Goal: Information Seeking & Learning: Learn about a topic

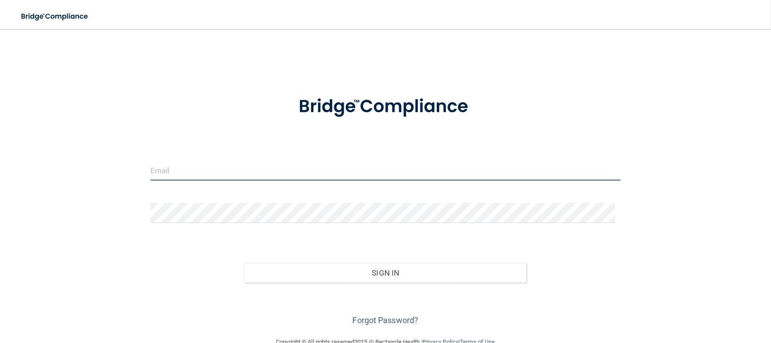
click at [178, 176] on input "email" at bounding box center [385, 170] width 470 height 20
type input "[EMAIL_ADDRESS][DOMAIN_NAME]"
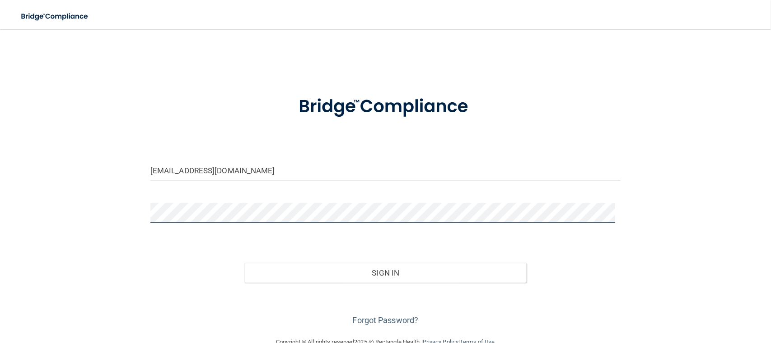
click at [244, 263] on button "Sign In" at bounding box center [385, 273] width 282 height 20
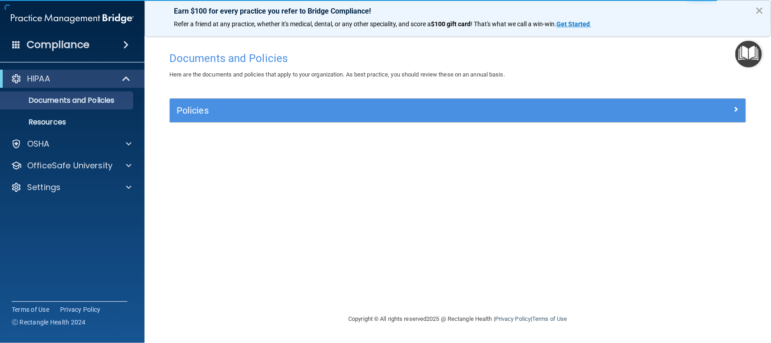
click at [758, 11] on button "×" at bounding box center [759, 10] width 9 height 14
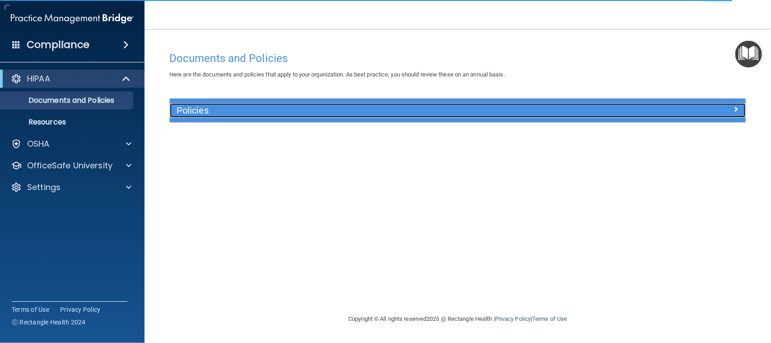
click at [253, 109] on h5 "Policies" at bounding box center [386, 110] width 418 height 10
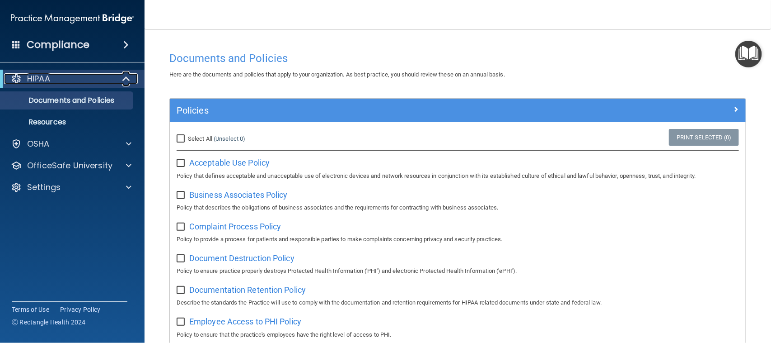
drag, startPoint x: 57, startPoint y: 77, endPoint x: 64, endPoint y: 78, distance: 6.5
click at [58, 77] on div "HIPAA" at bounding box center [60, 78] width 112 height 11
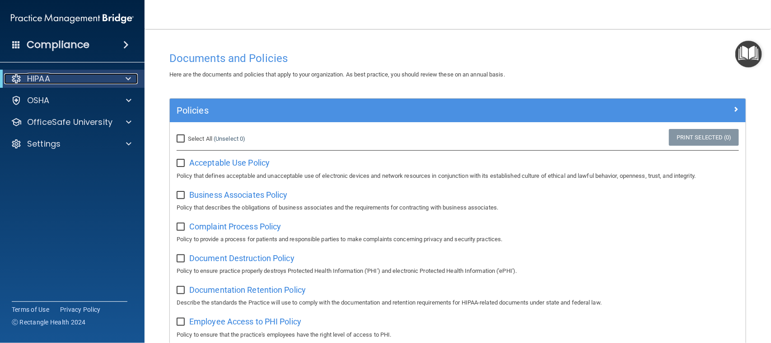
click at [65, 79] on div "HIPAA" at bounding box center [60, 78] width 112 height 11
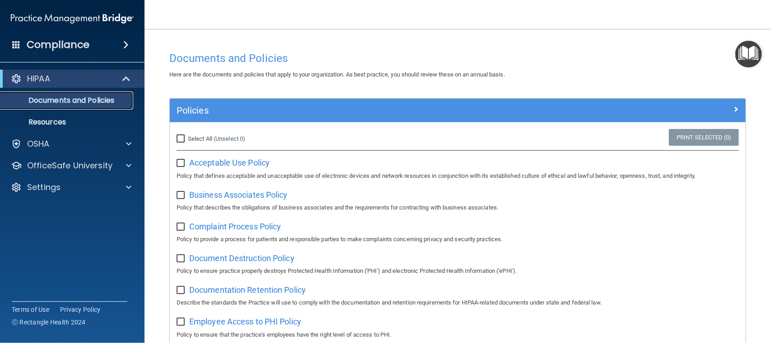
click at [73, 96] on p "Documents and Policies" at bounding box center [67, 100] width 123 height 9
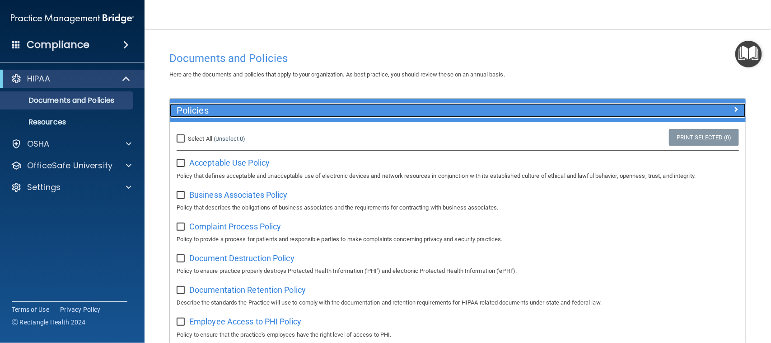
click at [731, 107] on div at bounding box center [674, 108] width 144 height 11
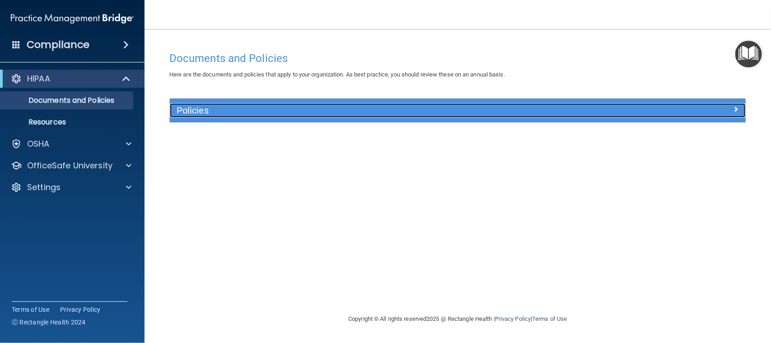
click at [731, 107] on div at bounding box center [674, 108] width 144 height 11
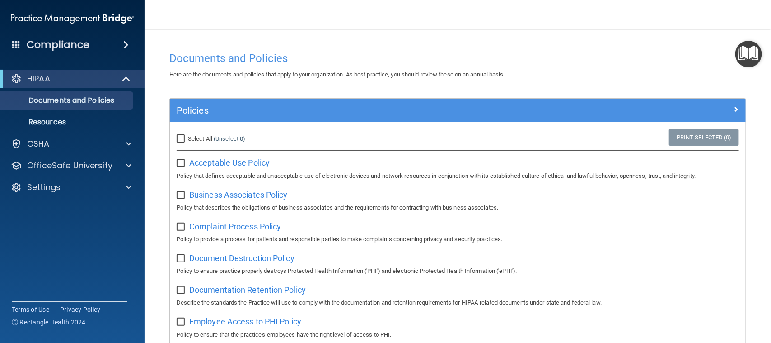
click at [202, 140] on span "Select All" at bounding box center [200, 138] width 24 height 7
click at [187, 140] on input "Select All (Unselect 0) Unselect All" at bounding box center [182, 138] width 10 height 7
checkbox input "true"
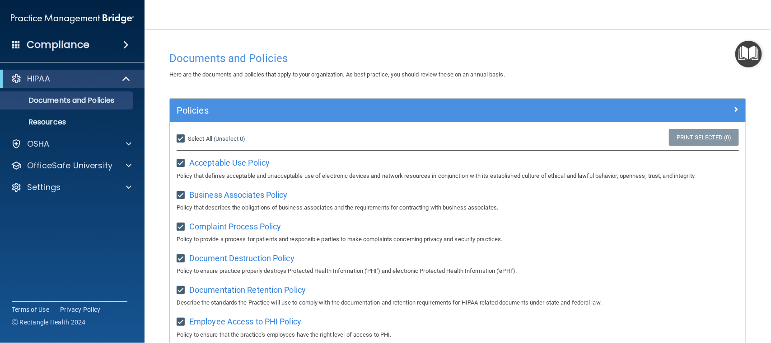
checkbox input "true"
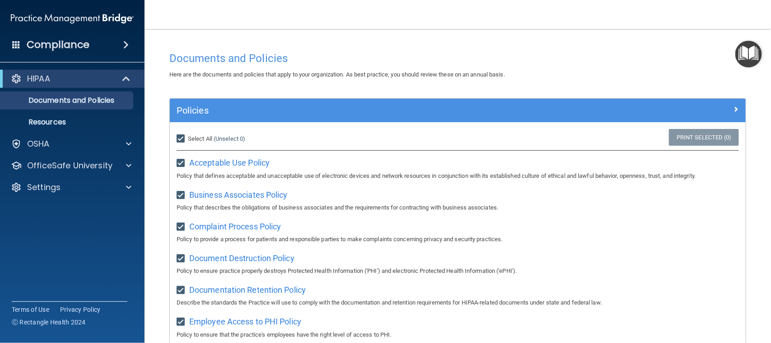
checkbox input "true"
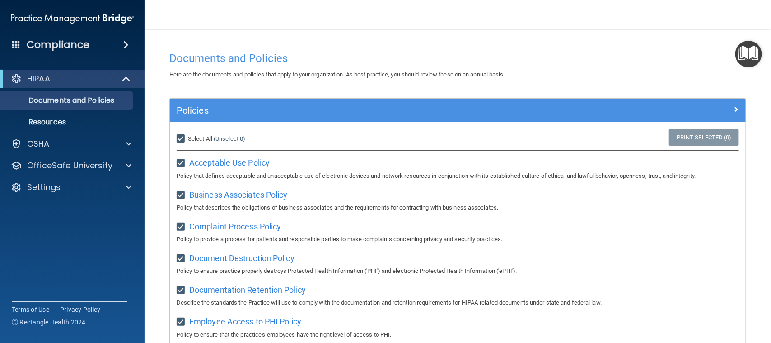
checkbox input "true"
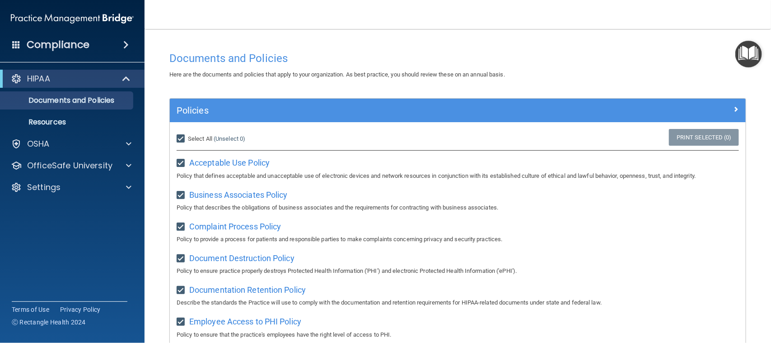
checkbox input "true"
click at [249, 145] on div "Select All (Unselect 21) Unselect All" at bounding box center [266, 139] width 192 height 20
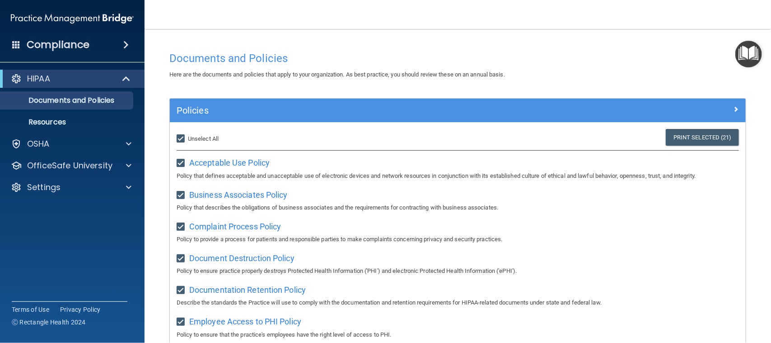
click at [214, 136] on span "Unselect All" at bounding box center [203, 138] width 31 height 7
click at [187, 136] on input "Select All (Unselect 21) Unselect All" at bounding box center [182, 138] width 10 height 7
checkbox input "false"
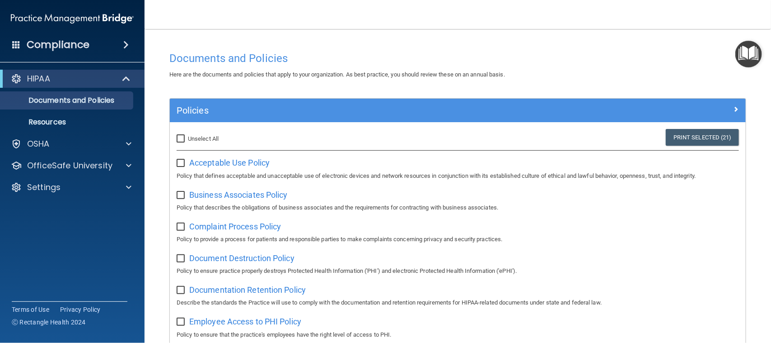
checkbox input "false"
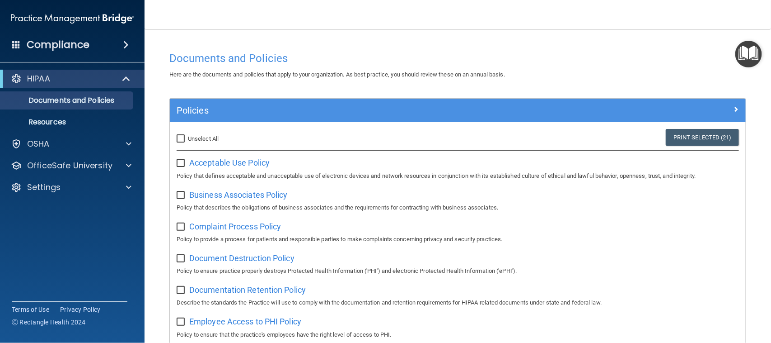
checkbox input "false"
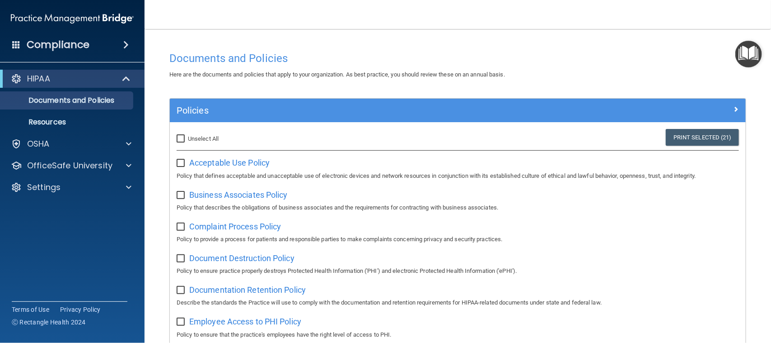
checkbox input "false"
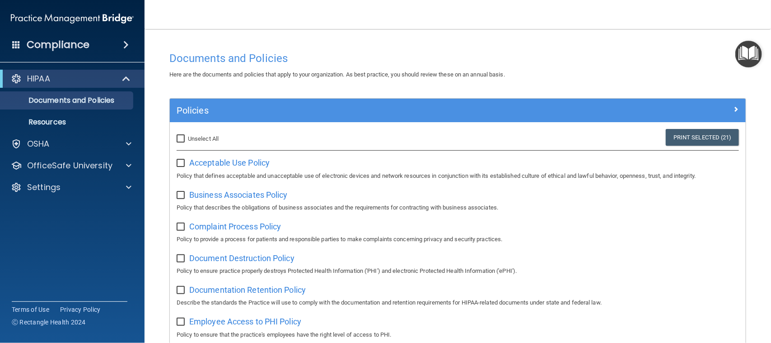
checkbox input "false"
click at [247, 160] on span "Acceptable Use Policy" at bounding box center [229, 162] width 80 height 9
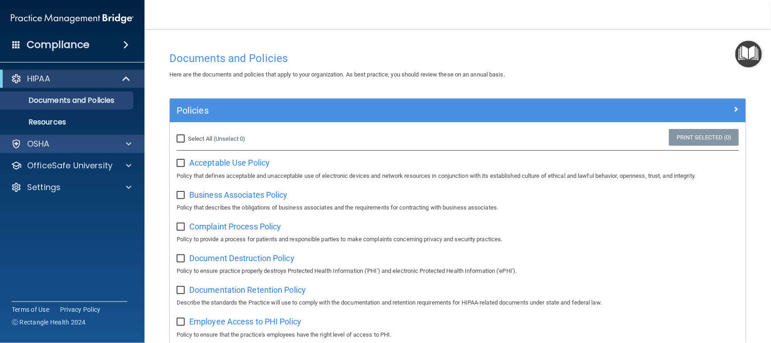
click at [59, 150] on div "OSHA" at bounding box center [72, 144] width 145 height 18
click at [62, 147] on div "OSHA" at bounding box center [60, 143] width 112 height 11
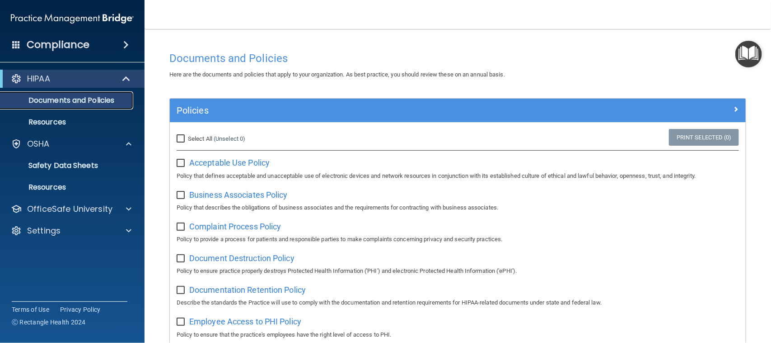
click at [75, 99] on p "Documents and Policies" at bounding box center [67, 100] width 123 height 9
click at [104, 51] on div "Compliance" at bounding box center [72, 45] width 145 height 20
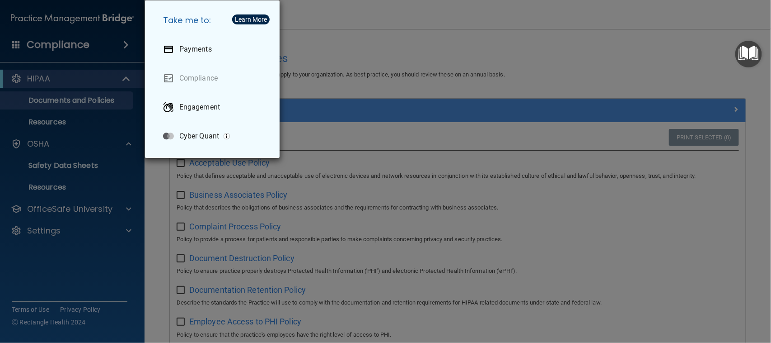
click at [363, 40] on div "Take me to: Payments Compliance Engagement Cyber Quant" at bounding box center [385, 171] width 771 height 343
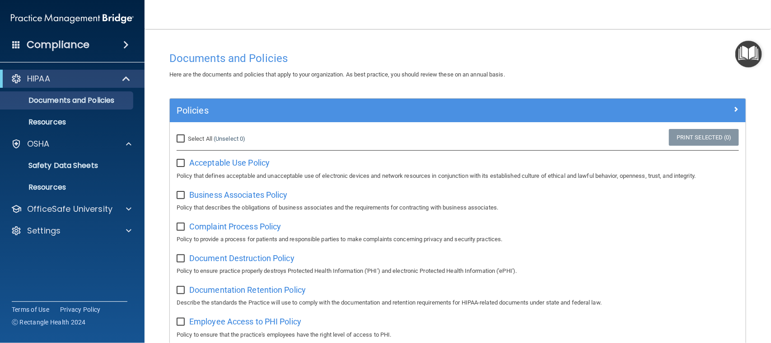
click at [755, 52] on img "Open Resource Center" at bounding box center [749, 54] width 27 height 27
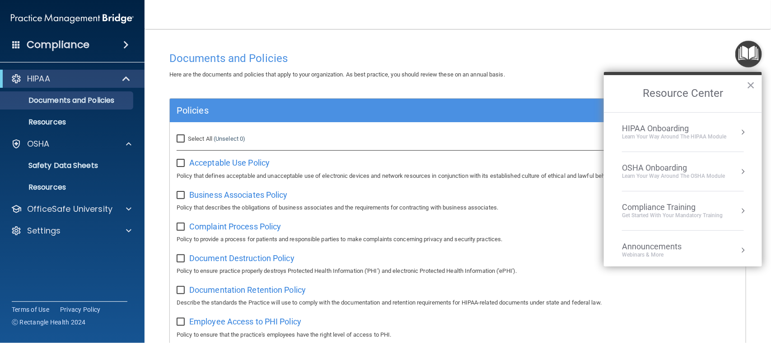
click at [715, 128] on div "HIPAA Onboarding" at bounding box center [674, 128] width 104 height 10
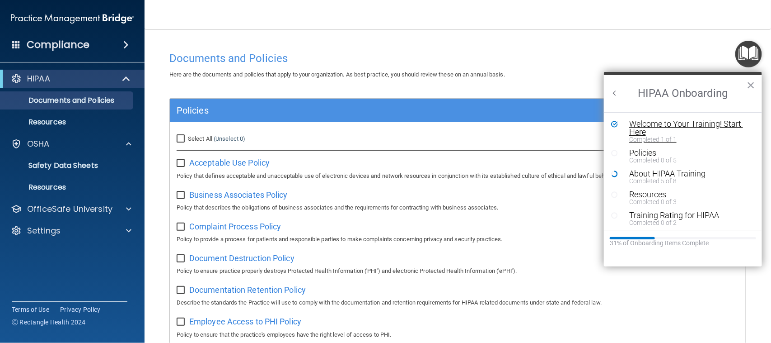
click at [652, 122] on div "Welcome to Your Training! Start Here" at bounding box center [685, 128] width 113 height 16
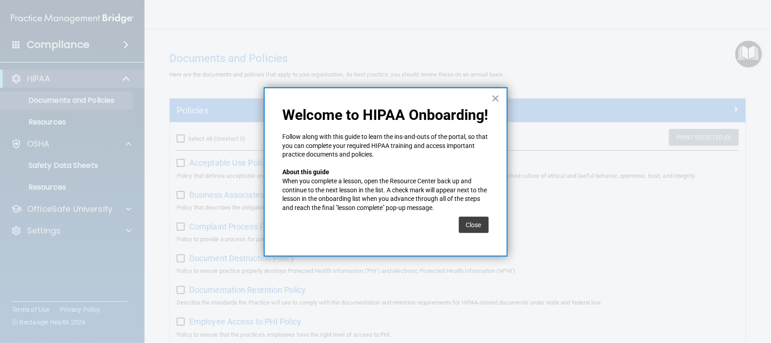
click at [483, 224] on button "Close" at bounding box center [474, 224] width 30 height 16
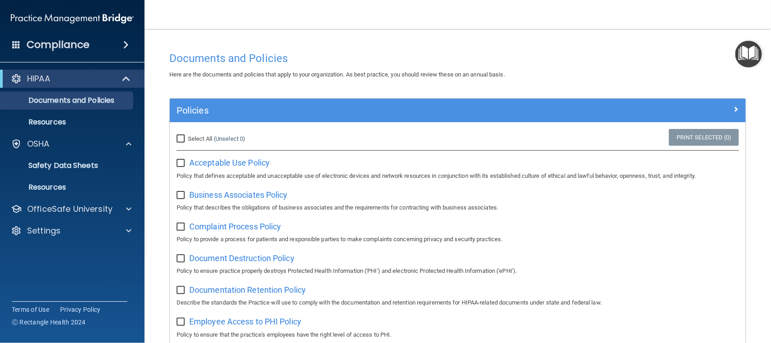
drag, startPoint x: 743, startPoint y: 54, endPoint x: 743, endPoint y: 61, distance: 7.2
click at [743, 54] on img "Open Resource Center" at bounding box center [749, 54] width 27 height 27
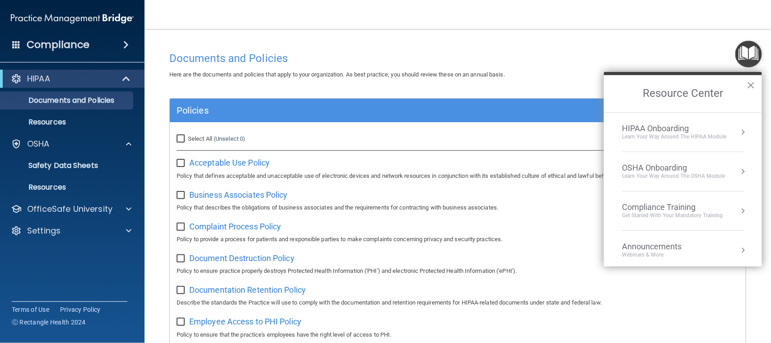
click at [672, 130] on div "HIPAA Onboarding" at bounding box center [674, 128] width 104 height 10
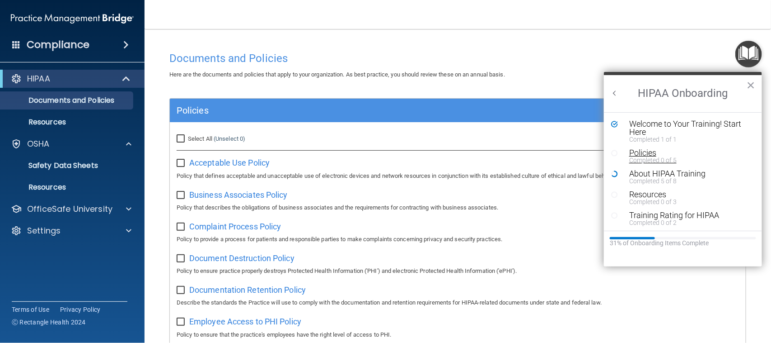
click at [648, 152] on div "Policies" at bounding box center [685, 153] width 113 height 8
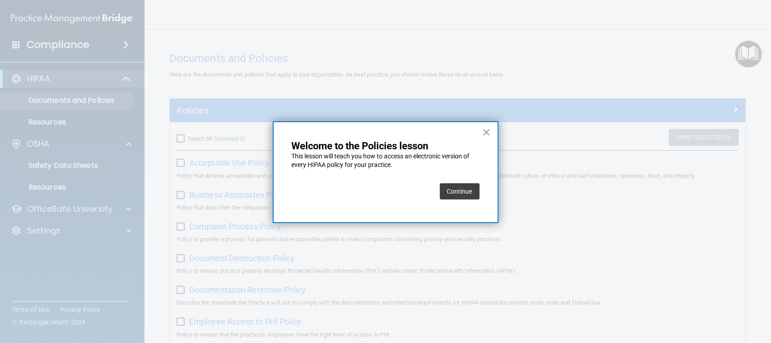
click at [466, 191] on button "Continue" at bounding box center [460, 191] width 40 height 16
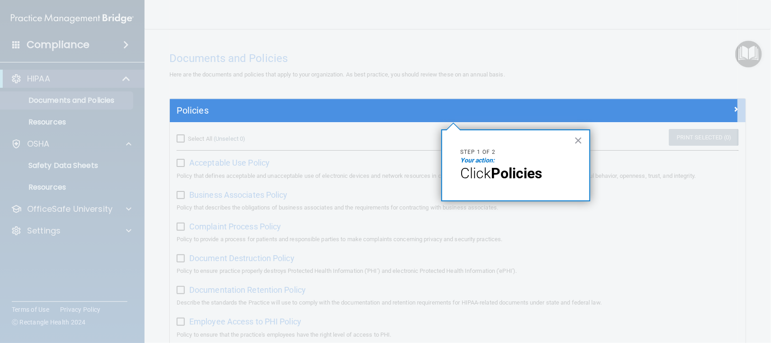
click at [483, 175] on span "Click" at bounding box center [475, 172] width 31 height 17
click at [477, 159] on em "Your action:" at bounding box center [477, 159] width 34 height 7
click at [581, 141] on button "×" at bounding box center [578, 140] width 9 height 14
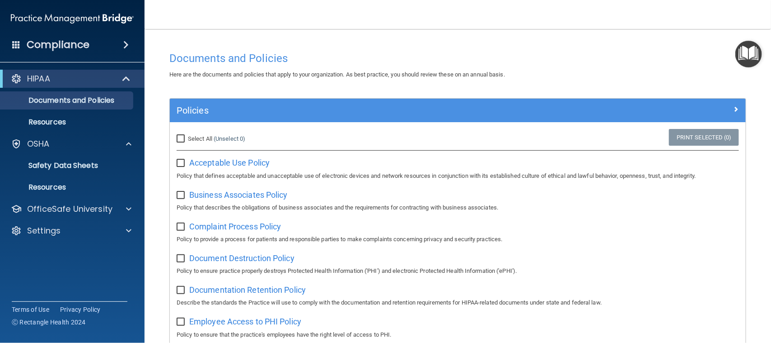
drag, startPoint x: 446, startPoint y: 100, endPoint x: 446, endPoint y: 104, distance: 4.5
click at [446, 103] on div "Policies" at bounding box center [458, 110] width 576 height 23
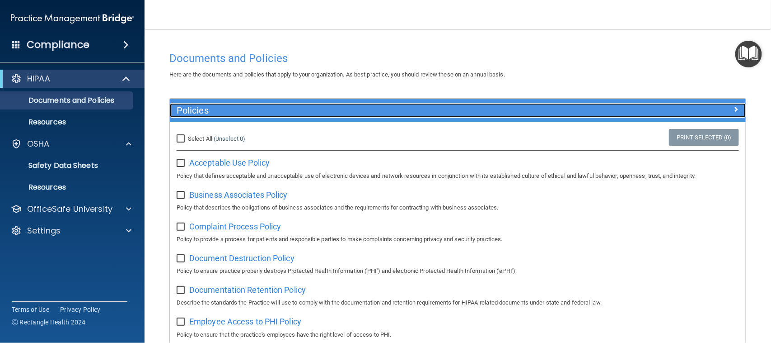
click at [444, 108] on h5 "Policies" at bounding box center [386, 110] width 418 height 10
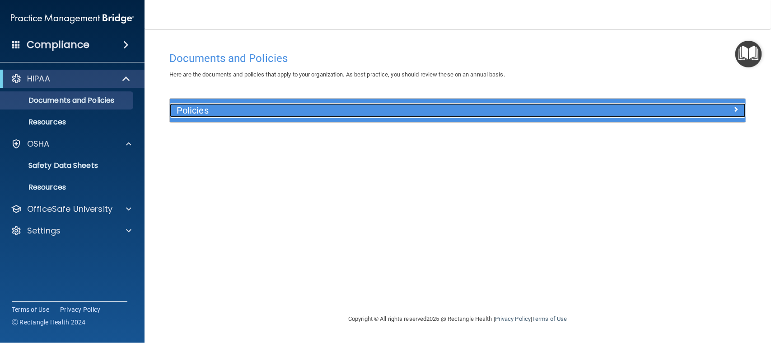
click at [427, 113] on h5 "Policies" at bounding box center [386, 110] width 418 height 10
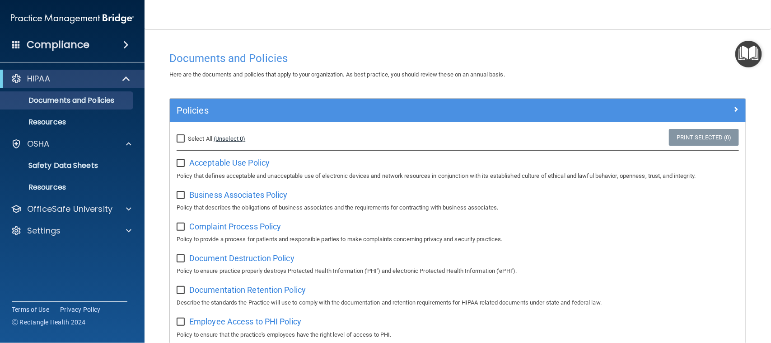
click at [215, 138] on link "(Unselect 0)" at bounding box center [230, 138] width 32 height 7
click at [180, 138] on input "Select All (Unselect 0) Unselect All" at bounding box center [182, 138] width 10 height 7
checkbox input "true"
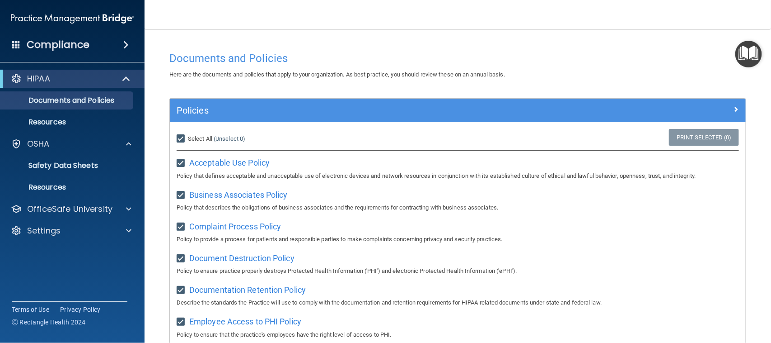
checkbox input "true"
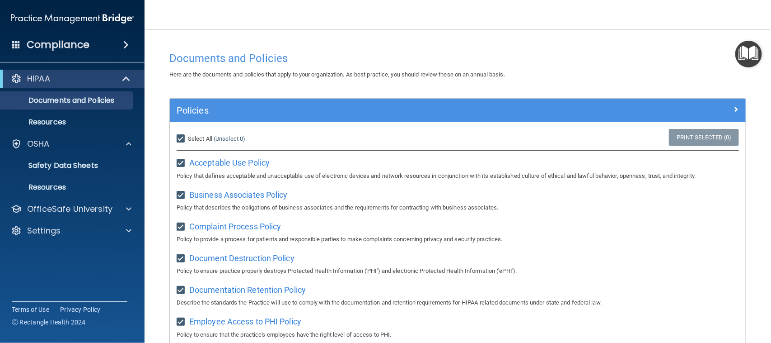
checkbox input "true"
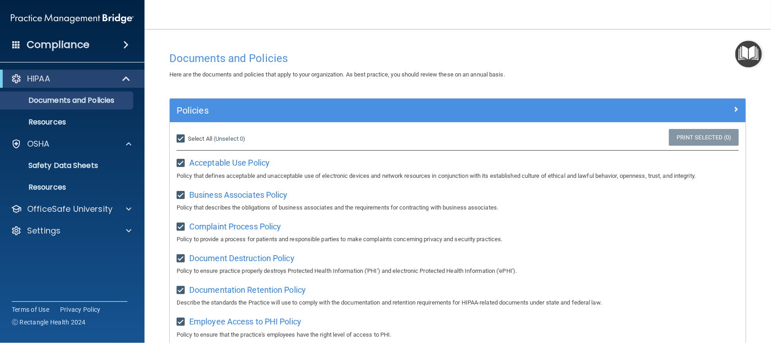
checkbox input "true"
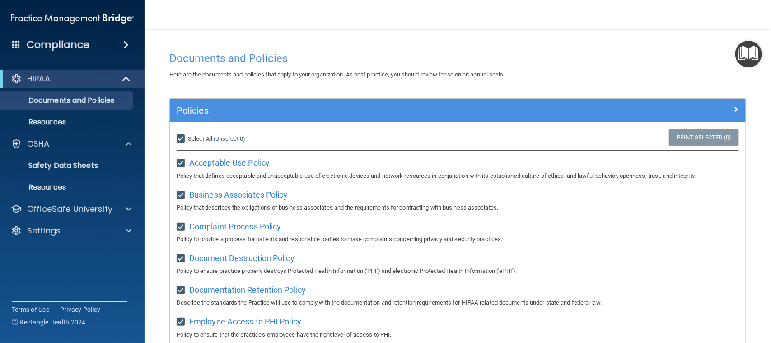
checkbox input "true"
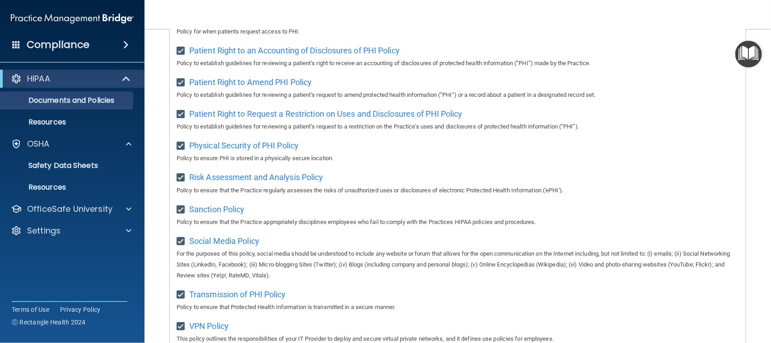
scroll to position [570, 0]
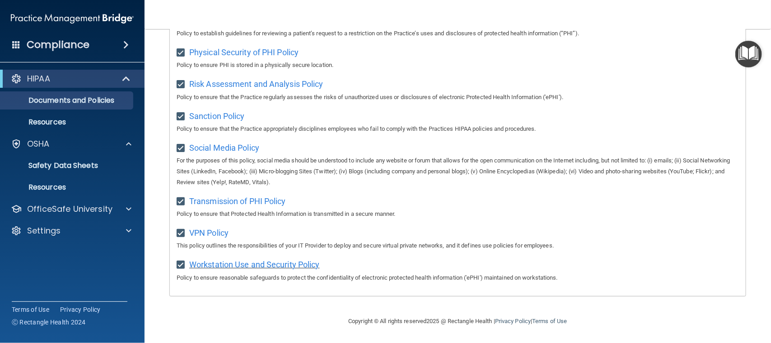
click at [226, 263] on span "Workstation Use and Security Policy" at bounding box center [254, 263] width 131 height 9
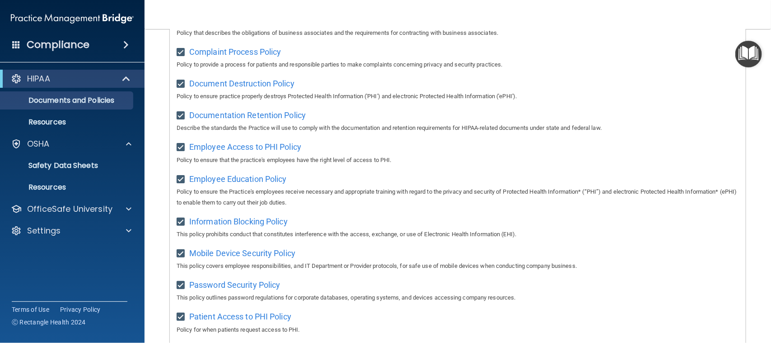
scroll to position [0, 0]
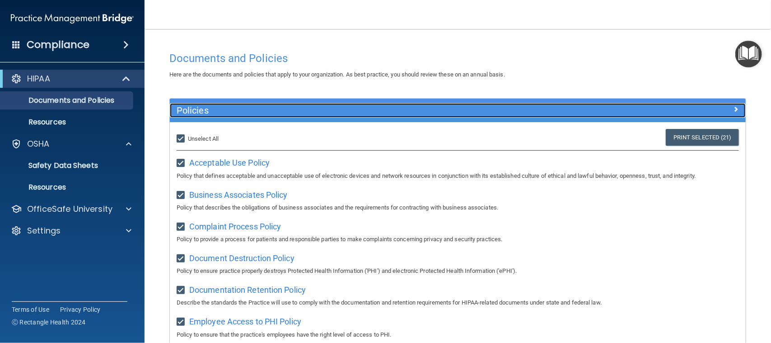
click at [193, 112] on h5 "Policies" at bounding box center [386, 110] width 418 height 10
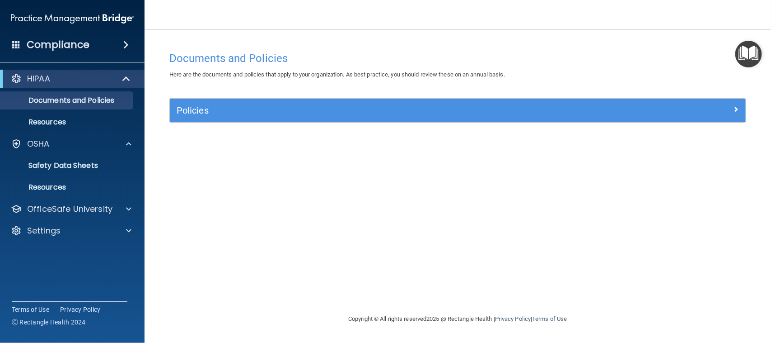
click at [744, 48] on img "Open Resource Center" at bounding box center [749, 54] width 27 height 27
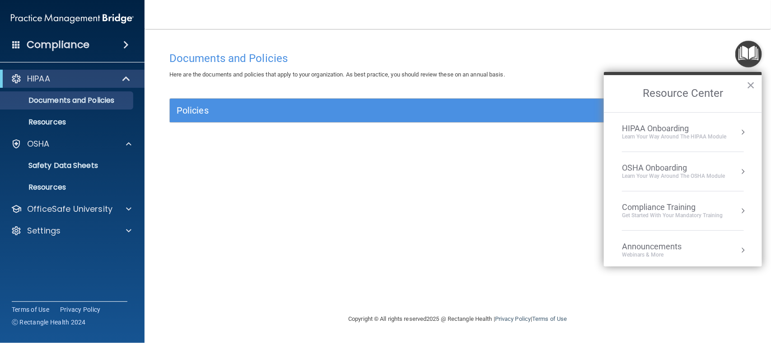
click at [676, 213] on div "Get Started with your mandatory training" at bounding box center [672, 215] width 101 height 8
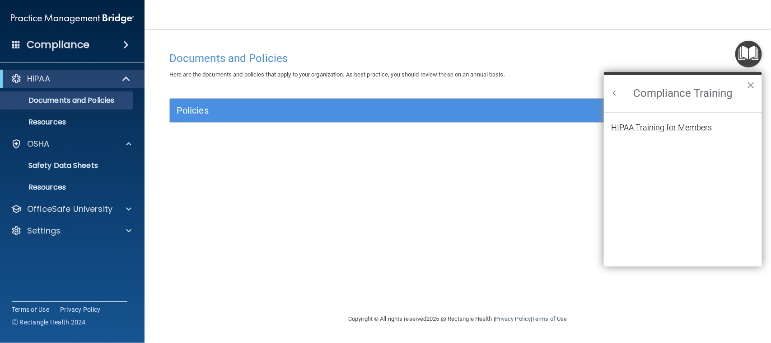
click at [633, 124] on div "HIPAA Training for Members" at bounding box center [661, 127] width 101 height 8
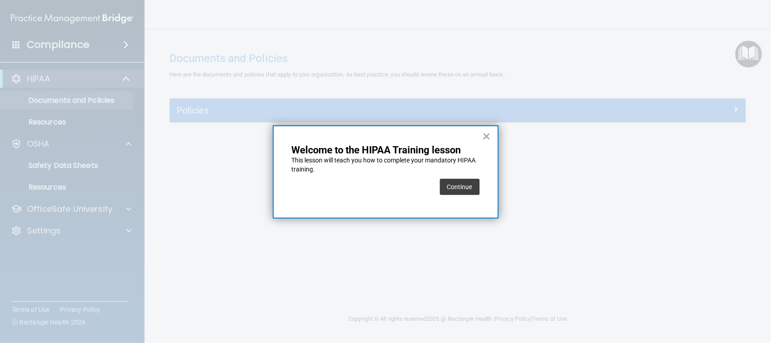
click at [437, 186] on div "Continue" at bounding box center [386, 186] width 188 height 25
click at [450, 183] on button "Continue" at bounding box center [460, 186] width 40 height 16
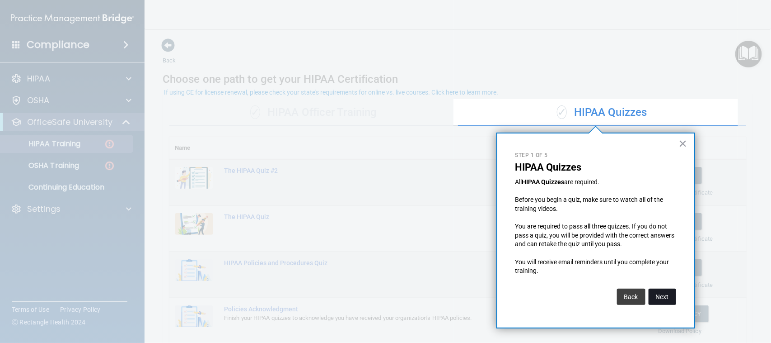
click at [665, 295] on button "Next" at bounding box center [663, 296] width 28 height 16
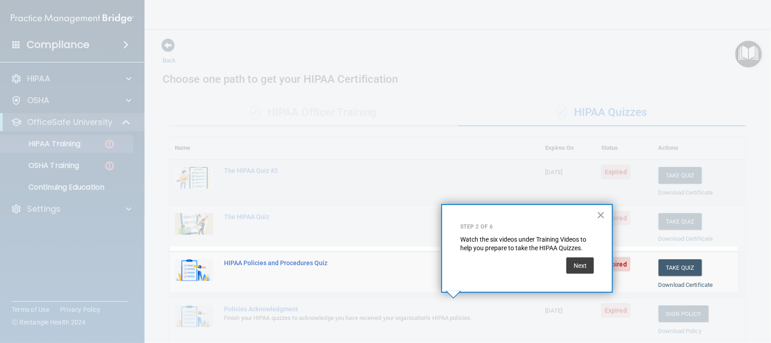
scroll to position [103, 0]
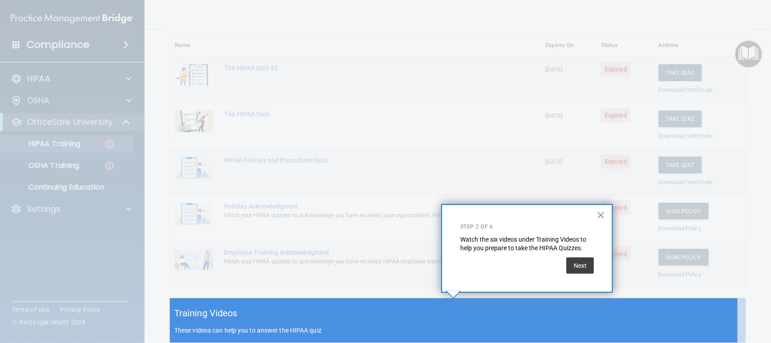
click at [554, 258] on div "Next" at bounding box center [527, 263] width 134 height 21
click at [587, 263] on button "Next" at bounding box center [581, 265] width 28 height 16
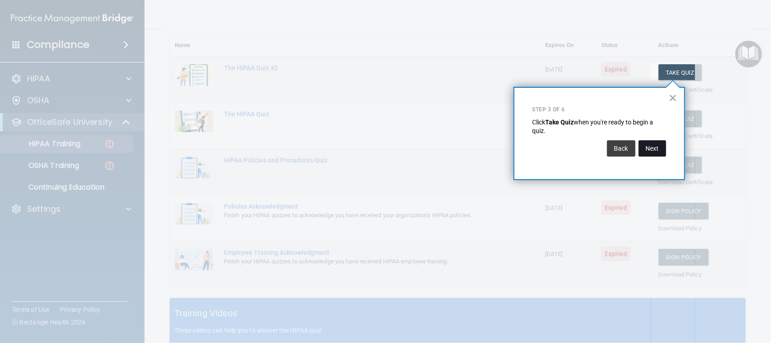
click at [651, 145] on button "Next" at bounding box center [653, 148] width 28 height 16
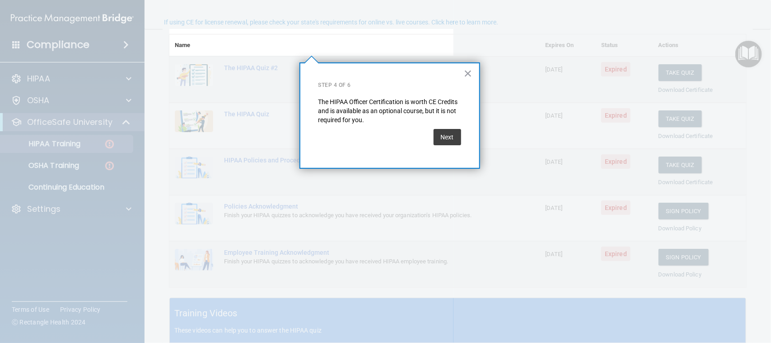
scroll to position [70, 0]
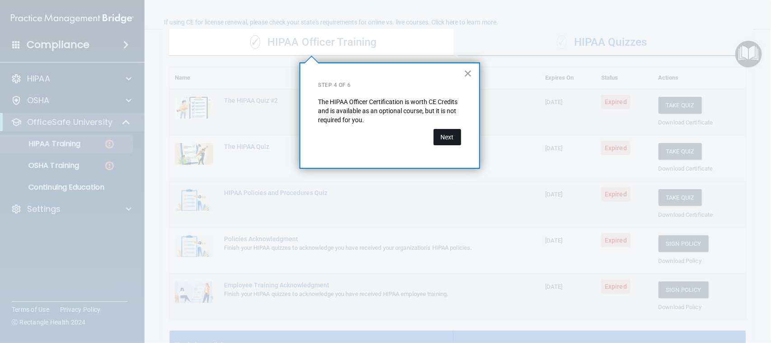
click at [448, 136] on button "Next" at bounding box center [448, 137] width 28 height 16
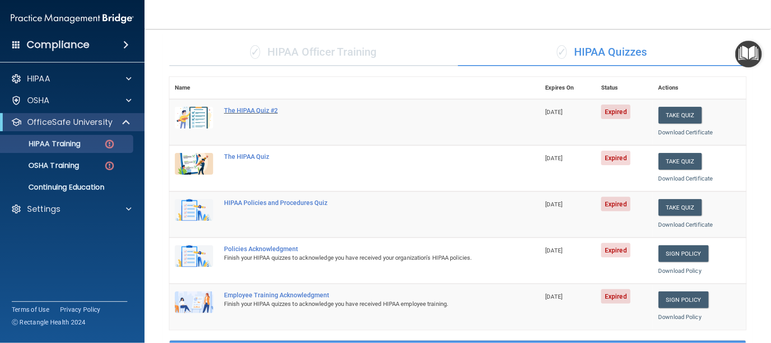
scroll to position [0, 0]
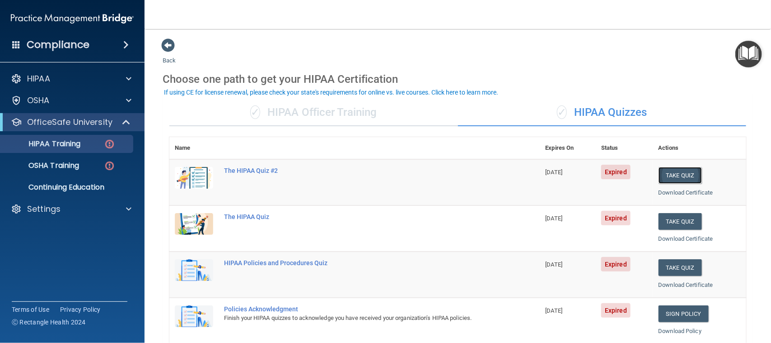
click at [669, 172] on button "Take Quiz" at bounding box center [680, 175] width 43 height 17
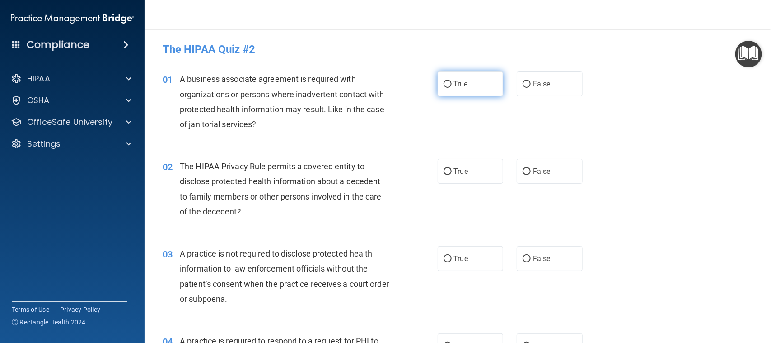
click at [444, 83] on input "True" at bounding box center [448, 84] width 8 height 7
radio input "true"
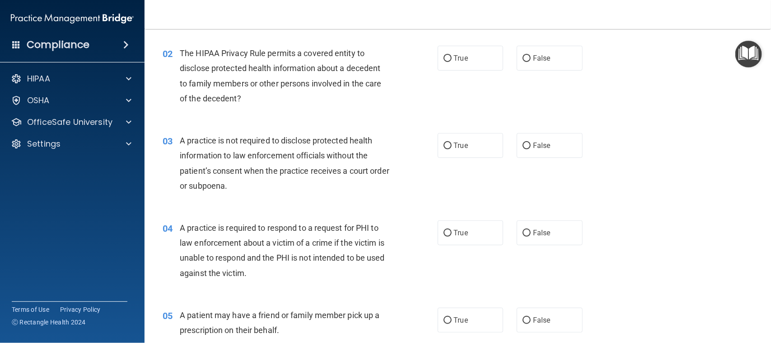
scroll to position [56, 0]
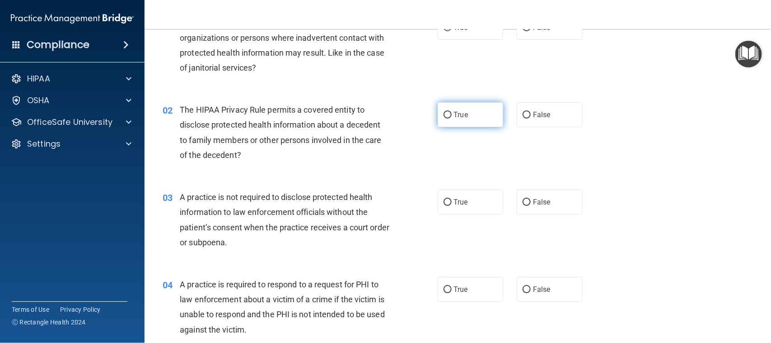
click at [454, 117] on span "True" at bounding box center [461, 114] width 14 height 9
click at [452, 117] on input "True" at bounding box center [448, 115] width 8 height 7
radio input "true"
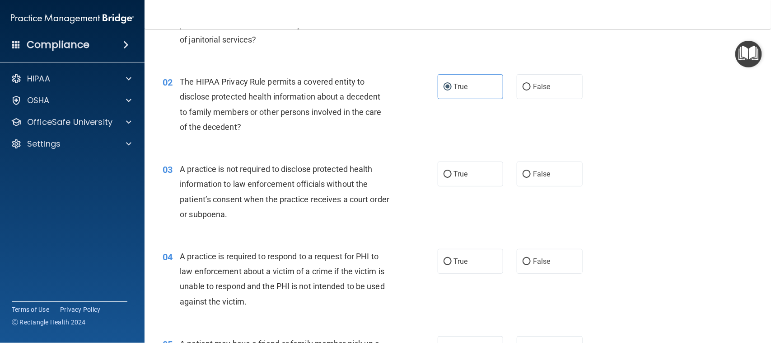
scroll to position [113, 0]
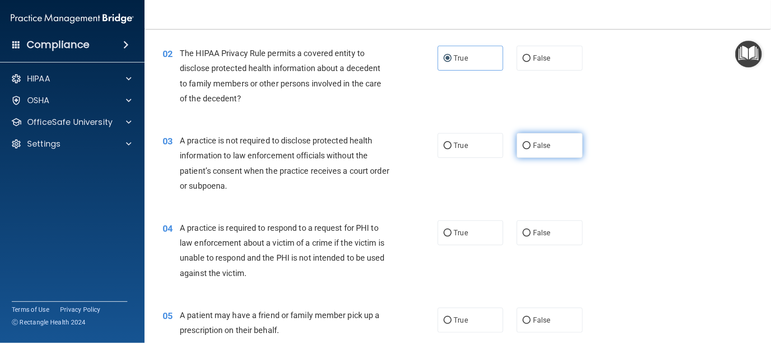
click at [541, 154] on label "False" at bounding box center [550, 145] width 66 height 25
click at [531, 149] on input "False" at bounding box center [527, 145] width 8 height 7
radio input "true"
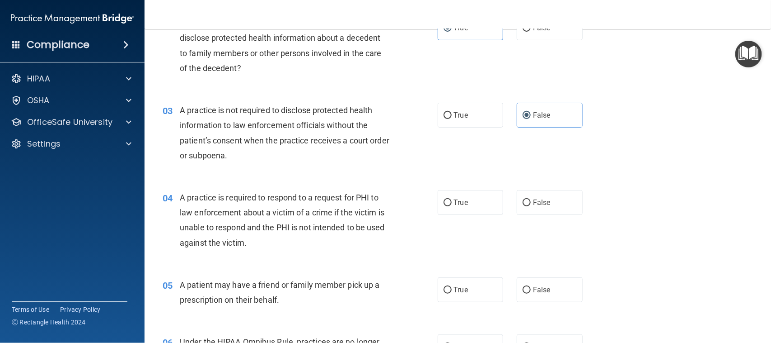
scroll to position [169, 0]
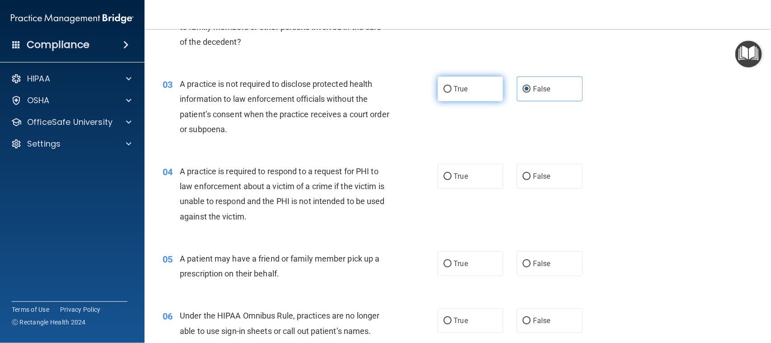
click at [473, 101] on label "True" at bounding box center [471, 88] width 66 height 25
click at [452, 93] on input "True" at bounding box center [448, 89] width 8 height 7
radio input "true"
radio input "false"
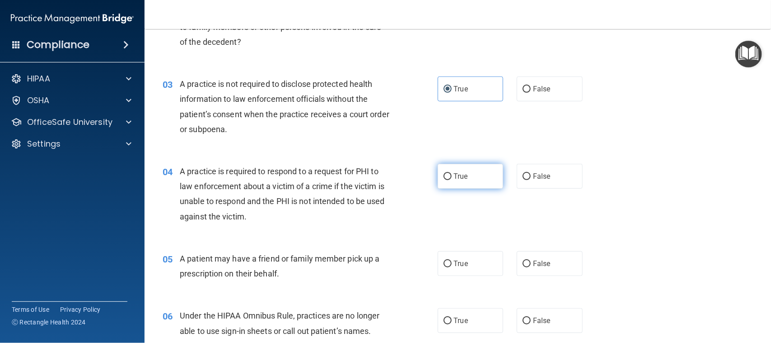
click at [464, 171] on label "True" at bounding box center [471, 176] width 66 height 25
click at [452, 173] on input "True" at bounding box center [448, 176] width 8 height 7
radio input "true"
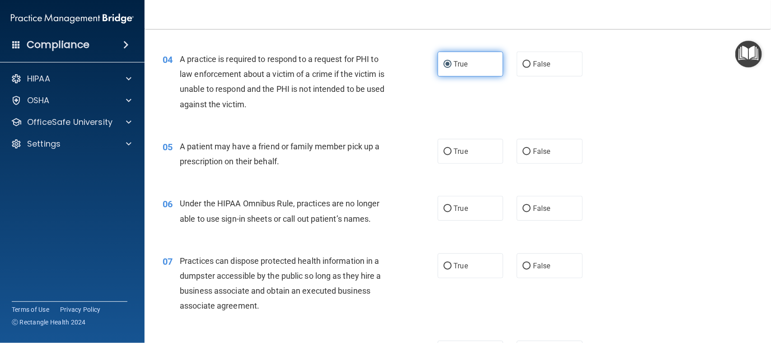
scroll to position [282, 0]
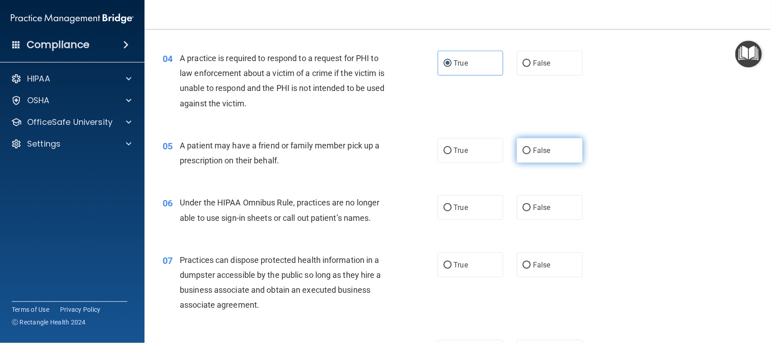
click at [523, 159] on label "False" at bounding box center [550, 150] width 66 height 25
click at [523, 154] on input "False" at bounding box center [527, 150] width 8 height 7
radio input "true"
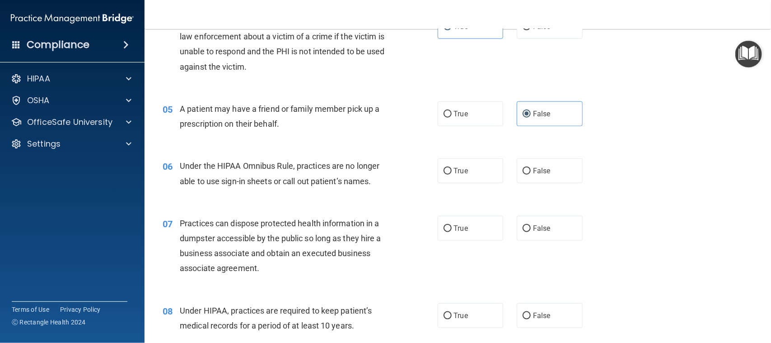
scroll to position [339, 0]
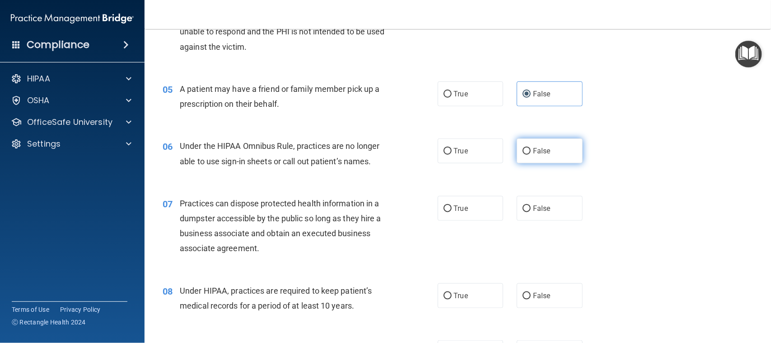
click at [527, 151] on label "False" at bounding box center [550, 150] width 66 height 25
click at [527, 151] on input "False" at bounding box center [527, 151] width 8 height 7
radio input "true"
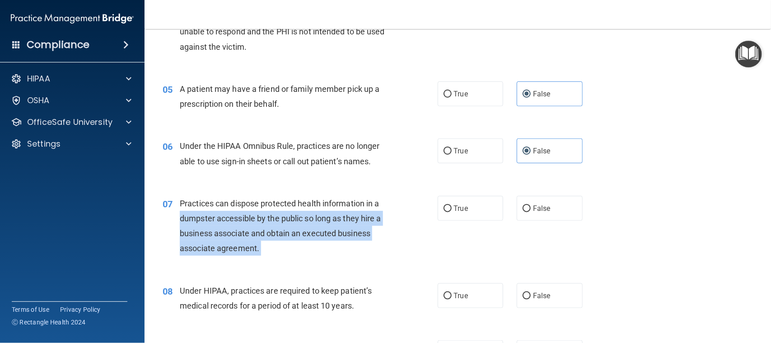
click at [596, 196] on ng-form "07 Practices can dispose protected health information in a dumpster accessible …" at bounding box center [596, 196] width 0 height 0
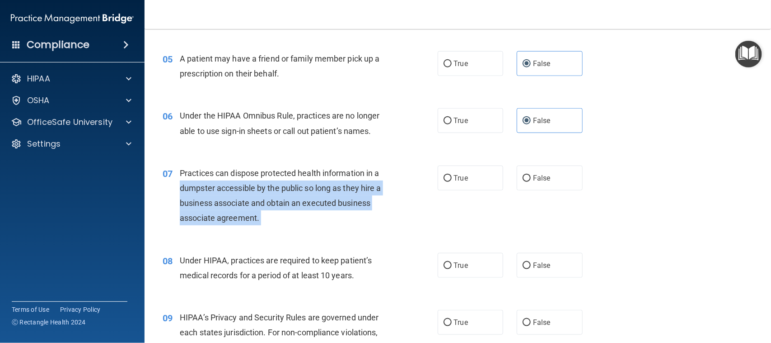
scroll to position [395, 0]
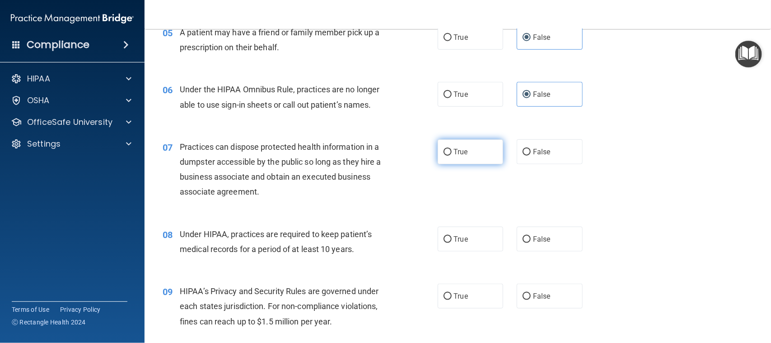
click at [457, 163] on label "True" at bounding box center [471, 151] width 66 height 25
click at [452, 155] on input "True" at bounding box center [448, 152] width 8 height 7
radio input "true"
click at [441, 188] on div "07 Practices can dispose protected health information in a dumpster accessible …" at bounding box center [300, 171] width 302 height 65
click at [471, 225] on div "08 Under HIPAA, practices are required to keep patient’s medical records for a …" at bounding box center [458, 243] width 604 height 57
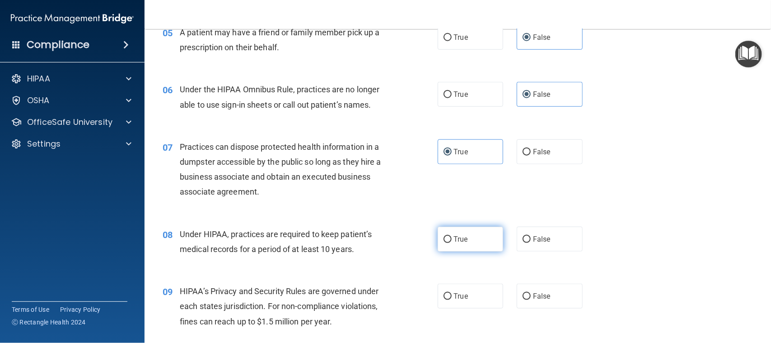
click at [470, 231] on label "True" at bounding box center [471, 238] width 66 height 25
click at [452, 236] on input "True" at bounding box center [448, 239] width 8 height 7
radio input "true"
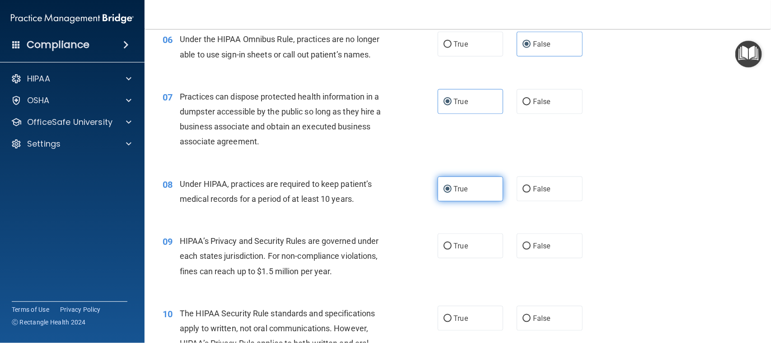
scroll to position [508, 0]
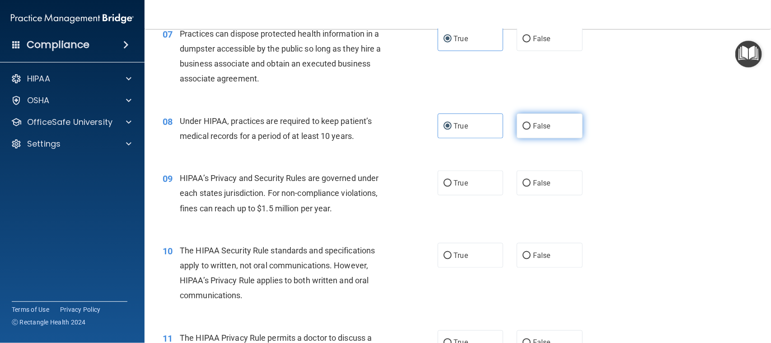
click at [538, 132] on label "False" at bounding box center [550, 125] width 66 height 25
click at [531, 130] on input "False" at bounding box center [527, 126] width 8 height 7
radio input "true"
radio input "false"
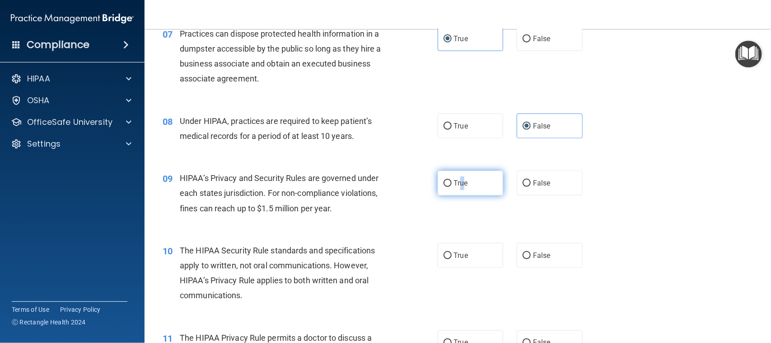
click at [458, 183] on span "True" at bounding box center [461, 182] width 14 height 9
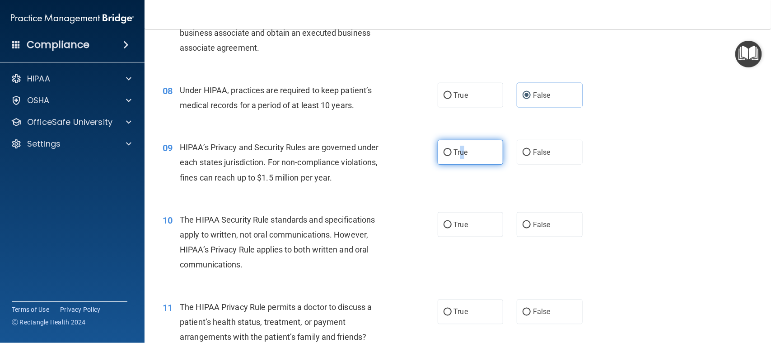
scroll to position [565, 0]
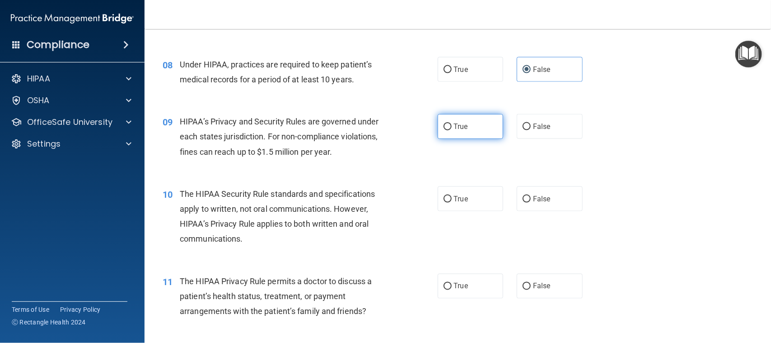
click at [454, 127] on span "True" at bounding box center [461, 126] width 14 height 9
click at [452, 127] on input "True" at bounding box center [448, 126] width 8 height 7
radio input "true"
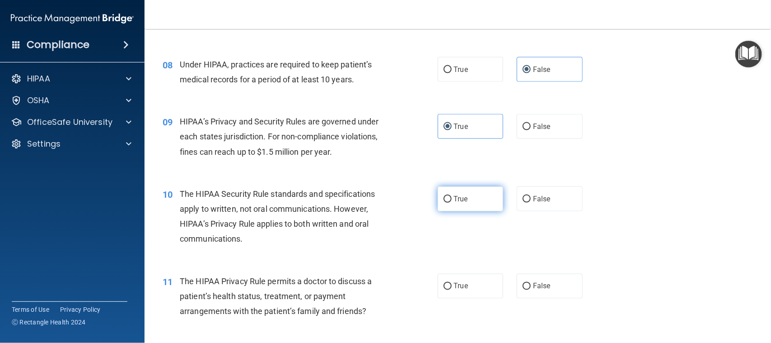
click at [443, 204] on label "True" at bounding box center [471, 198] width 66 height 25
click at [444, 202] on input "True" at bounding box center [448, 199] width 8 height 7
radio input "true"
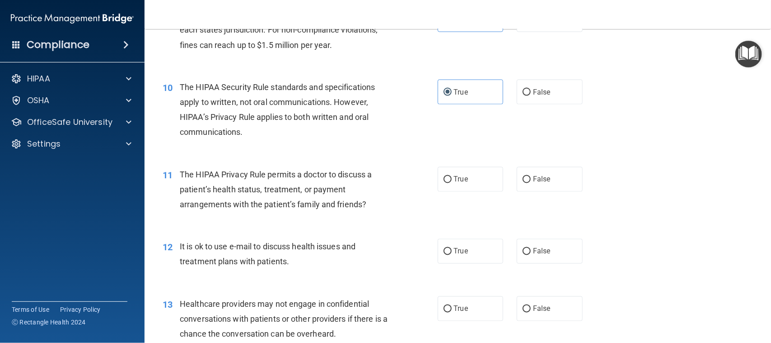
scroll to position [699, 0]
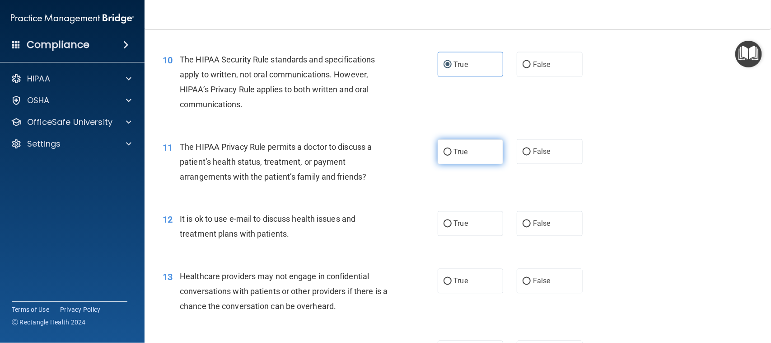
click at [455, 152] on span "True" at bounding box center [461, 151] width 14 height 9
click at [452, 152] on input "True" at bounding box center [448, 152] width 8 height 7
radio input "true"
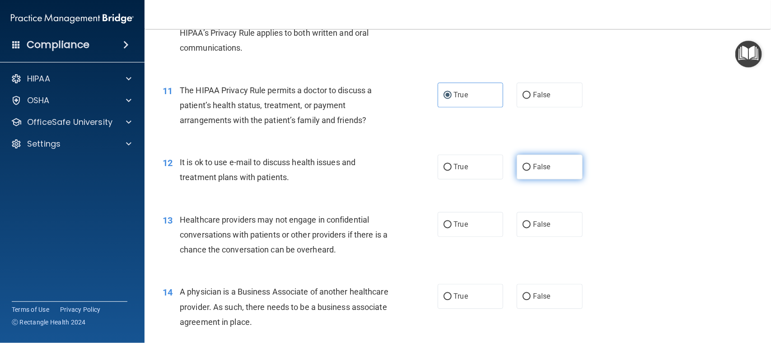
click at [563, 169] on label "False" at bounding box center [550, 167] width 66 height 25
click at [531, 169] on input "False" at bounding box center [527, 167] width 8 height 7
radio input "true"
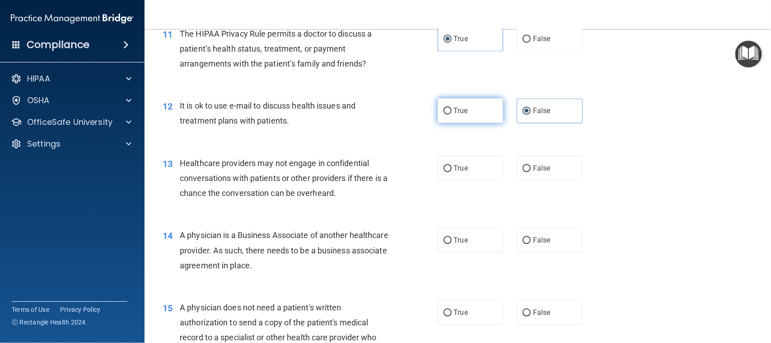
click at [475, 175] on label "True" at bounding box center [471, 167] width 66 height 25
click at [452, 172] on input "True" at bounding box center [448, 168] width 8 height 7
radio input "true"
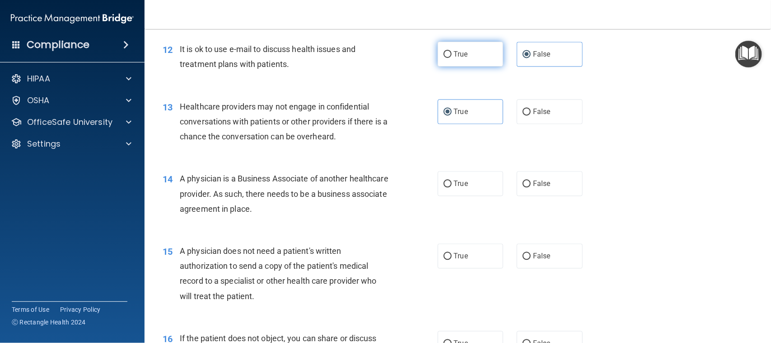
click at [475, 175] on label "True" at bounding box center [471, 183] width 66 height 25
click at [452, 180] on input "True" at bounding box center [448, 183] width 8 height 7
radio input "true"
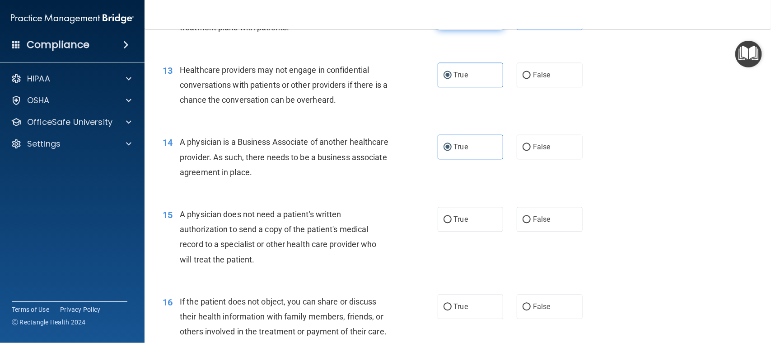
scroll to position [925, 0]
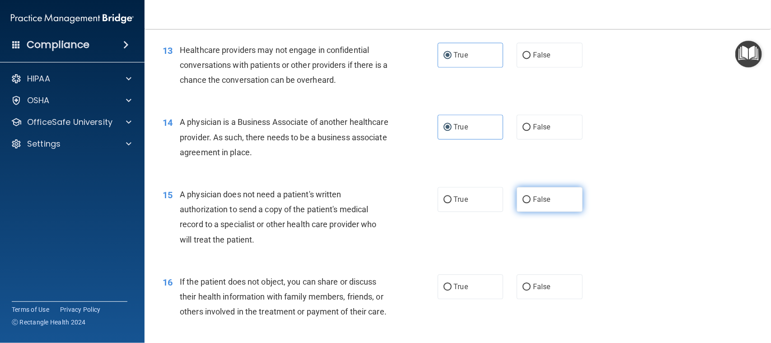
click at [564, 208] on label "False" at bounding box center [550, 199] width 66 height 25
click at [531, 203] on input "False" at bounding box center [527, 199] width 8 height 7
radio input "true"
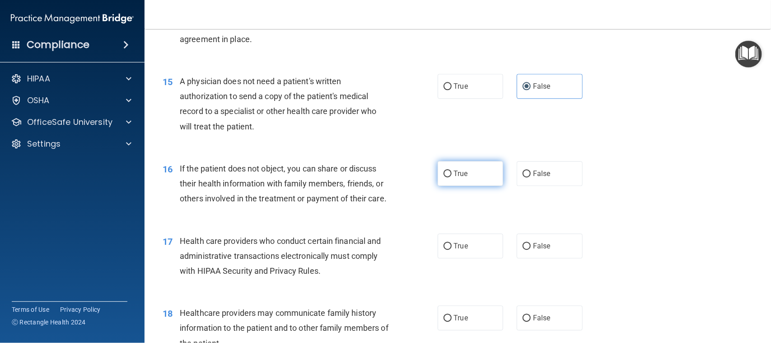
click at [454, 175] on span "True" at bounding box center [461, 173] width 14 height 9
click at [452, 175] on input "True" at bounding box center [448, 173] width 8 height 7
radio input "true"
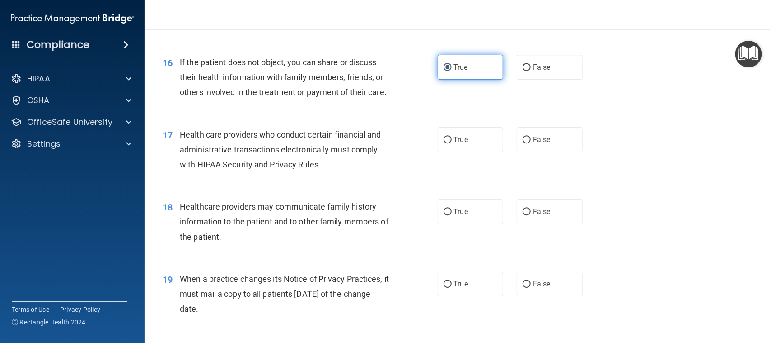
scroll to position [1151, 0]
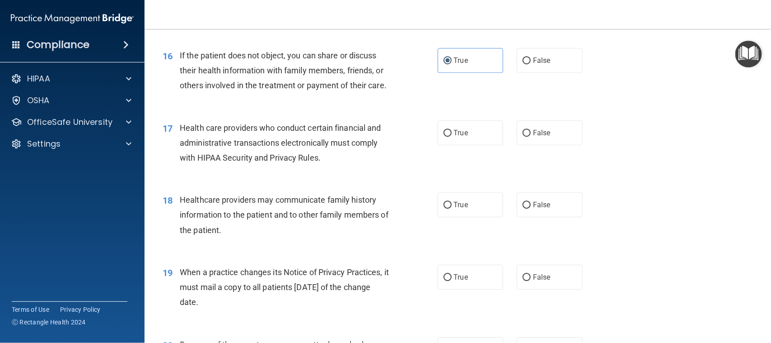
click at [424, 147] on div "17 Health care providers who conduct certain financial and administrative trans…" at bounding box center [300, 145] width 302 height 50
click at [442, 145] on label "True" at bounding box center [471, 132] width 66 height 25
click at [444, 136] on input "True" at bounding box center [448, 133] width 8 height 7
radio input "true"
click at [543, 210] on label "False" at bounding box center [550, 204] width 66 height 25
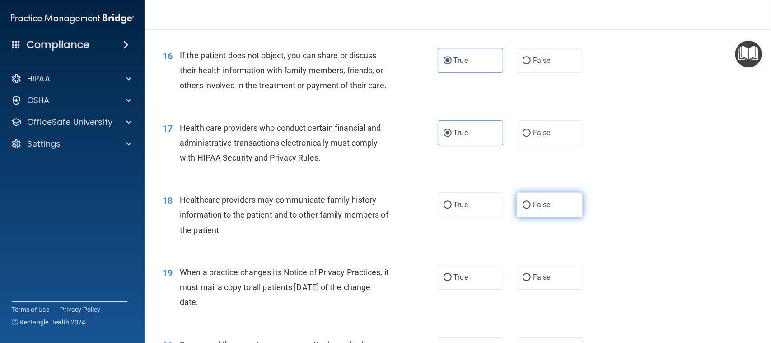
click at [531, 208] on input "False" at bounding box center [527, 205] width 8 height 7
radio input "true"
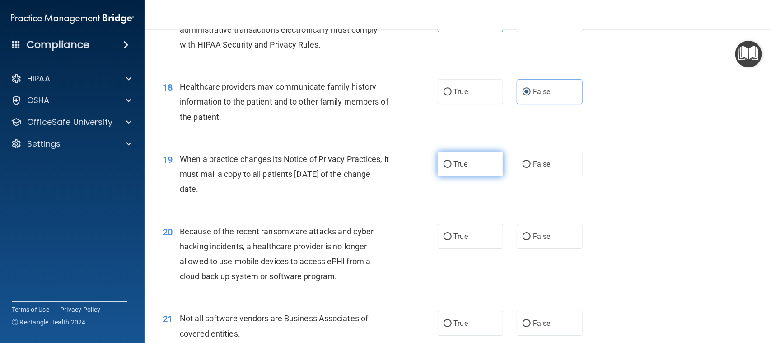
click at [460, 168] on span "True" at bounding box center [461, 164] width 14 height 9
click at [452, 168] on input "True" at bounding box center [448, 164] width 8 height 7
radio input "true"
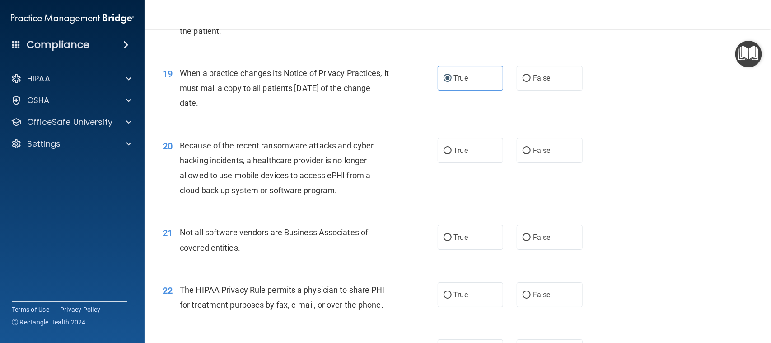
scroll to position [1377, 0]
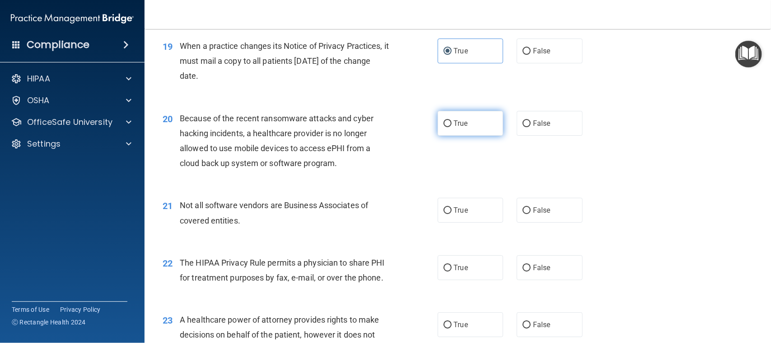
click at [441, 136] on label "True" at bounding box center [471, 123] width 66 height 25
click at [444, 127] on input "True" at bounding box center [448, 123] width 8 height 7
radio input "true"
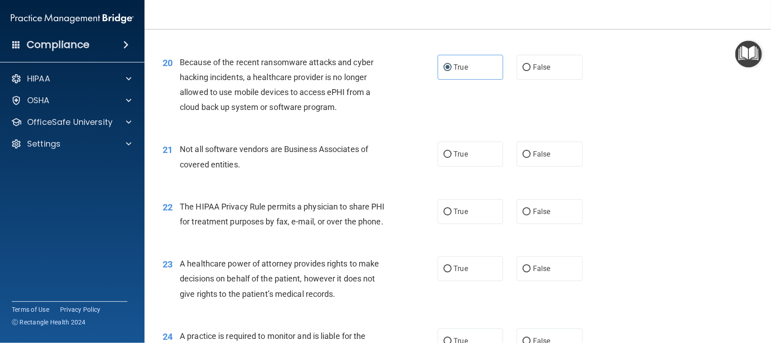
scroll to position [1433, 0]
click at [454, 158] on span "True" at bounding box center [461, 153] width 14 height 9
click at [452, 157] on input "True" at bounding box center [448, 153] width 8 height 7
radio input "true"
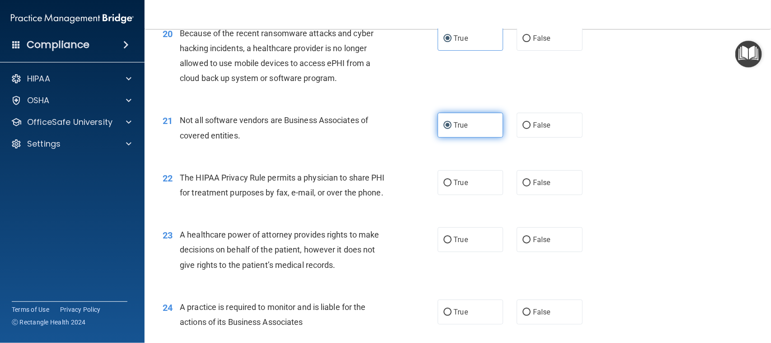
scroll to position [1490, 0]
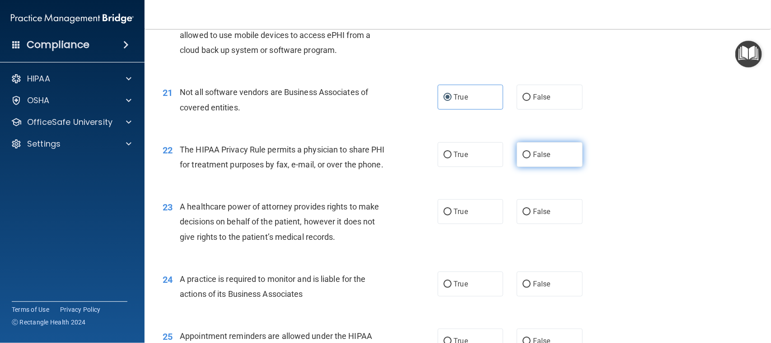
click at [528, 167] on label "False" at bounding box center [550, 154] width 66 height 25
click at [528, 158] on input "False" at bounding box center [527, 154] width 8 height 7
radio input "true"
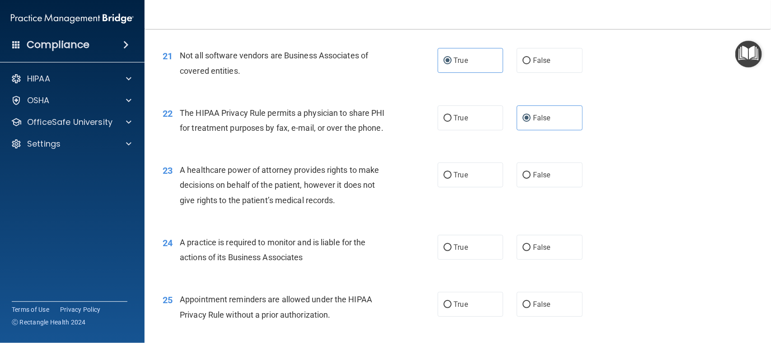
scroll to position [1546, 0]
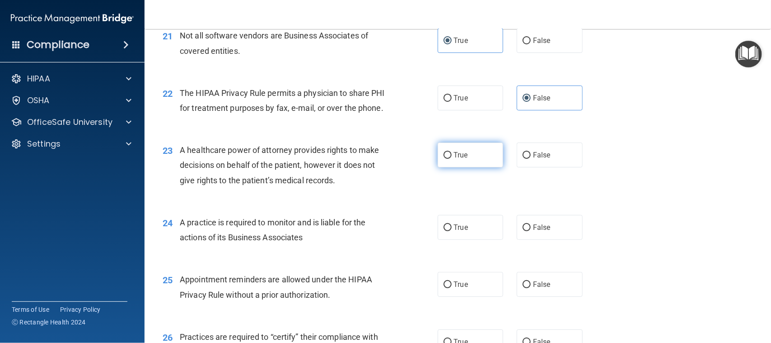
click at [454, 167] on label "True" at bounding box center [471, 154] width 66 height 25
click at [452, 159] on input "True" at bounding box center [448, 155] width 8 height 7
radio input "true"
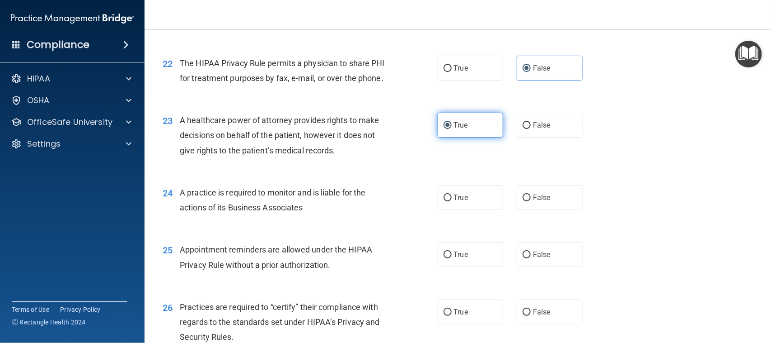
scroll to position [1603, 0]
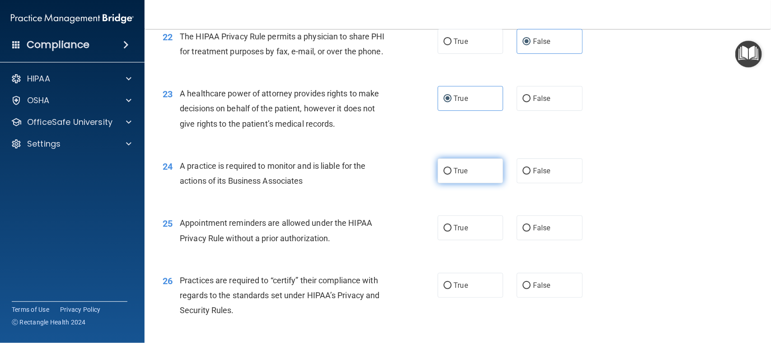
click at [446, 174] on input "True" at bounding box center [448, 171] width 8 height 7
radio input "true"
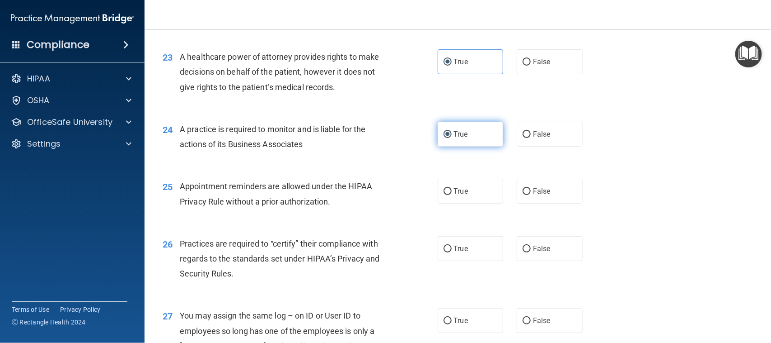
scroll to position [1659, 0]
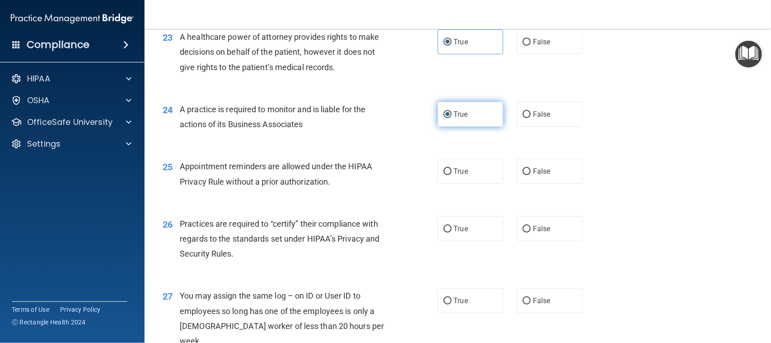
click at [446, 175] on input "True" at bounding box center [448, 171] width 8 height 7
radio input "true"
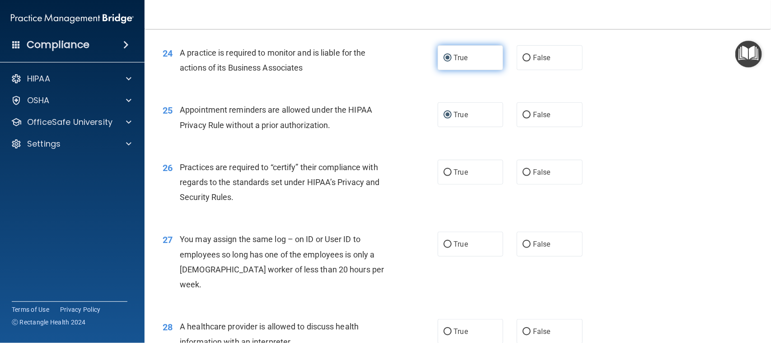
click at [446, 176] on input "True" at bounding box center [448, 172] width 8 height 7
radio input "true"
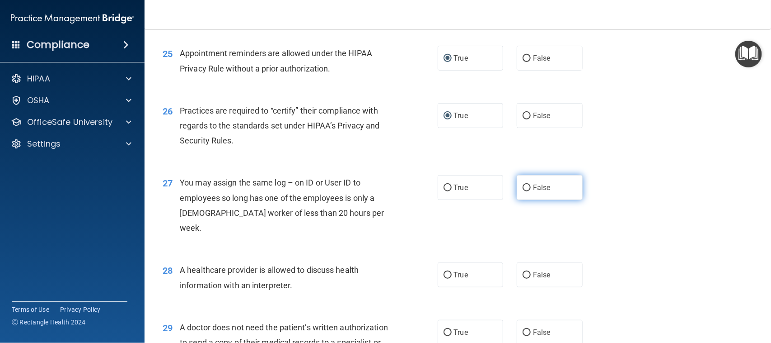
click at [550, 200] on label "False" at bounding box center [550, 187] width 66 height 25
click at [531, 191] on input "False" at bounding box center [527, 187] width 8 height 7
radio input "true"
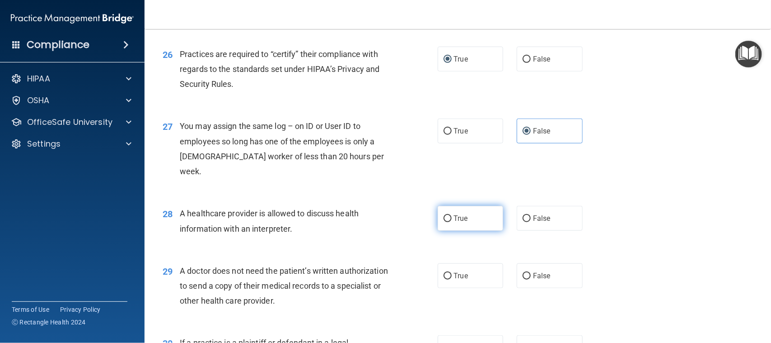
click at [478, 214] on label "True" at bounding box center [471, 218] width 66 height 25
click at [452, 215] on input "True" at bounding box center [448, 218] width 8 height 7
radio input "true"
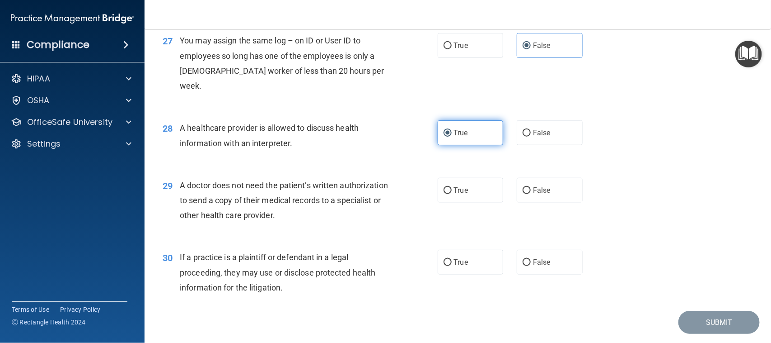
scroll to position [1942, 0]
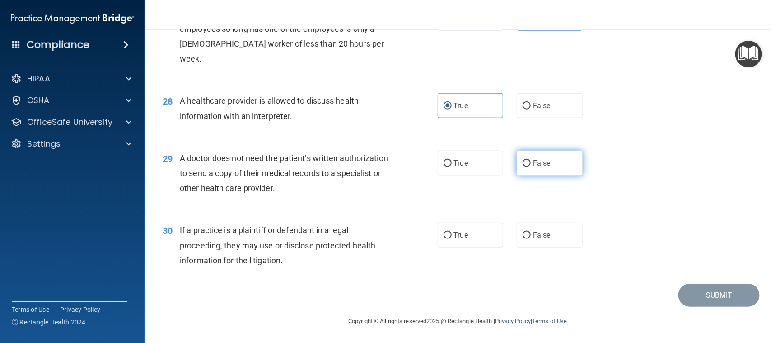
click at [519, 167] on label "False" at bounding box center [550, 162] width 66 height 25
click at [523, 167] on input "False" at bounding box center [527, 163] width 8 height 7
radio input "true"
click at [479, 161] on label "True" at bounding box center [471, 162] width 66 height 25
click at [452, 161] on input "True" at bounding box center [448, 163] width 8 height 7
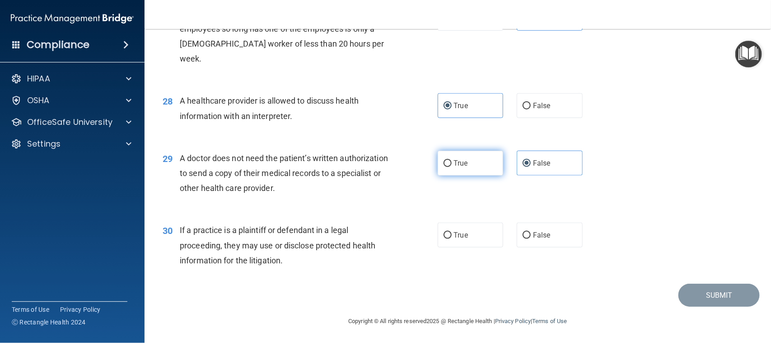
radio input "true"
click at [563, 165] on label "False" at bounding box center [550, 162] width 66 height 25
click at [531, 165] on input "False" at bounding box center [527, 163] width 8 height 7
radio input "true"
radio input "false"
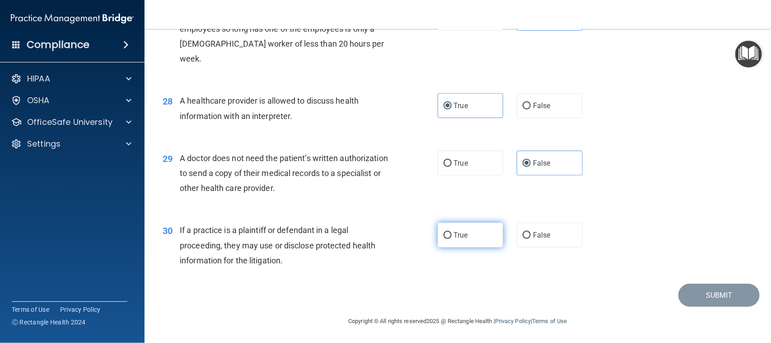
click at [477, 235] on label "True" at bounding box center [471, 234] width 66 height 25
click at [452, 235] on input "True" at bounding box center [448, 235] width 8 height 7
radio input "true"
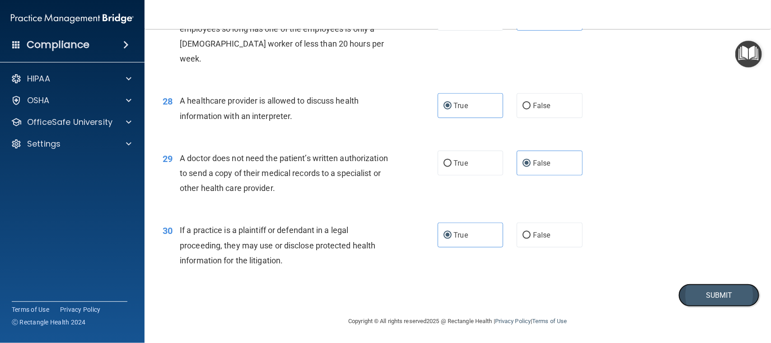
click at [710, 289] on button "Submit" at bounding box center [719, 294] width 81 height 23
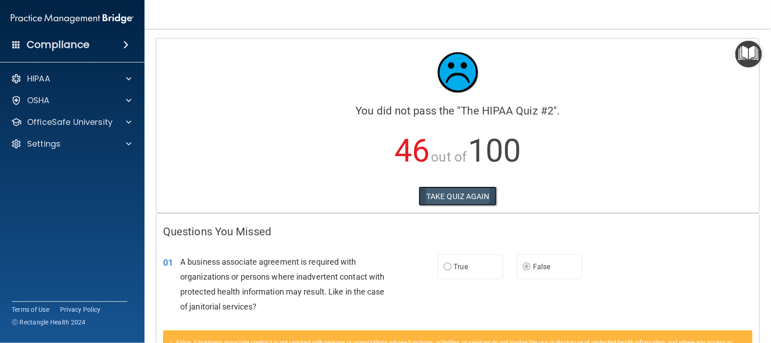
click at [456, 206] on button "TAKE QUIZ AGAIN" at bounding box center [458, 196] width 78 height 20
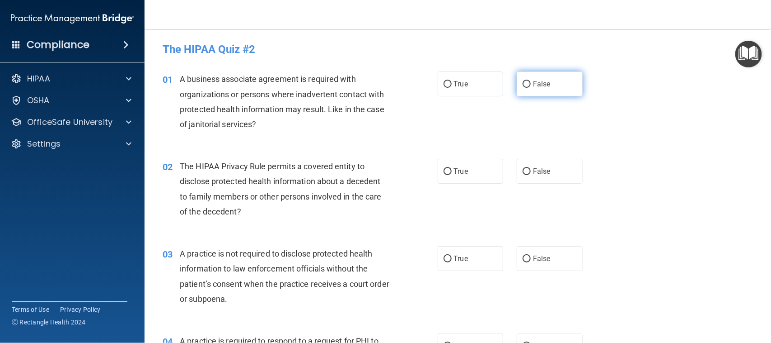
click at [561, 81] on label "False" at bounding box center [550, 83] width 66 height 25
click at [531, 81] on input "False" at bounding box center [527, 84] width 8 height 7
radio input "true"
click at [523, 172] on input "False" at bounding box center [527, 171] width 8 height 7
radio input "true"
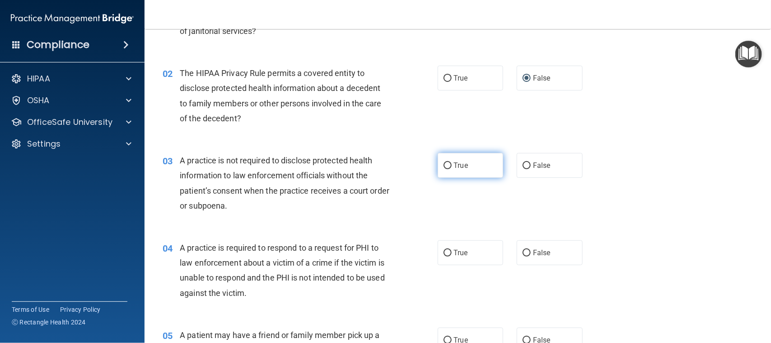
scroll to position [113, 0]
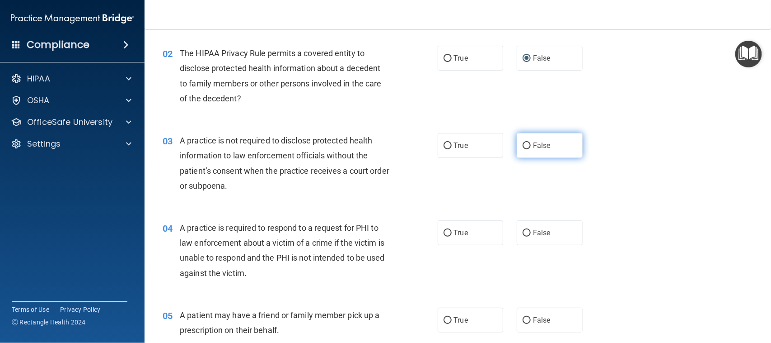
click at [520, 154] on label "False" at bounding box center [550, 145] width 66 height 25
click at [523, 149] on input "False" at bounding box center [527, 145] width 8 height 7
radio input "true"
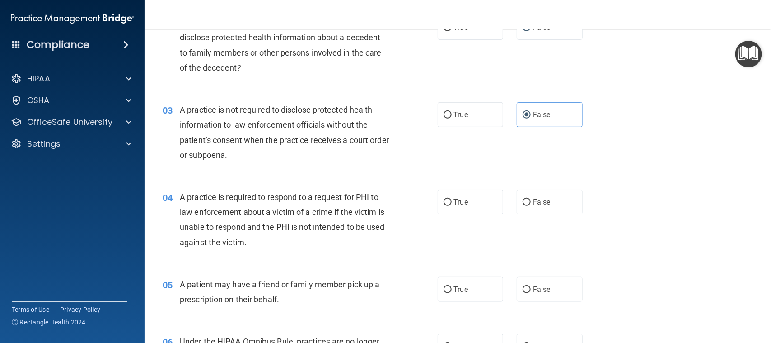
scroll to position [169, 0]
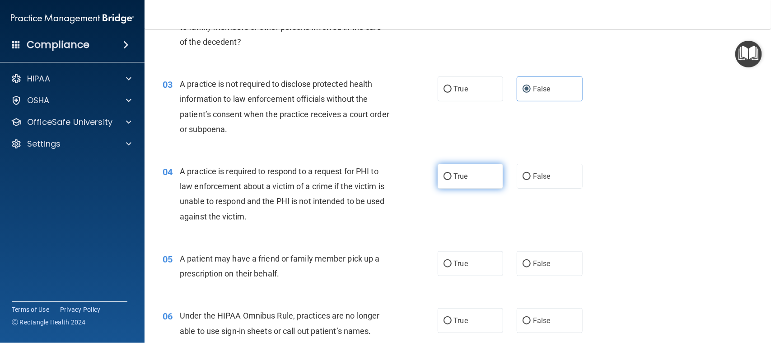
click at [464, 180] on label "True" at bounding box center [471, 176] width 66 height 25
click at [452, 180] on input "True" at bounding box center [448, 176] width 8 height 7
radio input "true"
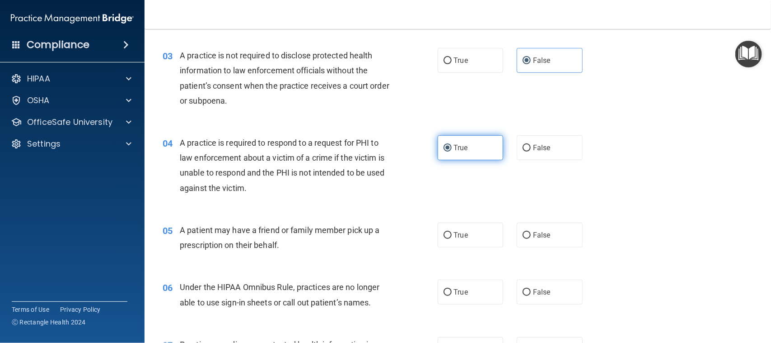
scroll to position [226, 0]
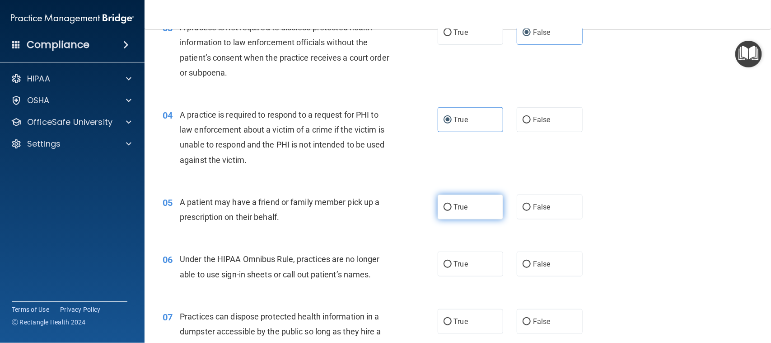
click at [461, 206] on span "True" at bounding box center [461, 206] width 14 height 9
click at [452, 206] on input "True" at bounding box center [448, 207] width 8 height 7
radio input "true"
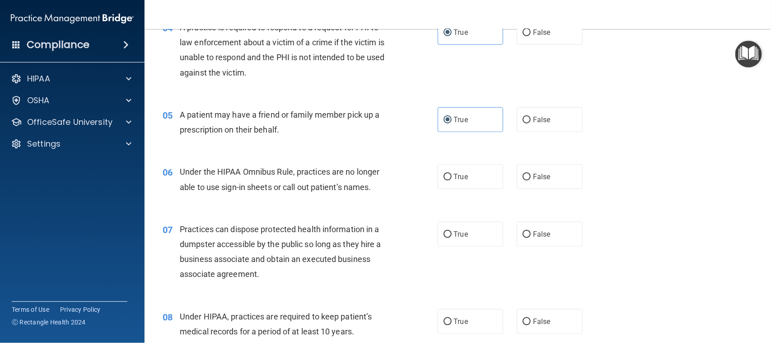
scroll to position [339, 0]
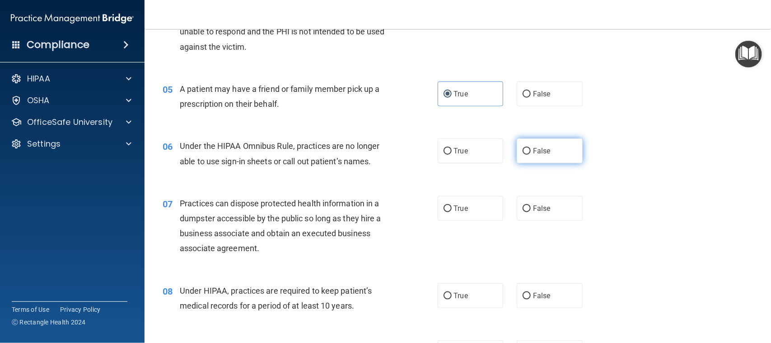
click at [552, 156] on label "False" at bounding box center [550, 150] width 66 height 25
click at [531, 155] on input "False" at bounding box center [527, 151] width 8 height 7
radio input "true"
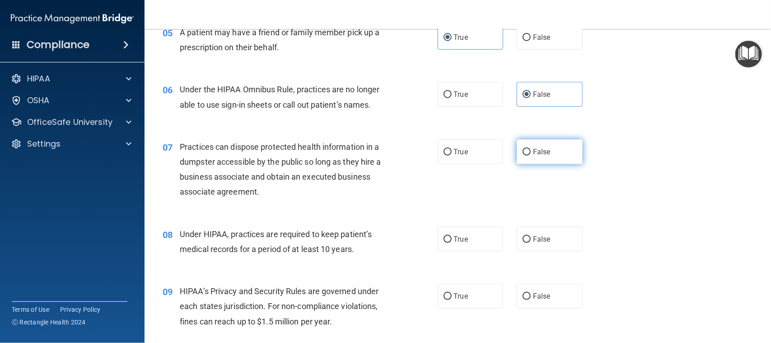
click at [523, 152] on input "False" at bounding box center [527, 152] width 8 height 7
radio input "true"
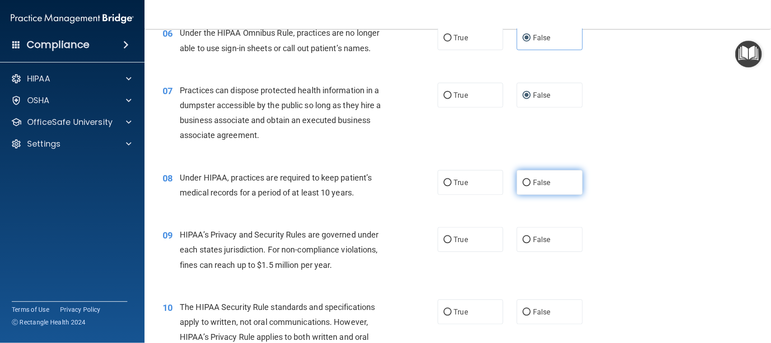
drag, startPoint x: 539, startPoint y: 181, endPoint x: 522, endPoint y: 185, distance: 17.6
click at [539, 182] on span "False" at bounding box center [542, 182] width 18 height 9
click at [531, 182] on input "False" at bounding box center [527, 182] width 8 height 7
radio input "true"
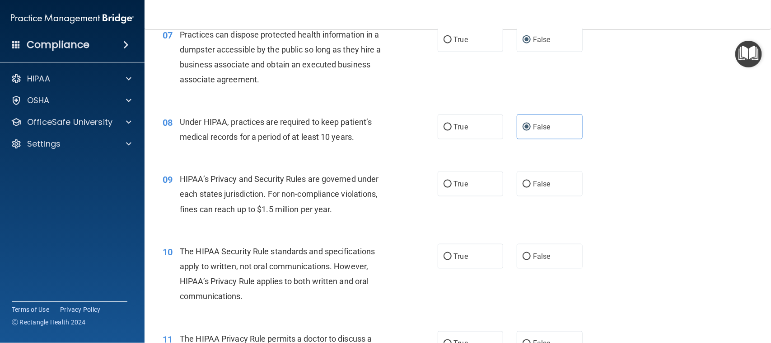
scroll to position [508, 0]
click at [522, 176] on label "False" at bounding box center [550, 182] width 66 height 25
click at [523, 180] on input "False" at bounding box center [527, 183] width 8 height 7
radio input "true"
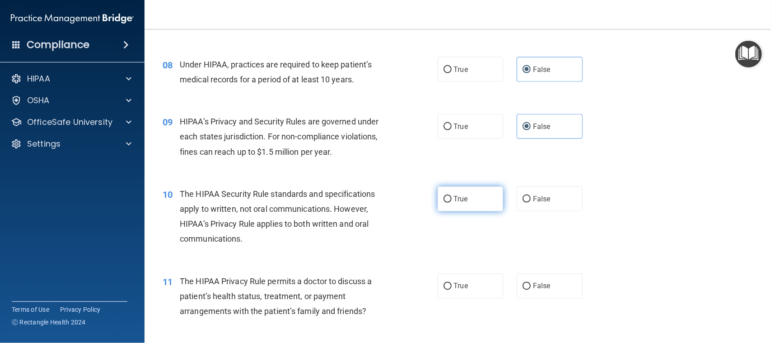
click at [469, 204] on label "True" at bounding box center [471, 198] width 66 height 25
click at [452, 202] on input "True" at bounding box center [448, 199] width 8 height 7
radio input "true"
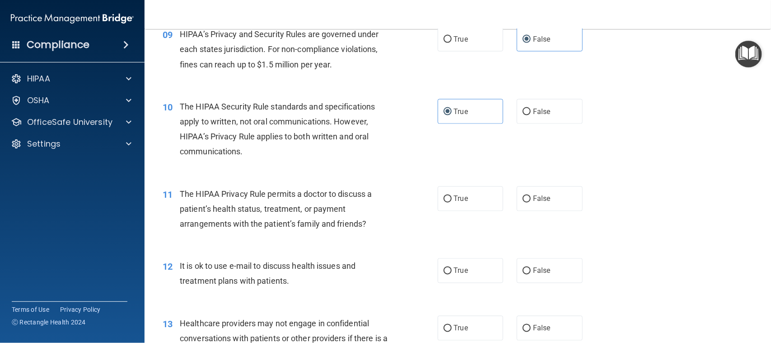
scroll to position [678, 0]
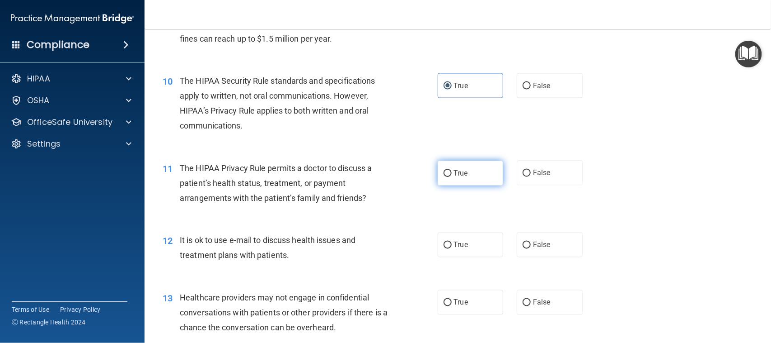
click at [464, 181] on label "True" at bounding box center [471, 172] width 66 height 25
click at [452, 177] on input "True" at bounding box center [448, 173] width 8 height 7
radio input "true"
click at [457, 237] on label "True" at bounding box center [471, 244] width 66 height 25
click at [452, 242] on input "True" at bounding box center [448, 245] width 8 height 7
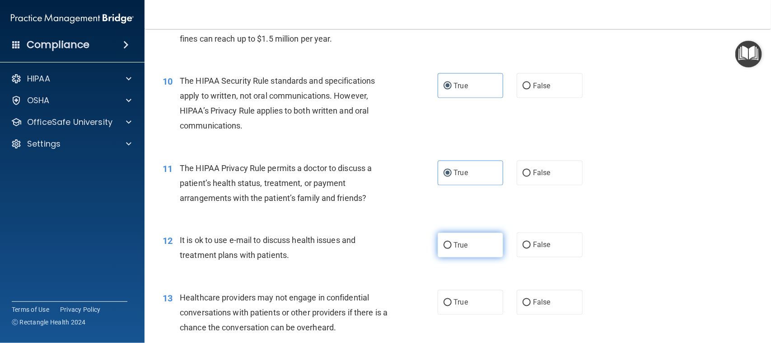
radio input "true"
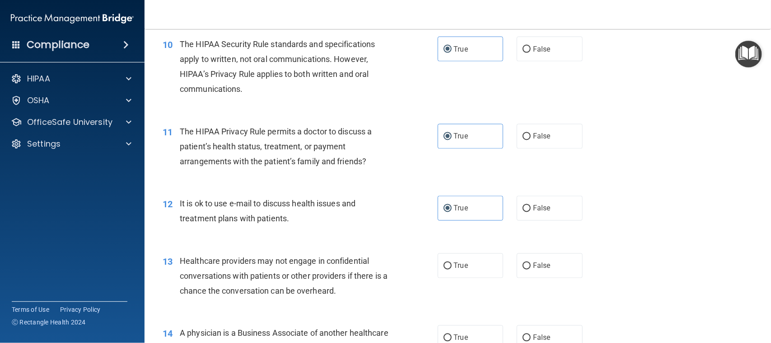
scroll to position [734, 0]
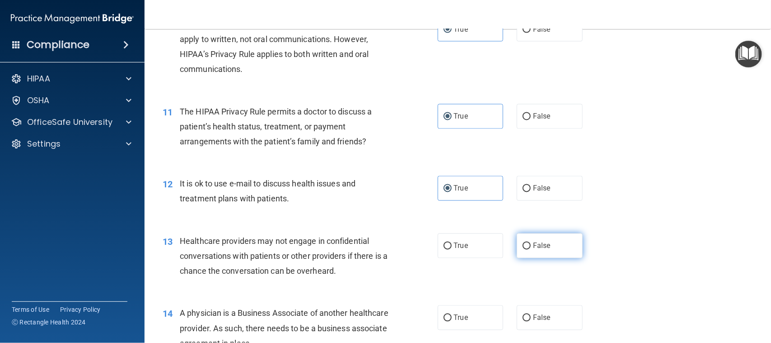
click at [533, 242] on span "False" at bounding box center [542, 245] width 18 height 9
click at [530, 243] on input "False" at bounding box center [527, 246] width 8 height 7
radio input "true"
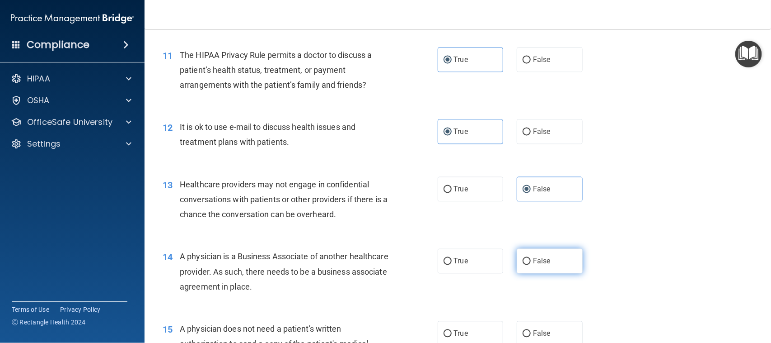
click at [552, 261] on label "False" at bounding box center [550, 261] width 66 height 25
click at [531, 261] on input "False" at bounding box center [527, 261] width 8 height 7
radio input "true"
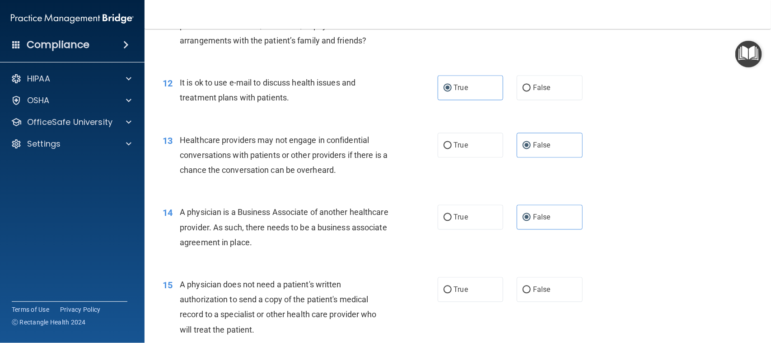
scroll to position [904, 0]
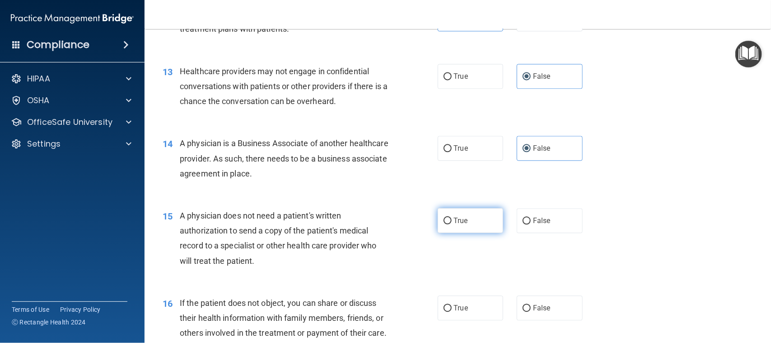
click at [466, 232] on label "True" at bounding box center [471, 220] width 66 height 25
click at [452, 224] on input "True" at bounding box center [448, 220] width 8 height 7
radio input "true"
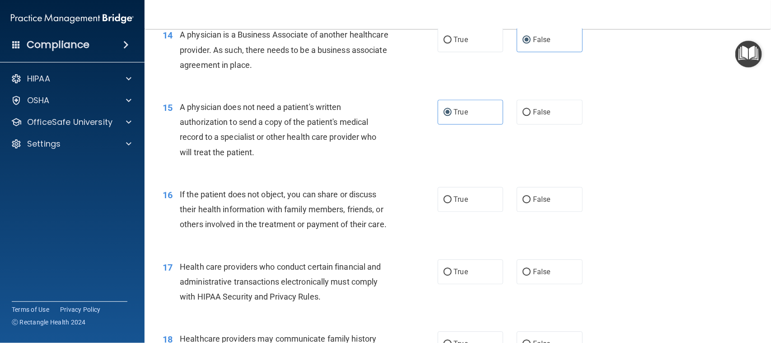
scroll to position [1017, 0]
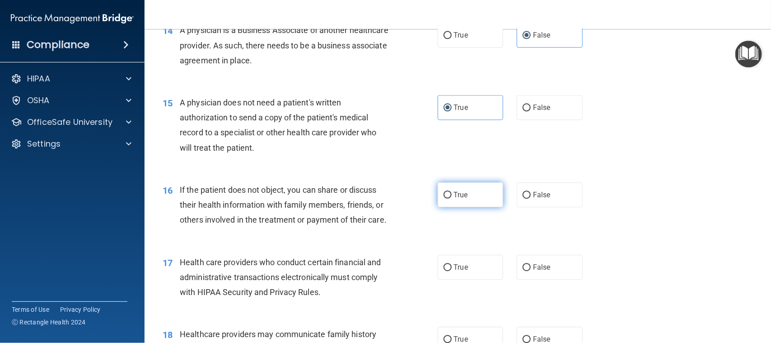
click at [438, 197] on label "True" at bounding box center [471, 194] width 66 height 25
click at [444, 197] on input "True" at bounding box center [448, 195] width 8 height 7
radio input "true"
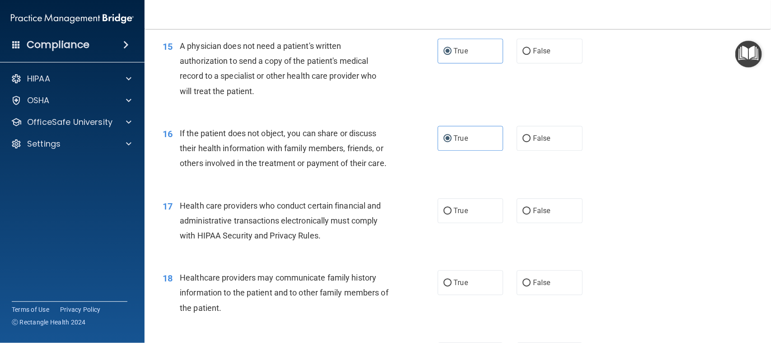
click at [432, 228] on div "17 Health care providers who conduct certain financial and administrative trans…" at bounding box center [300, 223] width 302 height 50
click at [454, 215] on span "True" at bounding box center [461, 210] width 14 height 9
click at [450, 214] on input "True" at bounding box center [448, 210] width 8 height 7
radio input "true"
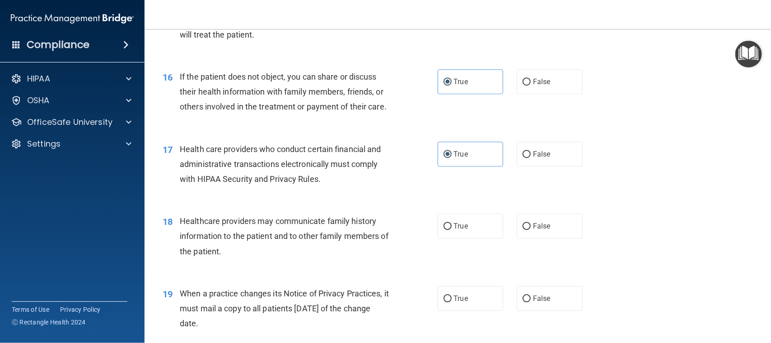
scroll to position [1186, 0]
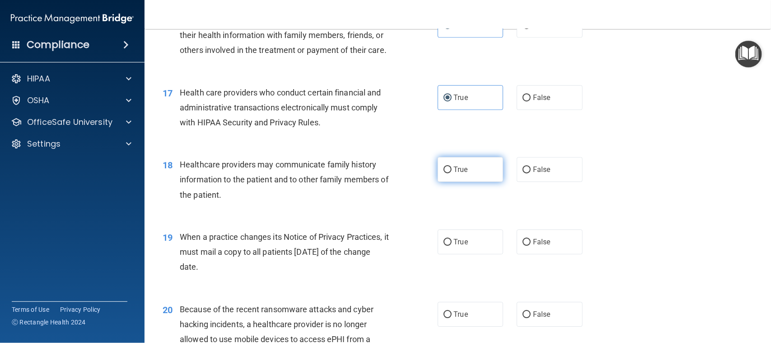
click at [473, 182] on label "True" at bounding box center [471, 169] width 66 height 25
click at [452, 173] on input "True" at bounding box center [448, 169] width 8 height 7
radio input "true"
drag, startPoint x: 500, startPoint y: 188, endPoint x: 517, endPoint y: 191, distance: 17.8
click at [501, 182] on div "True False" at bounding box center [517, 169] width 158 height 25
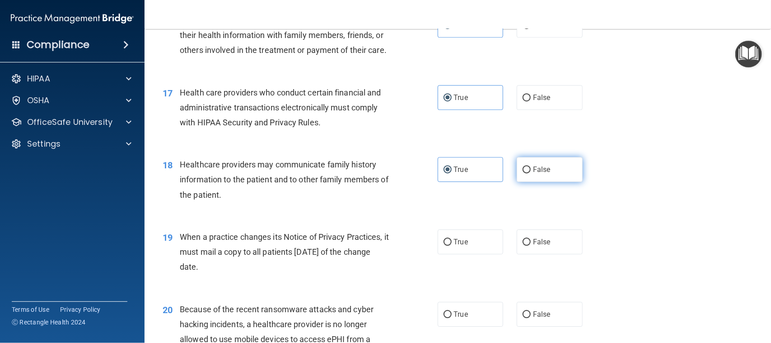
click at [517, 182] on label "False" at bounding box center [550, 169] width 66 height 25
click at [523, 173] on input "False" at bounding box center [527, 169] width 8 height 7
radio input "true"
radio input "false"
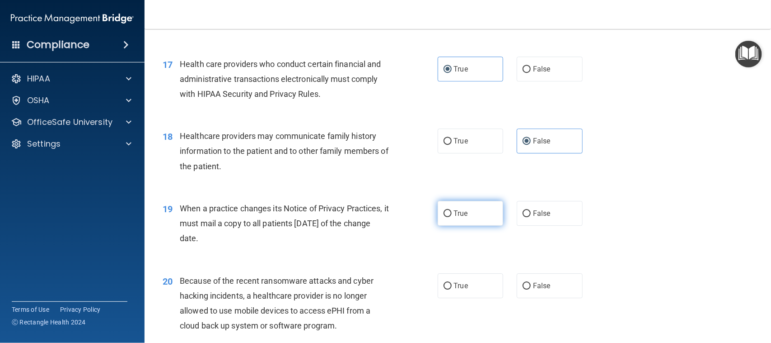
scroll to position [1243, 0]
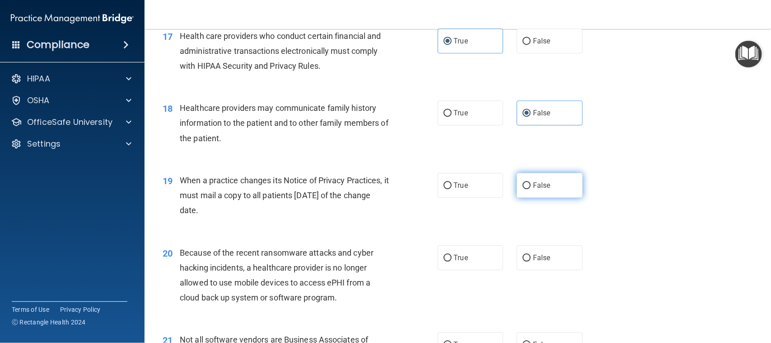
click at [523, 189] on input "False" at bounding box center [527, 185] width 8 height 7
radio input "true"
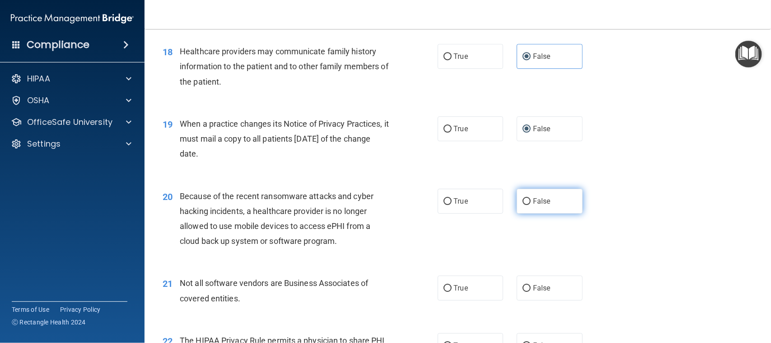
click at [543, 205] on span "False" at bounding box center [542, 201] width 18 height 9
click at [531, 205] on input "False" at bounding box center [527, 201] width 8 height 7
radio input "true"
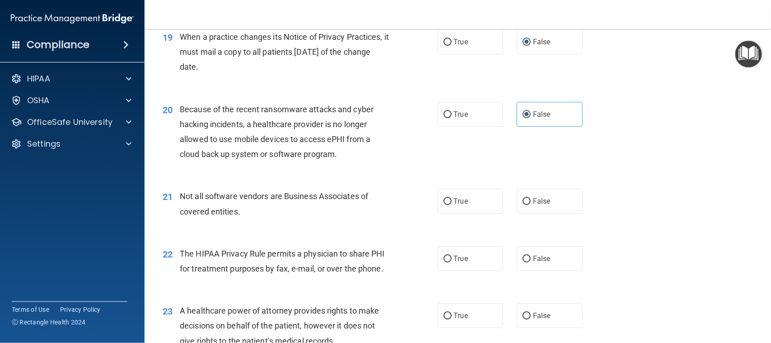
scroll to position [1412, 0]
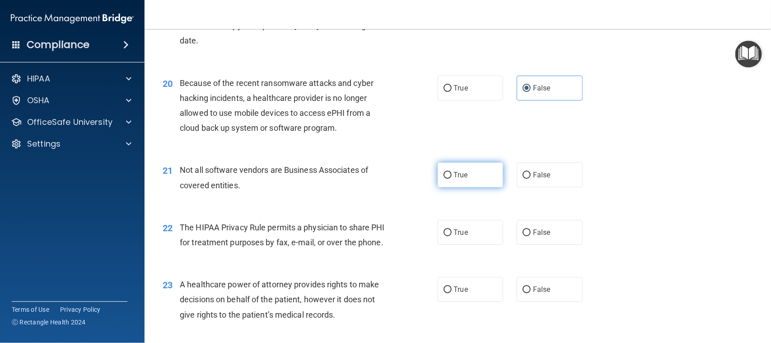
click at [460, 179] on span "True" at bounding box center [461, 174] width 14 height 9
click at [452, 178] on input "True" at bounding box center [448, 175] width 8 height 7
radio input "true"
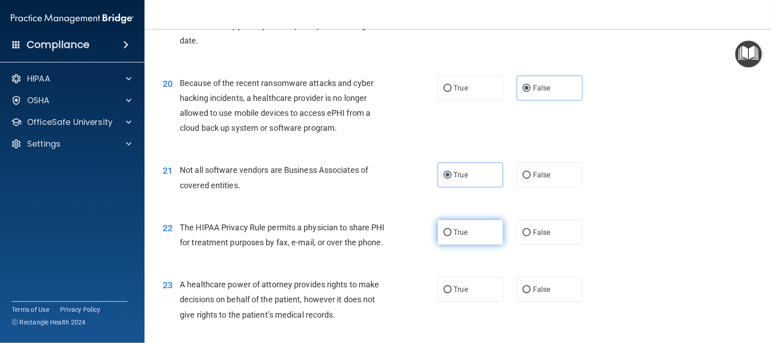
click at [491, 244] on label "True" at bounding box center [471, 232] width 66 height 25
click at [452, 236] on input "True" at bounding box center [448, 232] width 8 height 7
radio input "true"
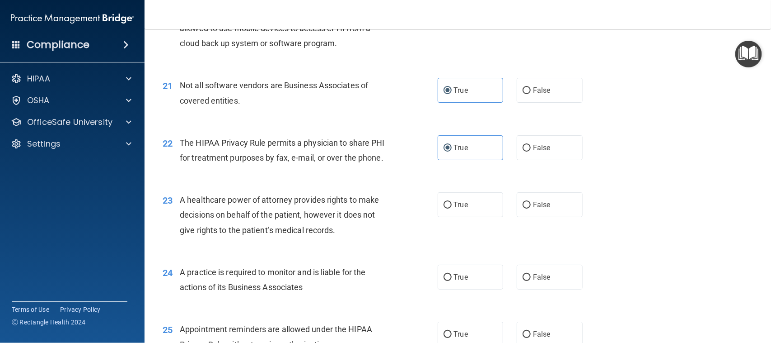
scroll to position [1525, 0]
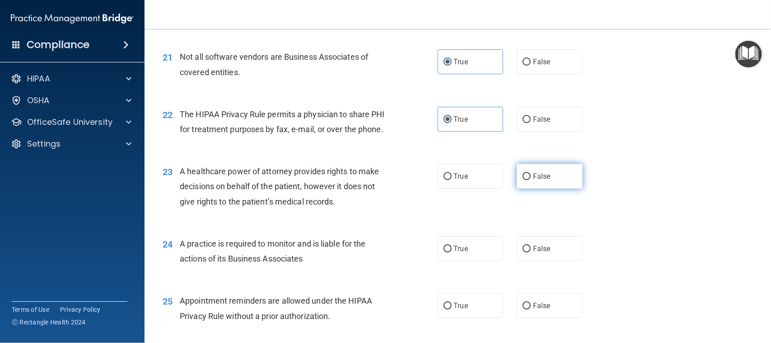
click at [540, 180] on span "False" at bounding box center [542, 176] width 18 height 9
click at [531, 180] on input "False" at bounding box center [527, 176] width 8 height 7
radio input "true"
click at [540, 249] on div "24 A practice is required to monitor and is liable for the actions of its Busin…" at bounding box center [458, 253] width 604 height 57
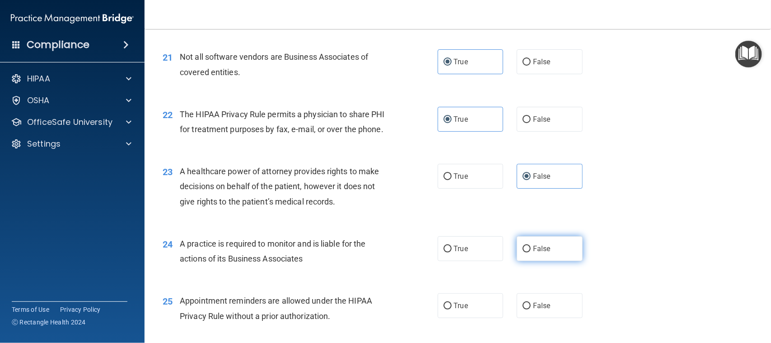
click at [537, 261] on label "False" at bounding box center [550, 248] width 66 height 25
click at [531, 252] on input "False" at bounding box center [527, 248] width 8 height 7
radio input "true"
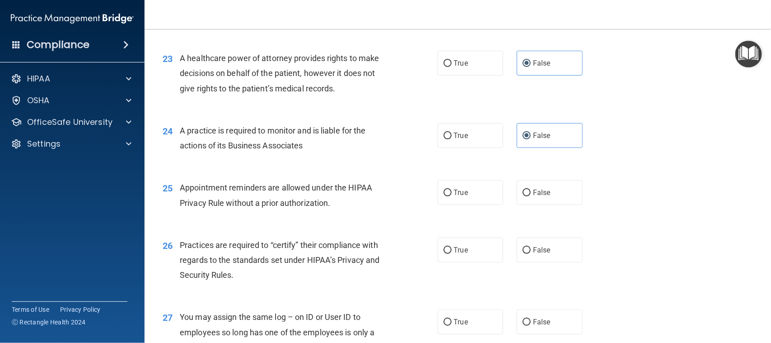
scroll to position [1694, 0]
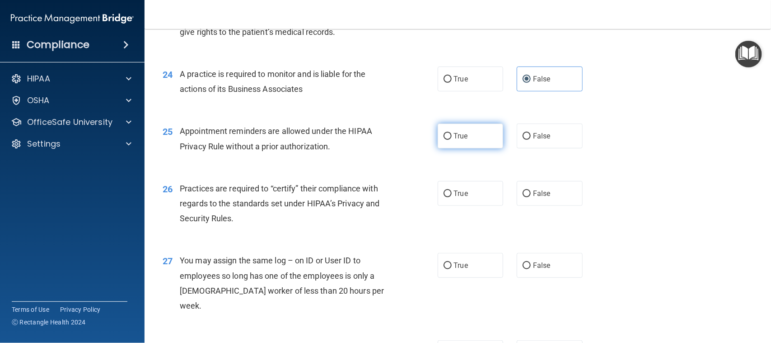
click at [464, 140] on span "True" at bounding box center [461, 135] width 14 height 9
click at [452, 140] on input "True" at bounding box center [448, 136] width 8 height 7
radio input "true"
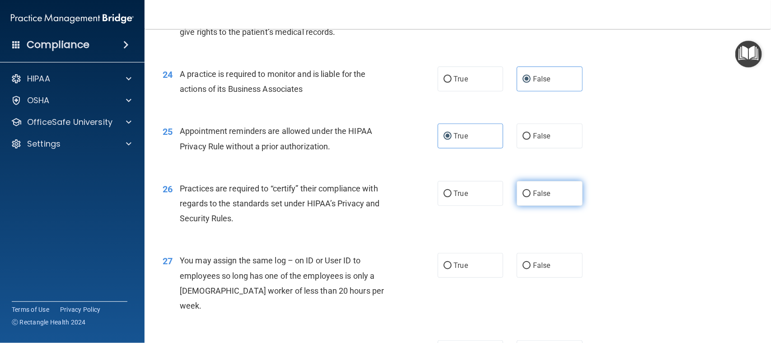
click at [555, 206] on label "False" at bounding box center [550, 193] width 66 height 25
click at [531, 197] on input "False" at bounding box center [527, 193] width 8 height 7
radio input "true"
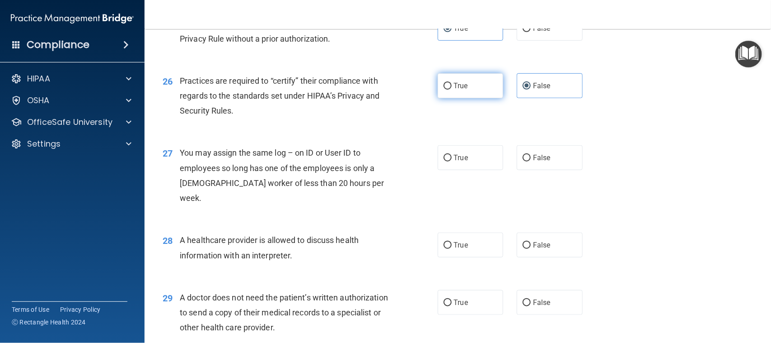
scroll to position [1807, 0]
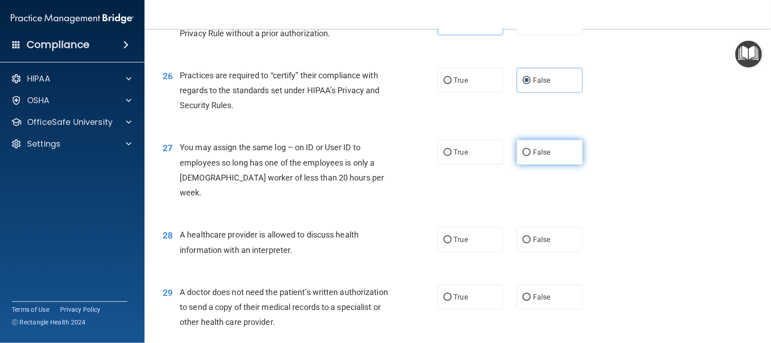
click at [521, 160] on label "False" at bounding box center [550, 152] width 66 height 25
click at [523, 156] on input "False" at bounding box center [527, 152] width 8 height 7
radio input "true"
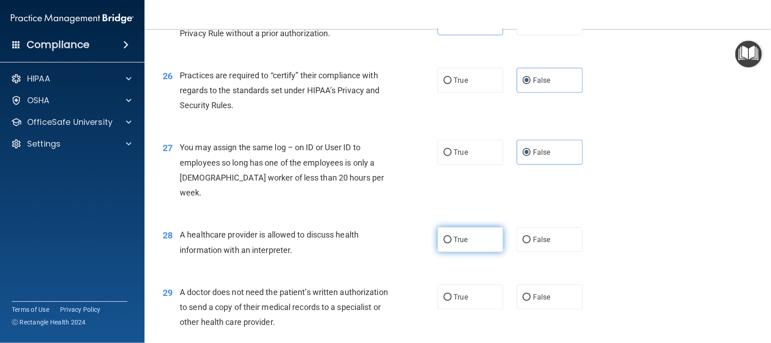
click at [453, 234] on label "True" at bounding box center [471, 239] width 66 height 25
click at [452, 236] on input "True" at bounding box center [448, 239] width 8 height 7
radio input "true"
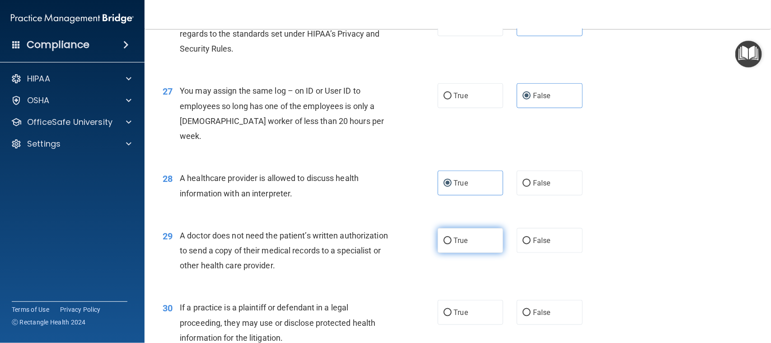
click at [469, 250] on label "True" at bounding box center [471, 240] width 66 height 25
click at [452, 244] on input "True" at bounding box center [448, 240] width 8 height 7
radio input "true"
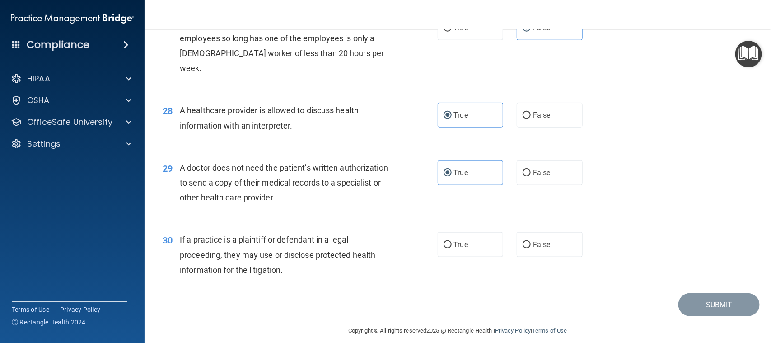
scroll to position [1942, 0]
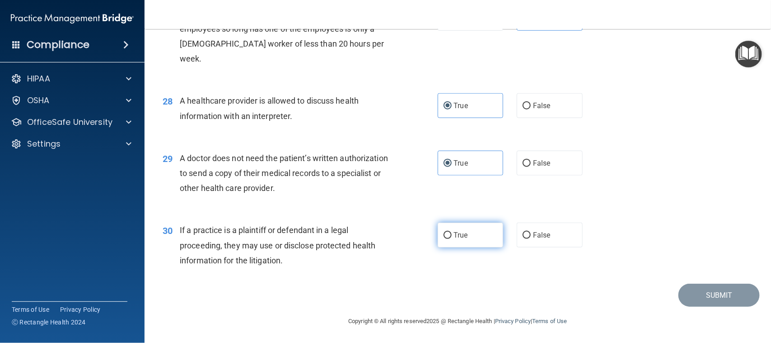
click at [469, 238] on label "True" at bounding box center [471, 234] width 66 height 25
click at [452, 238] on input "True" at bounding box center [448, 235] width 8 height 7
radio input "true"
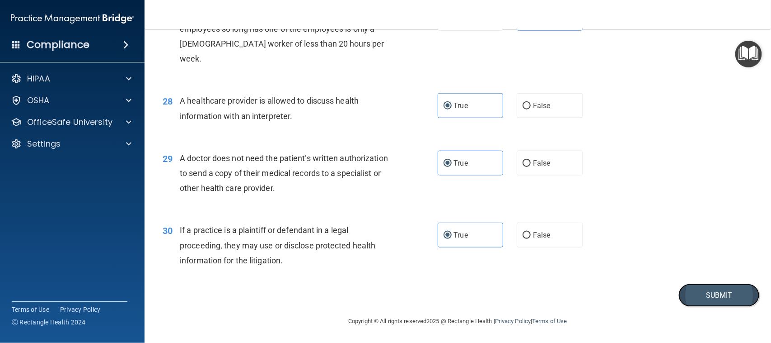
click at [742, 296] on button "Submit" at bounding box center [719, 294] width 81 height 23
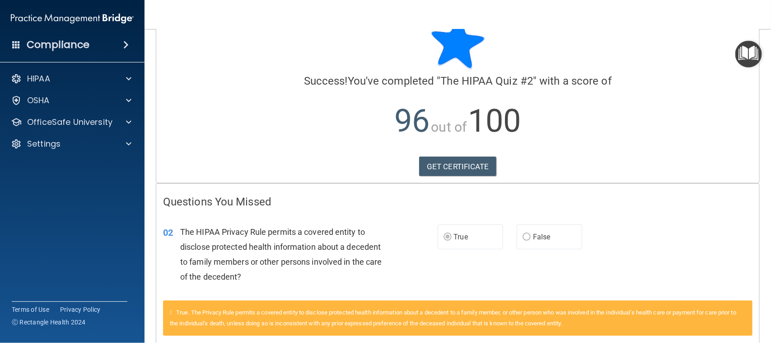
scroll to position [76, 0]
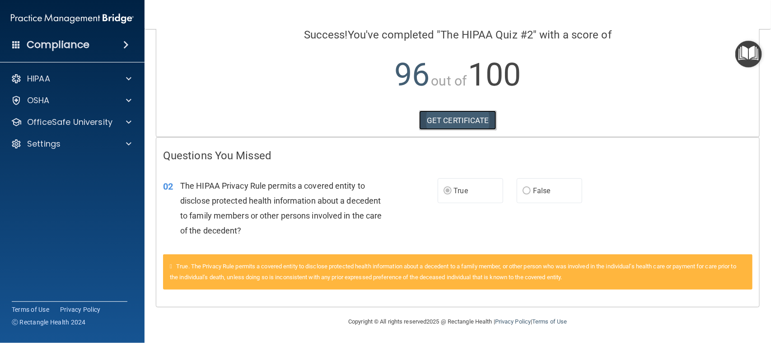
click at [483, 126] on link "GET CERTIFICATE" at bounding box center [457, 120] width 77 height 20
click at [749, 57] on img "Open Resource Center" at bounding box center [749, 54] width 27 height 27
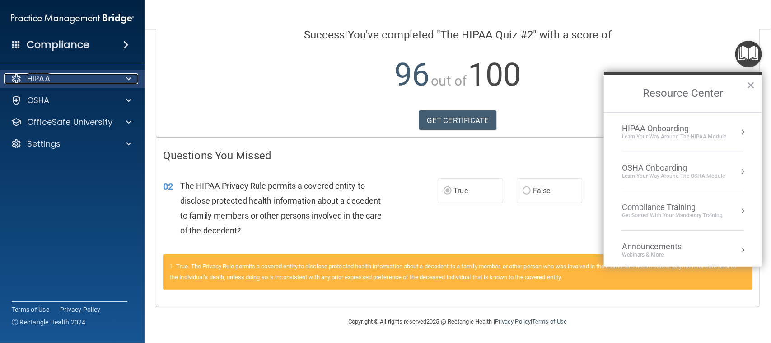
click at [78, 75] on div "HIPAA" at bounding box center [60, 78] width 112 height 11
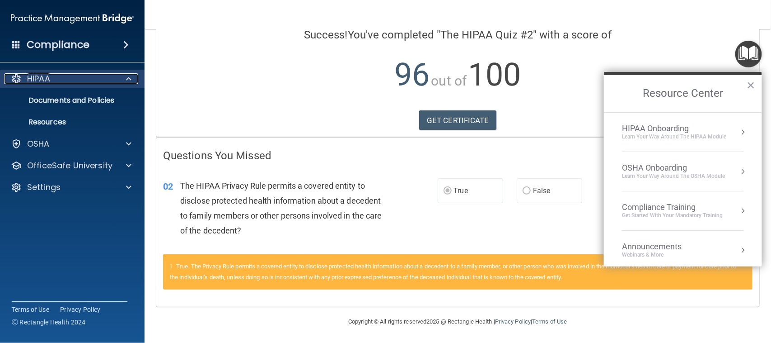
click at [80, 74] on div "HIPAA" at bounding box center [60, 78] width 112 height 11
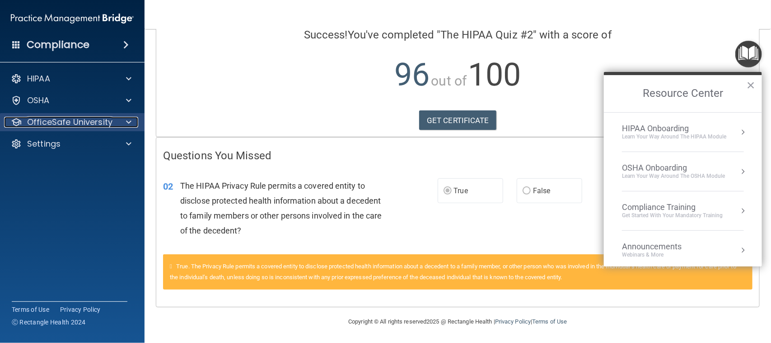
click at [82, 127] on p "OfficeSafe University" at bounding box center [69, 122] width 85 height 11
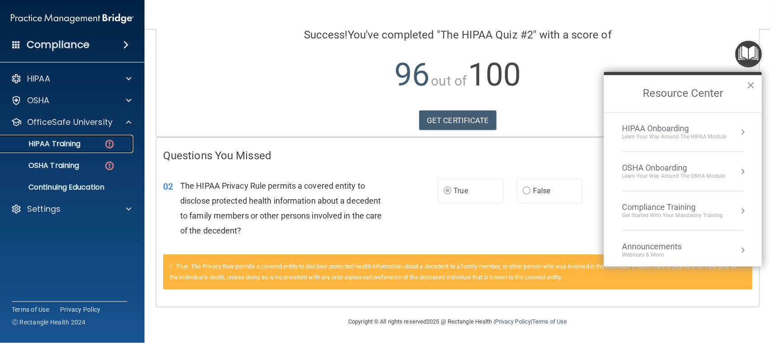
click at [85, 141] on div "HIPAA Training" at bounding box center [67, 143] width 123 height 9
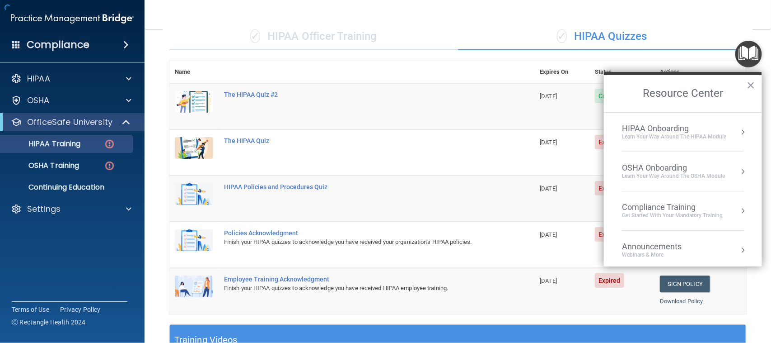
scroll to position [338, 0]
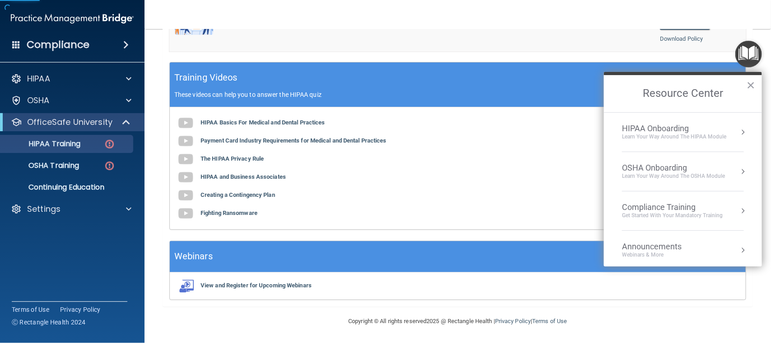
click at [755, 53] on img "Open Resource Center" at bounding box center [749, 54] width 27 height 27
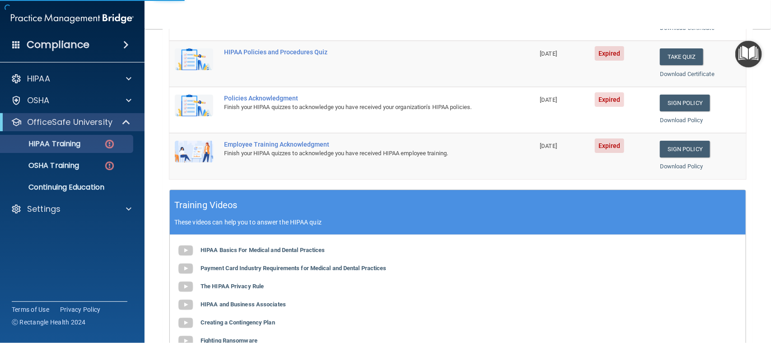
scroll to position [56, 0]
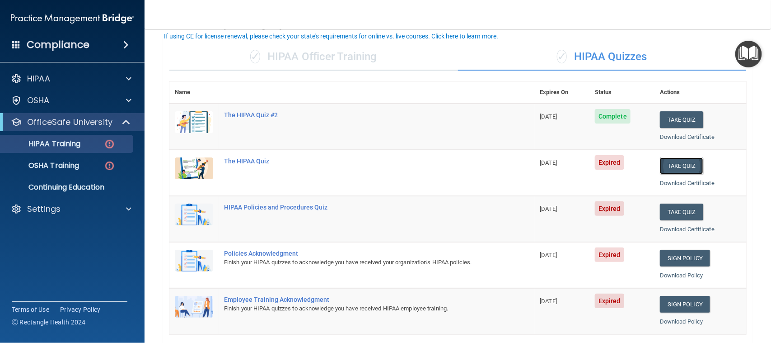
click at [665, 162] on button "Take Quiz" at bounding box center [681, 165] width 43 height 17
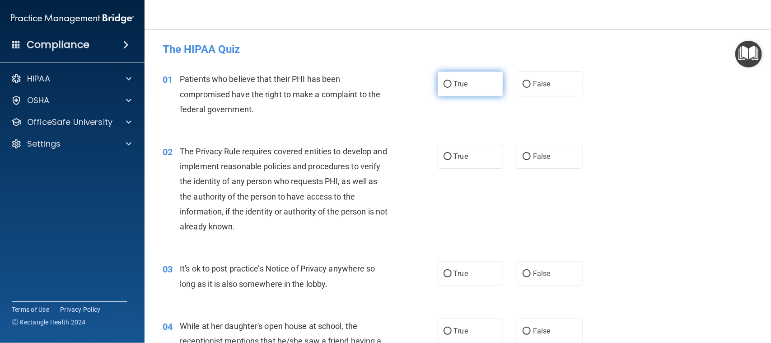
click at [474, 88] on label "True" at bounding box center [471, 83] width 66 height 25
click at [452, 88] on input "True" at bounding box center [448, 84] width 8 height 7
radio input "true"
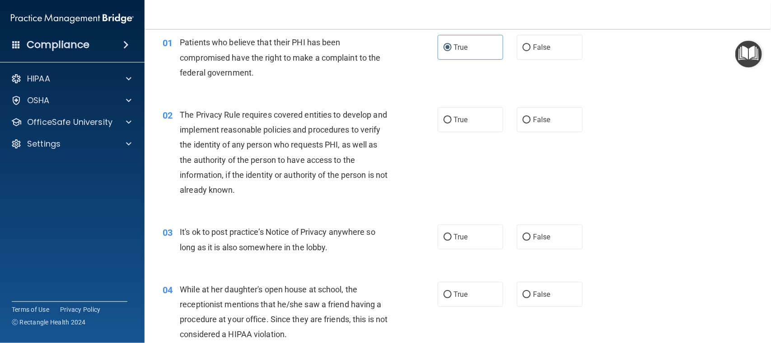
scroll to position [56, 0]
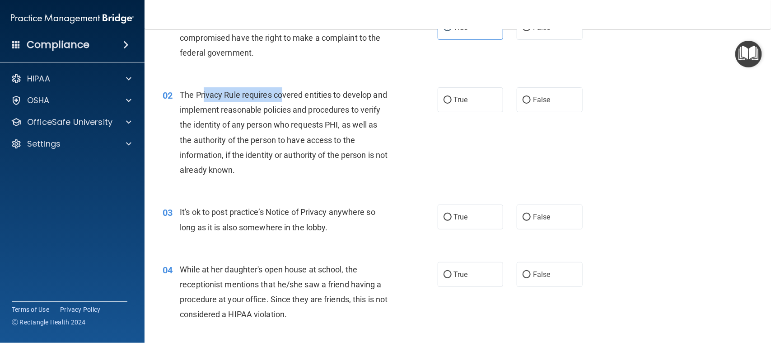
drag, startPoint x: 203, startPoint y: 99, endPoint x: 282, endPoint y: 102, distance: 78.2
click at [282, 102] on div "The Privacy Rule requires covered entities to develop and implement reasonable …" at bounding box center [288, 132] width 216 height 90
click at [312, 73] on div "01 Patients who believe that their PHI has been compromised have the right to m…" at bounding box center [458, 40] width 604 height 72
click at [464, 108] on label "True" at bounding box center [471, 99] width 66 height 25
click at [452, 103] on input "True" at bounding box center [448, 100] width 8 height 7
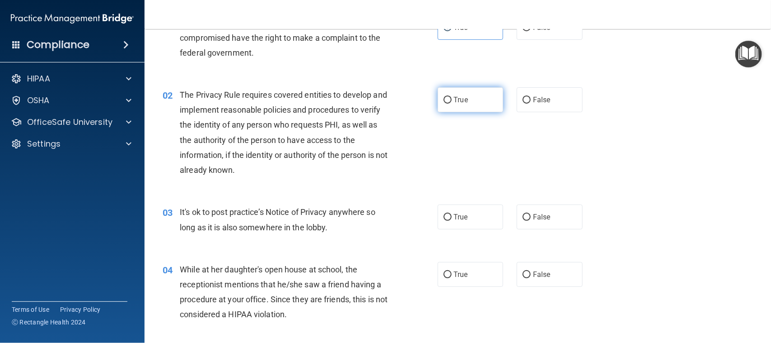
radio input "true"
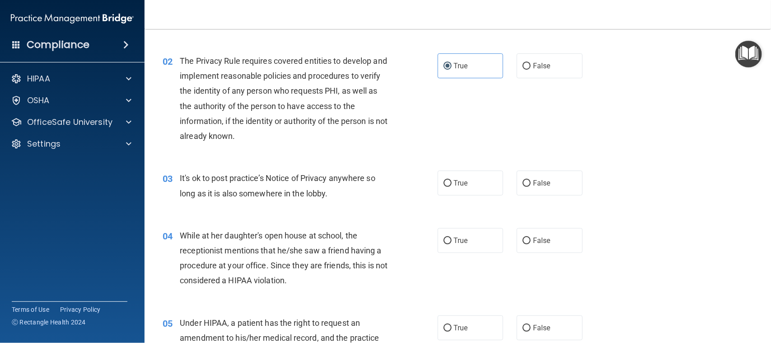
scroll to position [169, 0]
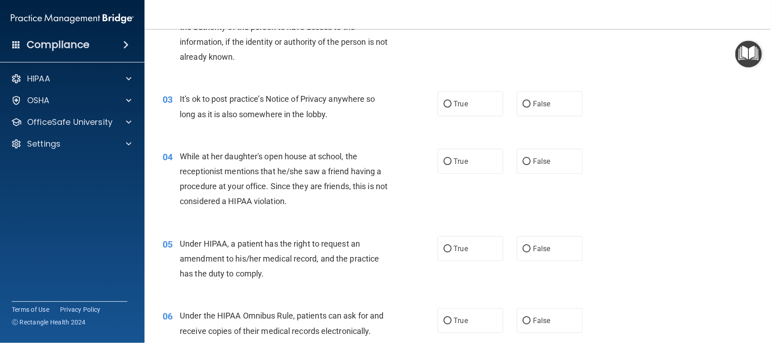
click at [487, 119] on div "03 It's ok to post practice’s Notice of Privacy anywhere so long as it is also …" at bounding box center [458, 108] width 604 height 57
click at [479, 108] on label "True" at bounding box center [471, 103] width 66 height 25
click at [452, 108] on input "True" at bounding box center [448, 104] width 8 height 7
radio input "true"
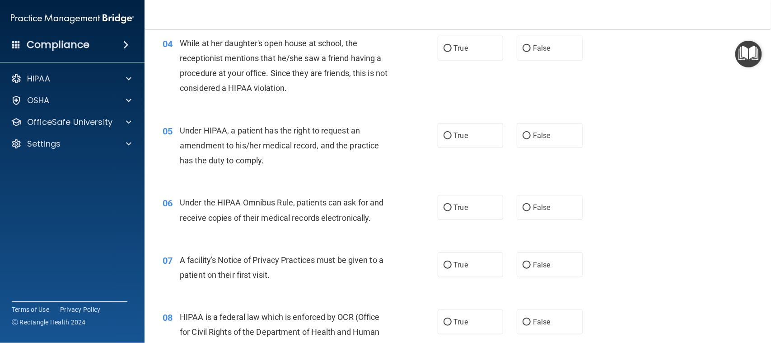
scroll to position [226, 0]
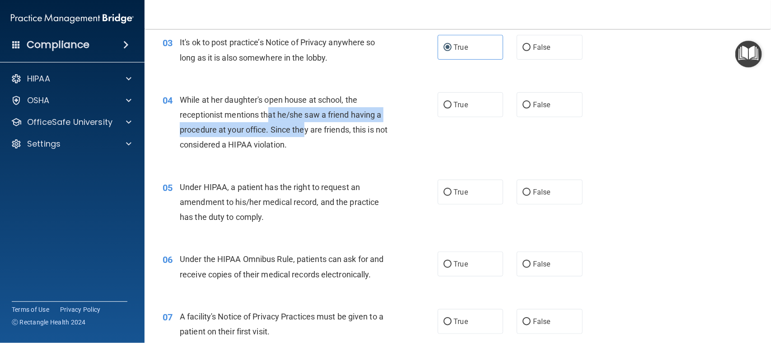
drag, startPoint x: 269, startPoint y: 119, endPoint x: 305, endPoint y: 125, distance: 37.1
click at [305, 125] on span "While at her daughter's open house at school, the receptionist mentions that he…" at bounding box center [284, 122] width 208 height 55
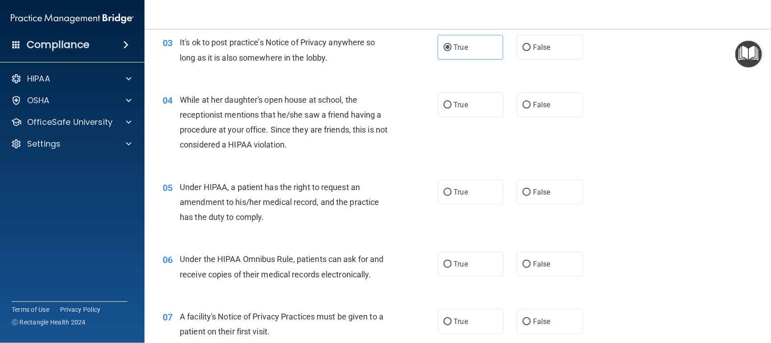
click at [314, 154] on div "04 While at her daughter's open house at school, the receptionist mentions that…" at bounding box center [300, 124] width 302 height 65
click at [542, 113] on label "False" at bounding box center [550, 104] width 66 height 25
click at [531, 108] on input "False" at bounding box center [527, 105] width 8 height 7
radio input "true"
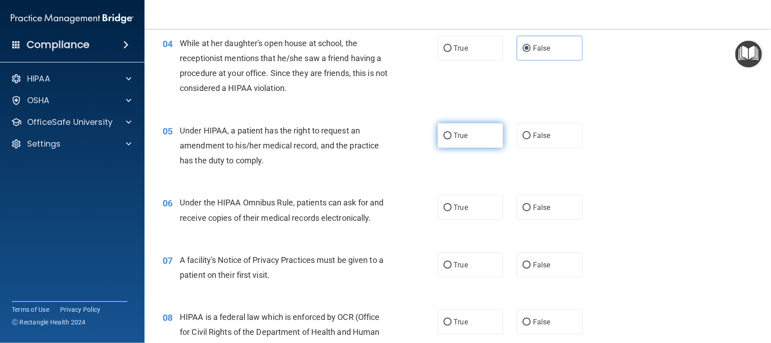
click at [444, 139] on input "True" at bounding box center [448, 135] width 8 height 7
radio input "true"
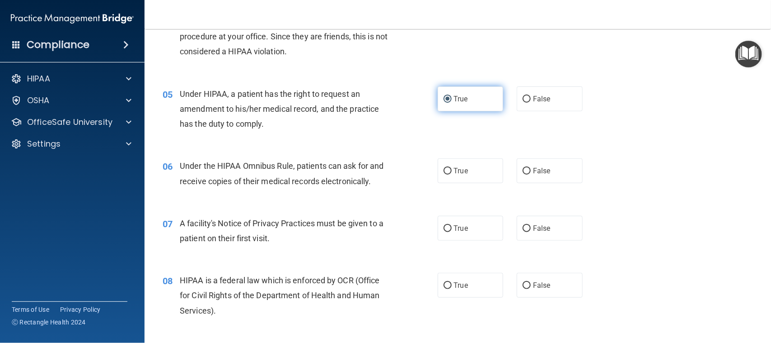
scroll to position [339, 0]
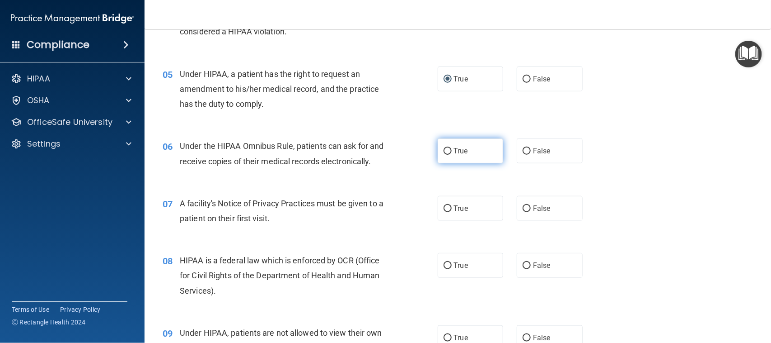
click at [454, 147] on span "True" at bounding box center [461, 150] width 14 height 9
click at [452, 148] on input "True" at bounding box center [448, 151] width 8 height 7
radio input "true"
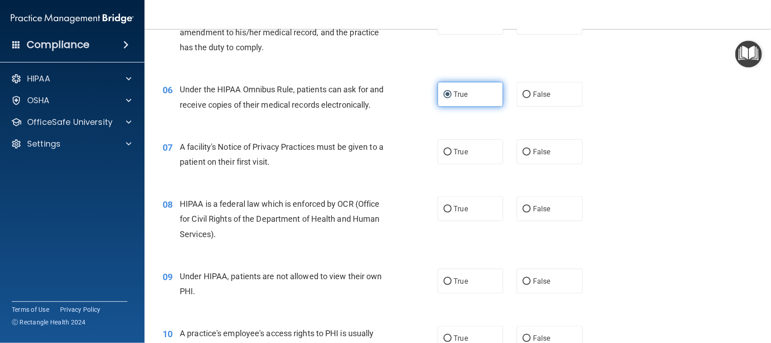
click at [454, 147] on span "True" at bounding box center [461, 151] width 14 height 9
click at [452, 149] on input "True" at bounding box center [448, 152] width 8 height 7
radio input "true"
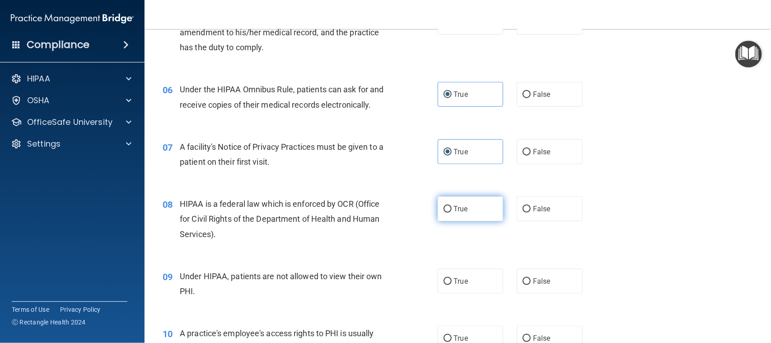
click at [449, 210] on label "True" at bounding box center [471, 208] width 66 height 25
click at [449, 210] on input "True" at bounding box center [448, 209] width 8 height 7
radio input "true"
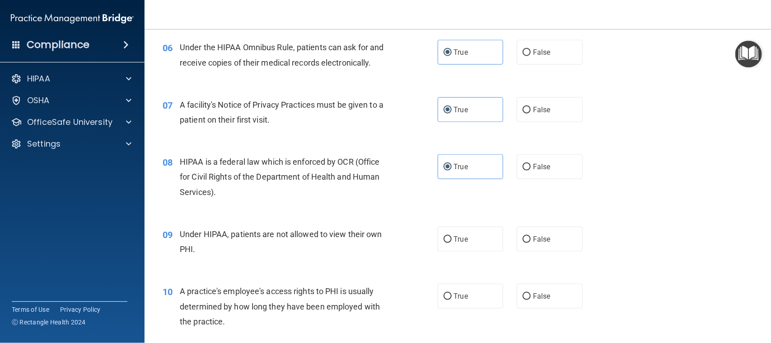
scroll to position [508, 0]
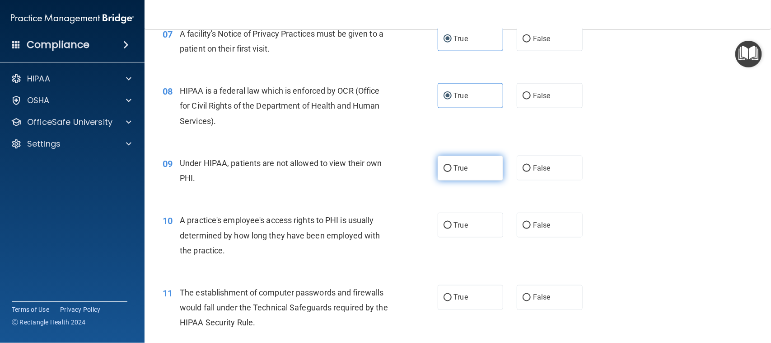
click at [459, 169] on span "True" at bounding box center [461, 168] width 14 height 9
click at [452, 169] on input "True" at bounding box center [448, 168] width 8 height 7
radio input "true"
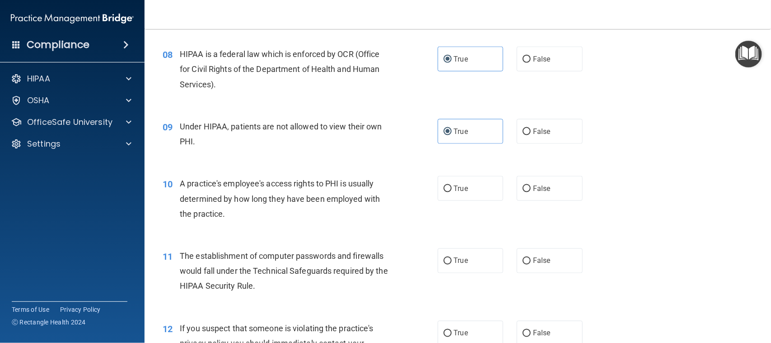
scroll to position [565, 0]
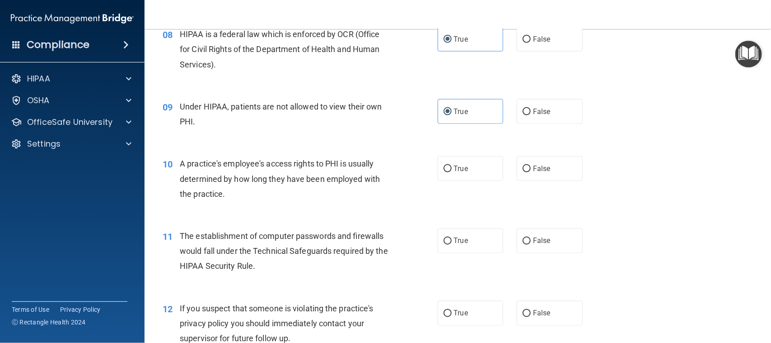
click at [422, 166] on div "10 A practice's employee's access rights to PHI is usually determined by how lo…" at bounding box center [300, 181] width 302 height 50
click at [444, 167] on input "True" at bounding box center [448, 168] width 8 height 7
radio input "true"
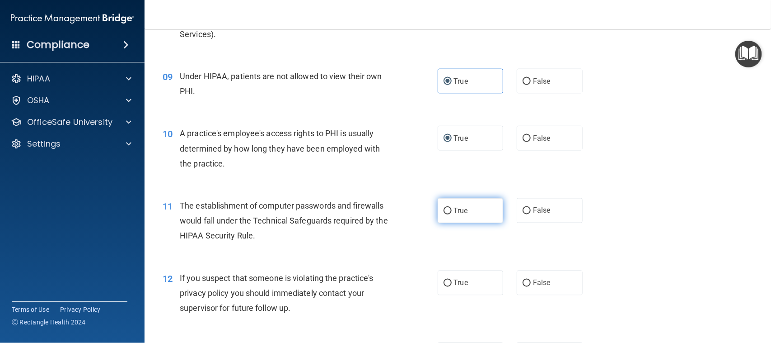
scroll to position [621, 0]
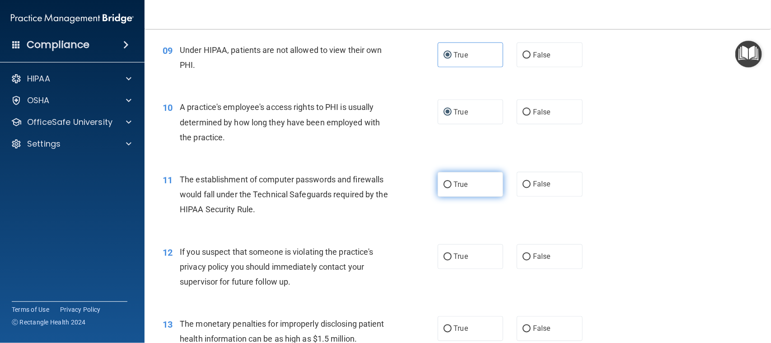
click at [444, 184] on input "True" at bounding box center [448, 184] width 8 height 7
radio input "true"
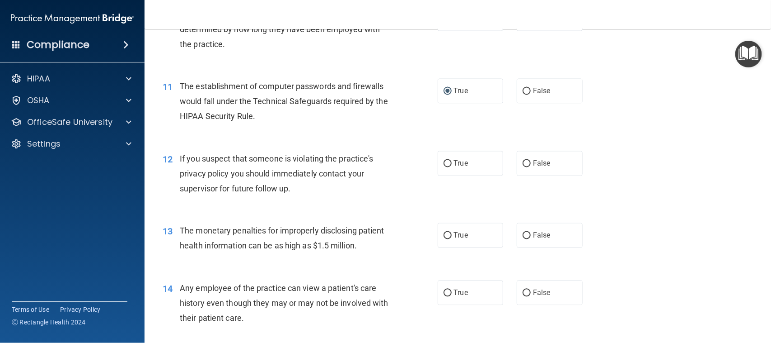
scroll to position [734, 0]
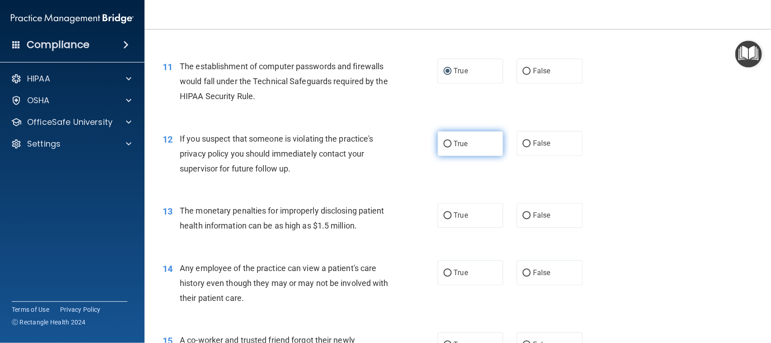
click at [452, 134] on label "True" at bounding box center [471, 143] width 66 height 25
click at [452, 141] on input "True" at bounding box center [448, 144] width 8 height 7
radio input "true"
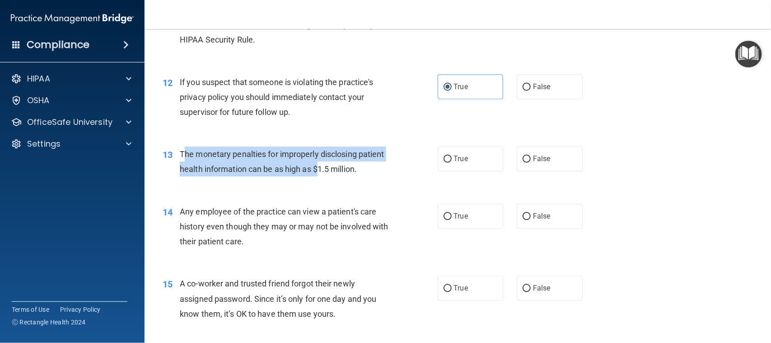
drag, startPoint x: 183, startPoint y: 155, endPoint x: 319, endPoint y: 176, distance: 138.2
click at [319, 176] on div "The monetary penalties for improperly disclosing patient health information can…" at bounding box center [288, 161] width 216 height 30
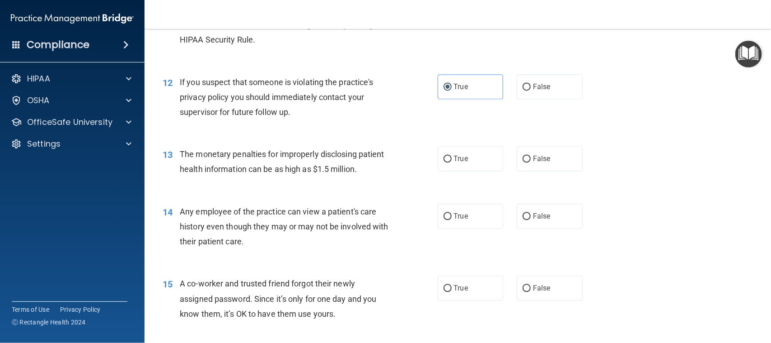
click at [342, 134] on div "12 If you suspect that someone is violating the practice's privacy policy you s…" at bounding box center [458, 99] width 604 height 72
click at [462, 168] on label "True" at bounding box center [471, 158] width 66 height 25
click at [452, 163] on input "True" at bounding box center [448, 159] width 8 height 7
radio input "true"
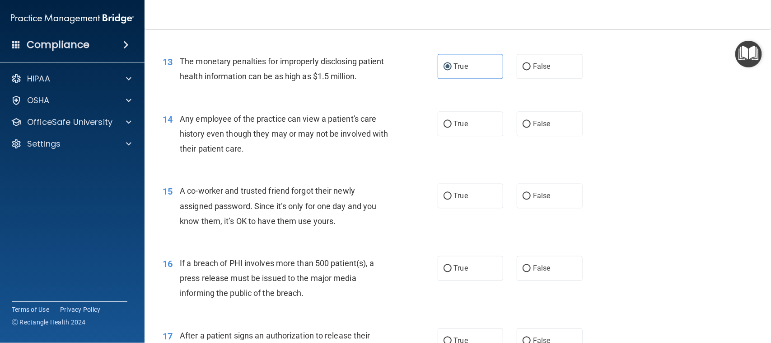
scroll to position [904, 0]
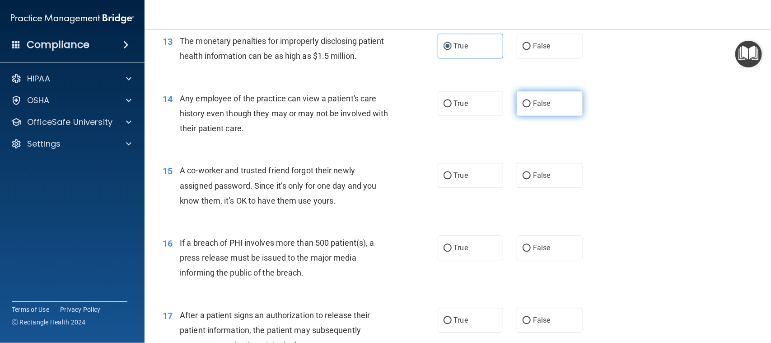
click at [539, 113] on label "False" at bounding box center [550, 103] width 66 height 25
click at [531, 107] on input "False" at bounding box center [527, 103] width 8 height 7
radio input "true"
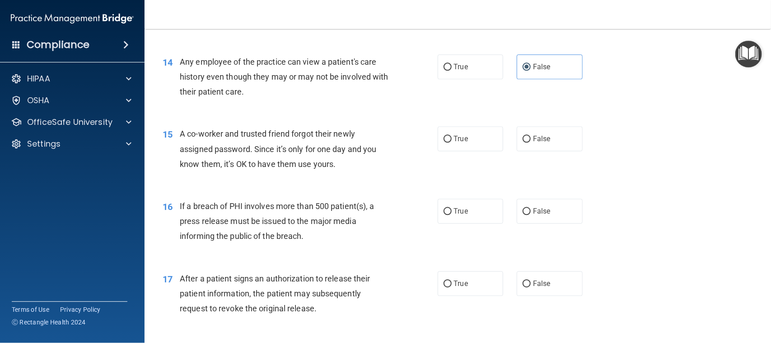
scroll to position [960, 0]
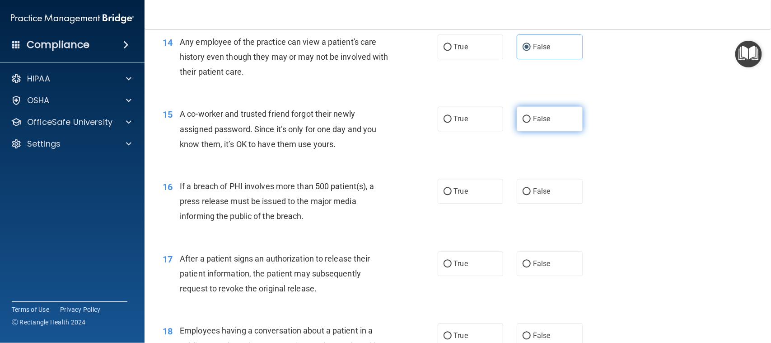
click at [519, 131] on label "False" at bounding box center [550, 118] width 66 height 25
click at [523, 122] on input "False" at bounding box center [527, 119] width 8 height 7
radio input "true"
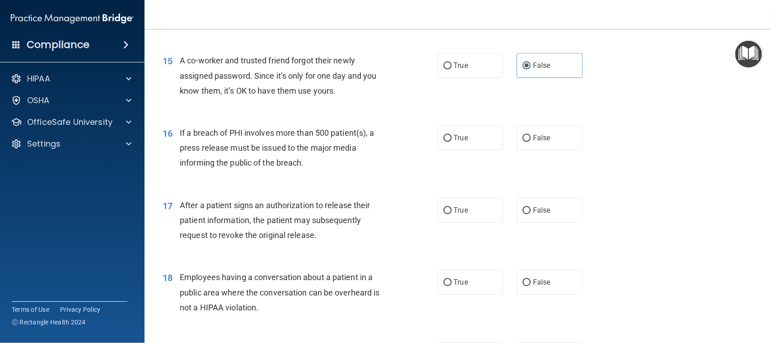
scroll to position [1017, 0]
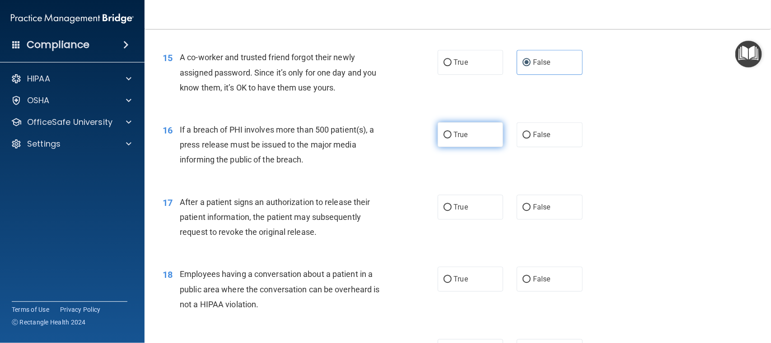
click at [464, 142] on label "True" at bounding box center [471, 134] width 66 height 25
click at [452, 138] on input "True" at bounding box center [448, 134] width 8 height 7
radio input "true"
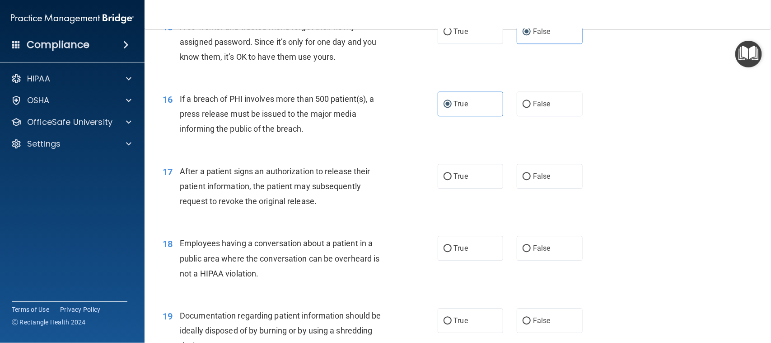
scroll to position [1073, 0]
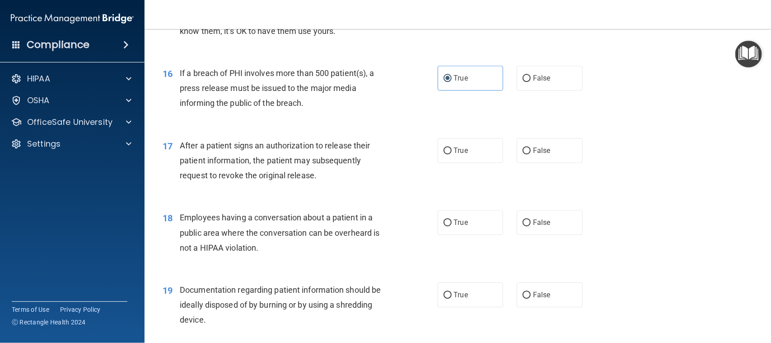
click at [462, 148] on span "True" at bounding box center [461, 150] width 14 height 9
click at [452, 148] on input "True" at bounding box center [448, 150] width 8 height 7
radio input "true"
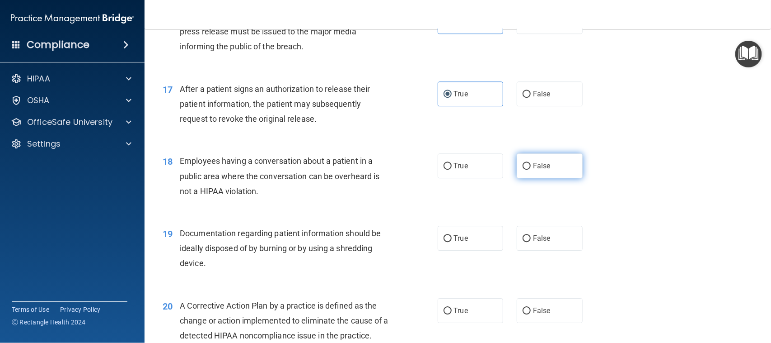
click at [525, 159] on label "False" at bounding box center [550, 165] width 66 height 25
click at [525, 163] on input "False" at bounding box center [527, 166] width 8 height 7
radio input "true"
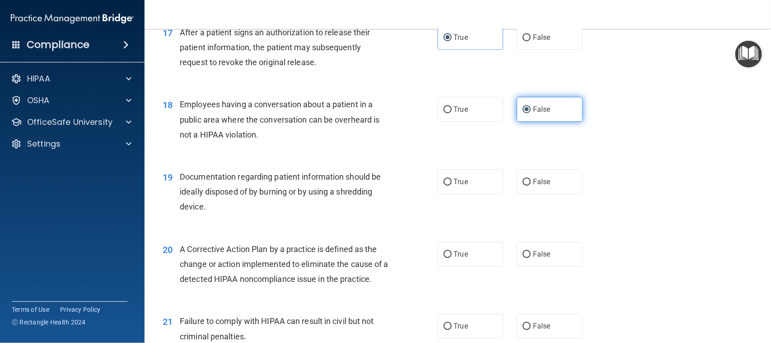
scroll to position [1243, 0]
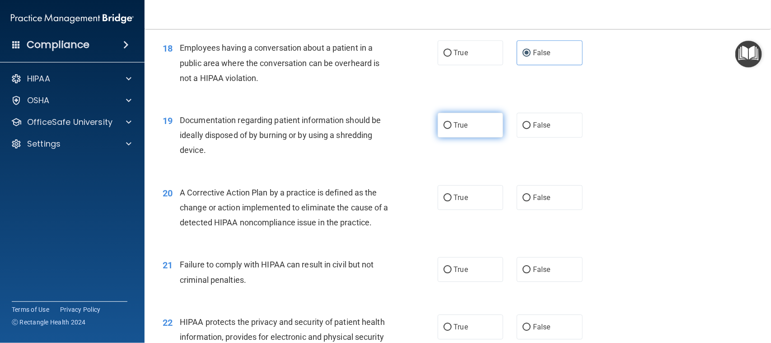
click at [488, 133] on label "True" at bounding box center [471, 125] width 66 height 25
click at [452, 129] on input "True" at bounding box center [448, 125] width 8 height 7
radio input "true"
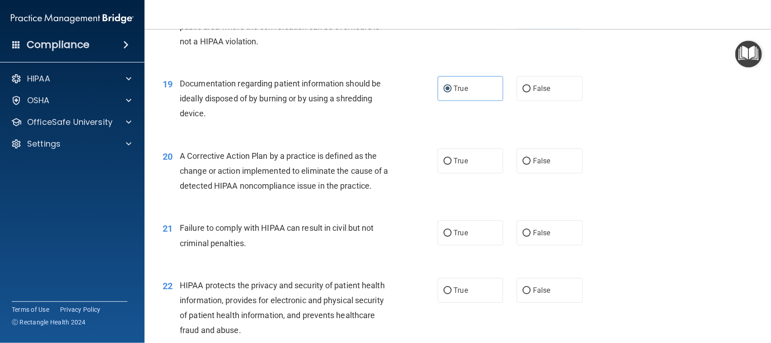
scroll to position [1299, 0]
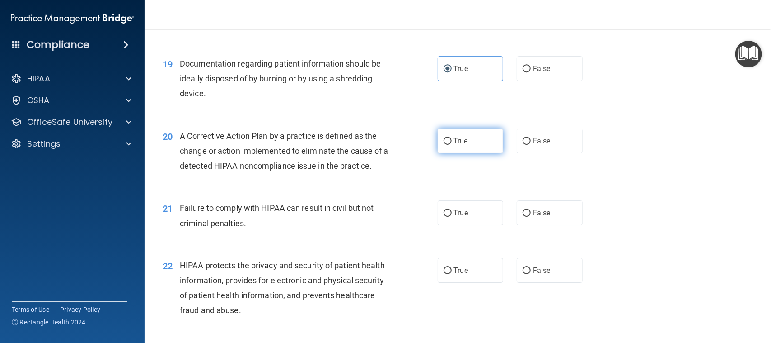
click at [466, 148] on label "True" at bounding box center [471, 140] width 66 height 25
click at [452, 145] on input "True" at bounding box center [448, 141] width 8 height 7
radio input "true"
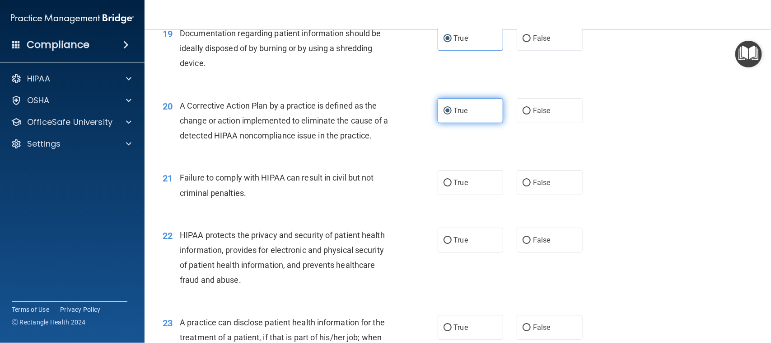
scroll to position [1356, 0]
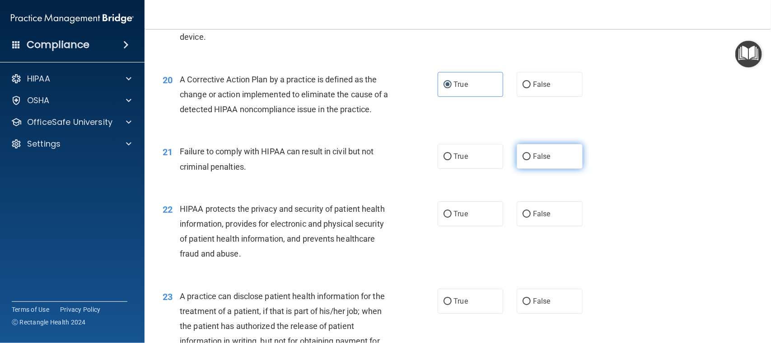
click at [525, 154] on input "False" at bounding box center [527, 156] width 8 height 7
radio input "true"
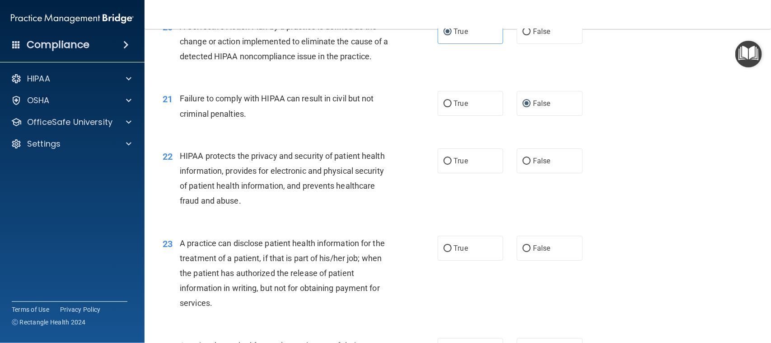
scroll to position [1469, 0]
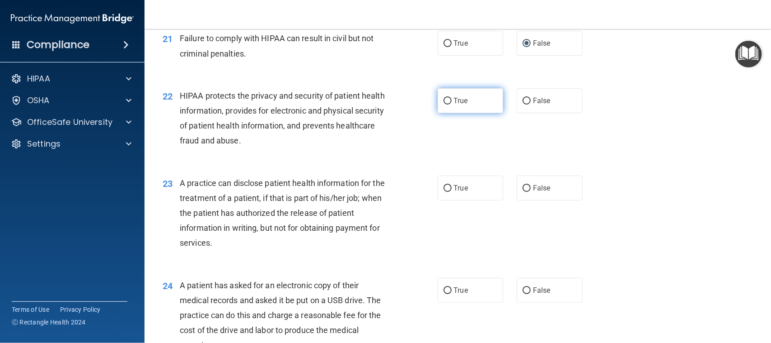
click at [443, 107] on label "True" at bounding box center [471, 100] width 66 height 25
click at [444, 104] on input "True" at bounding box center [448, 101] width 8 height 7
radio input "true"
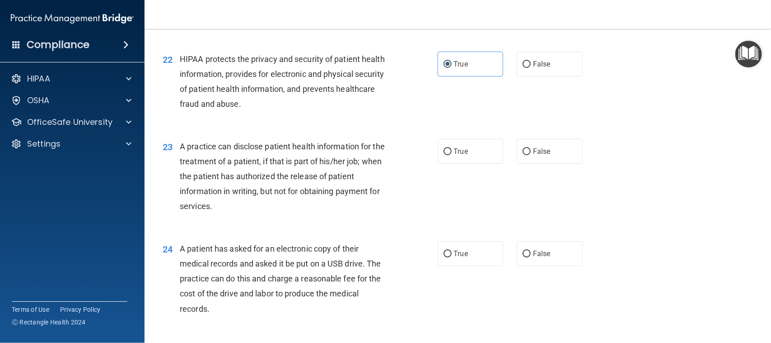
scroll to position [1525, 0]
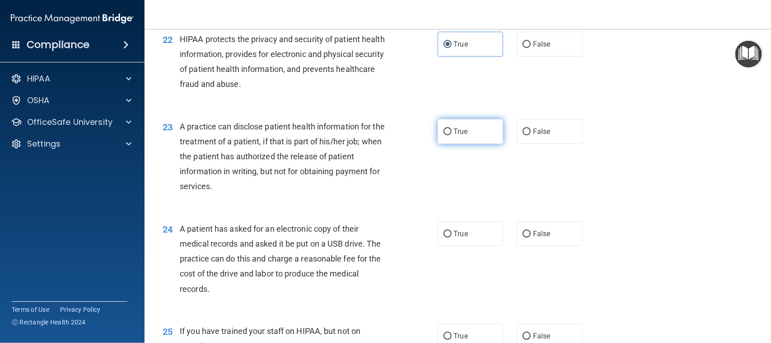
click at [438, 134] on label "True" at bounding box center [471, 131] width 66 height 25
click at [444, 134] on input "True" at bounding box center [448, 131] width 8 height 7
radio input "true"
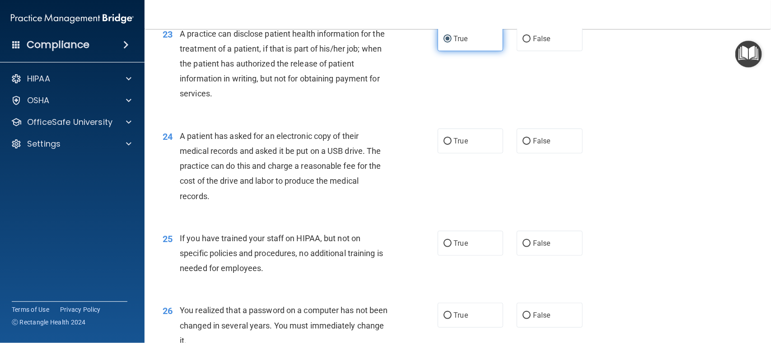
scroll to position [1638, 0]
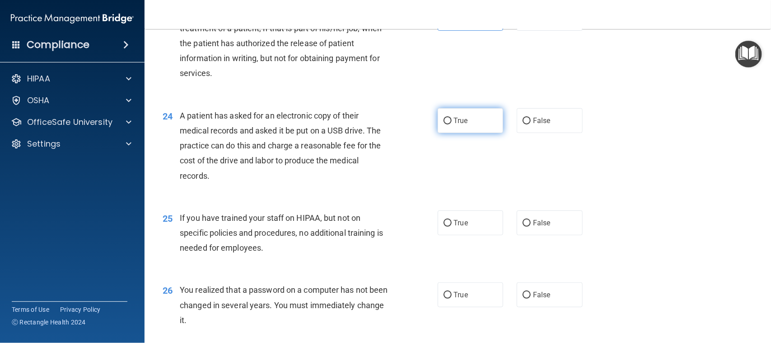
click at [438, 131] on label "True" at bounding box center [471, 120] width 66 height 25
click at [444, 124] on input "True" at bounding box center [448, 120] width 8 height 7
radio input "true"
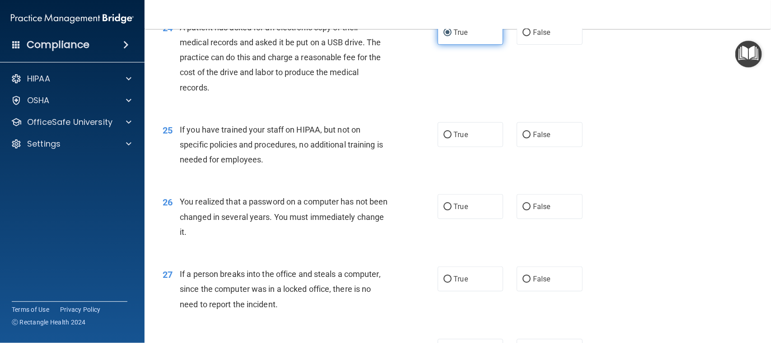
scroll to position [1751, 0]
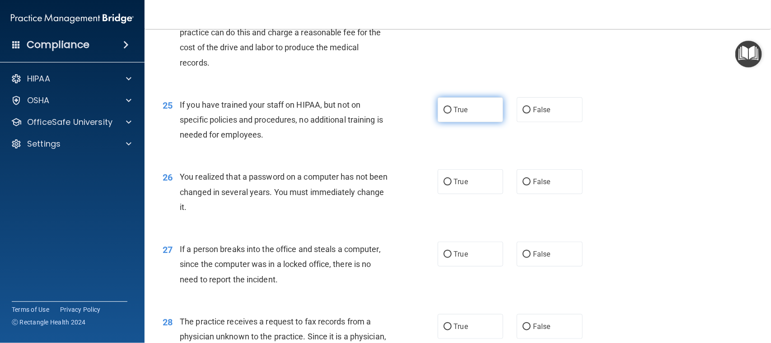
click at [461, 112] on span "True" at bounding box center [461, 109] width 14 height 9
click at [452, 112] on input "True" at bounding box center [448, 110] width 8 height 7
radio input "true"
click at [504, 111] on div "True False" at bounding box center [517, 109] width 158 height 25
click at [538, 116] on label "False" at bounding box center [550, 109] width 66 height 25
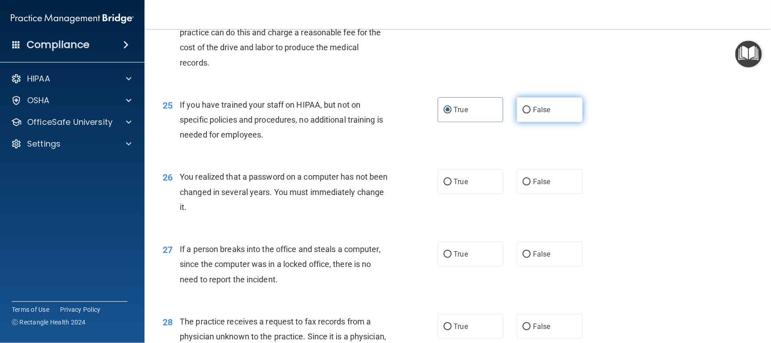
click at [531, 113] on input "False" at bounding box center [527, 110] width 8 height 7
radio input "true"
radio input "false"
click at [538, 116] on label "False" at bounding box center [550, 109] width 66 height 25
click at [531, 113] on input "False" at bounding box center [527, 110] width 8 height 7
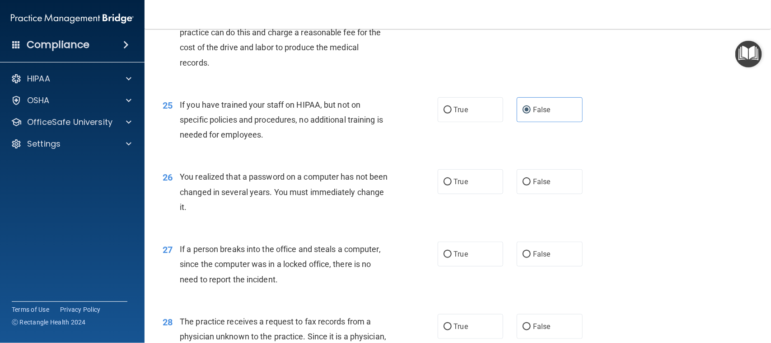
click at [511, 125] on div "25 If you have trained your staff on HIPAA, but not on specific policies and pr…" at bounding box center [458, 122] width 604 height 72
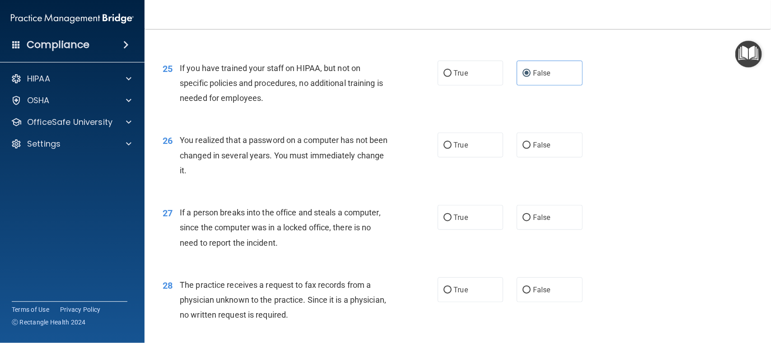
scroll to position [1807, 0]
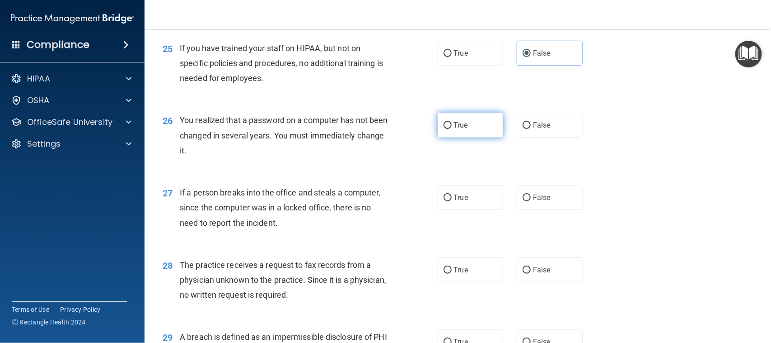
click at [485, 130] on label "True" at bounding box center [471, 125] width 66 height 25
click at [452, 129] on input "True" at bounding box center [448, 125] width 8 height 7
radio input "true"
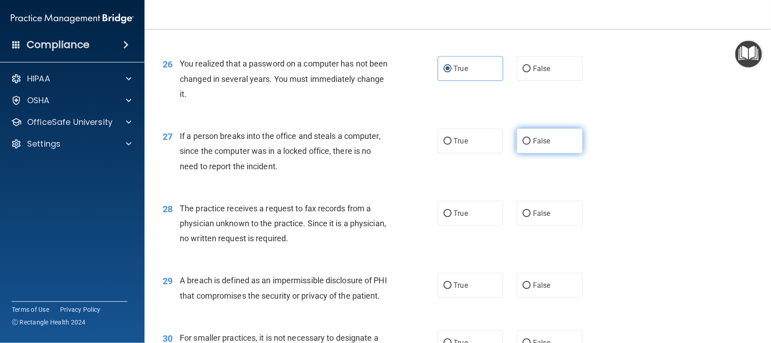
click at [551, 143] on label "False" at bounding box center [550, 140] width 66 height 25
click at [531, 143] on input "False" at bounding box center [527, 141] width 8 height 7
radio input "true"
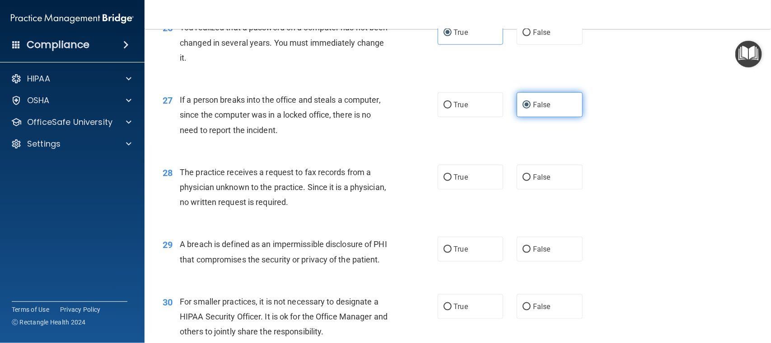
scroll to position [1920, 0]
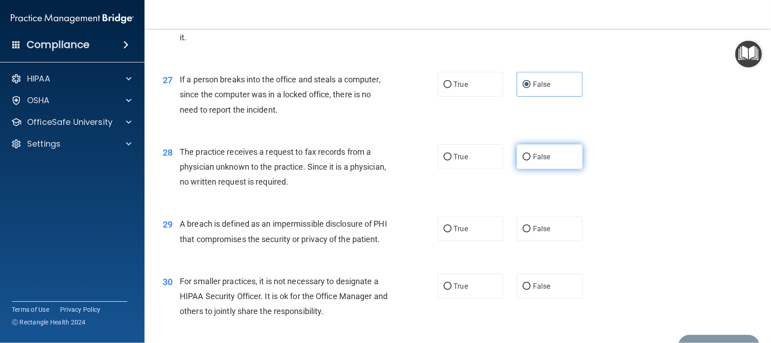
click at [534, 153] on span "False" at bounding box center [542, 156] width 18 height 9
click at [531, 154] on input "False" at bounding box center [527, 157] width 8 height 7
radio input "true"
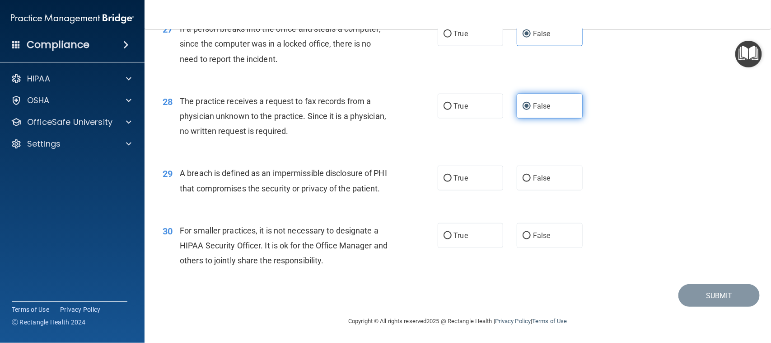
scroll to position [1986, 0]
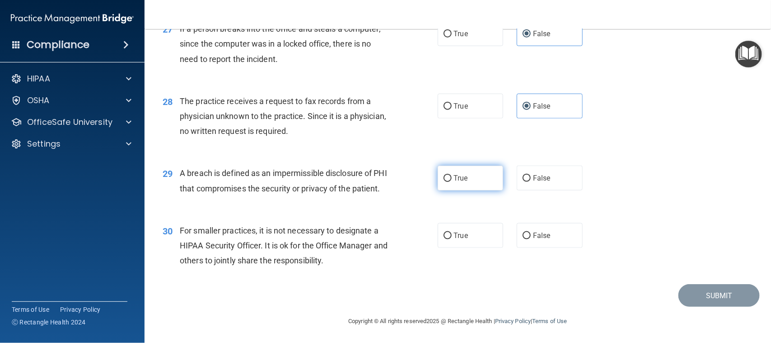
click at [454, 174] on span "True" at bounding box center [461, 178] width 14 height 9
click at [450, 175] on input "True" at bounding box center [448, 178] width 8 height 7
radio input "true"
click at [533, 234] on span "False" at bounding box center [542, 235] width 18 height 9
click at [529, 234] on input "False" at bounding box center [527, 235] width 8 height 7
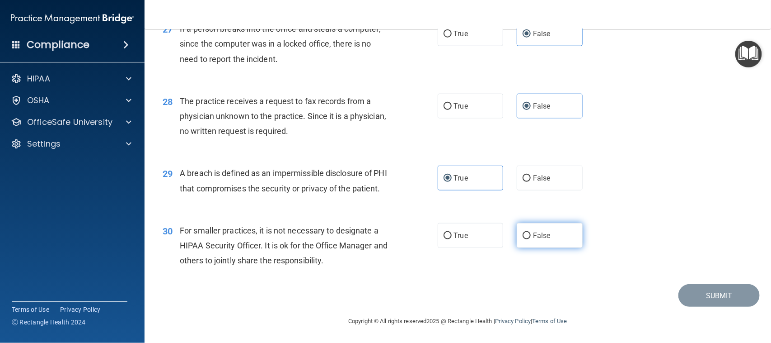
radio input "true"
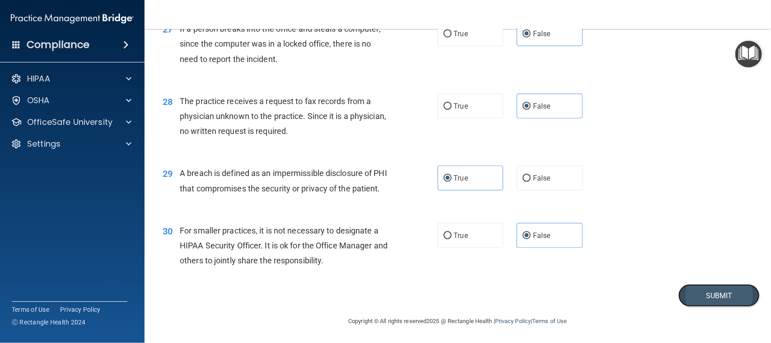
click at [679, 304] on button "Submit" at bounding box center [719, 295] width 81 height 23
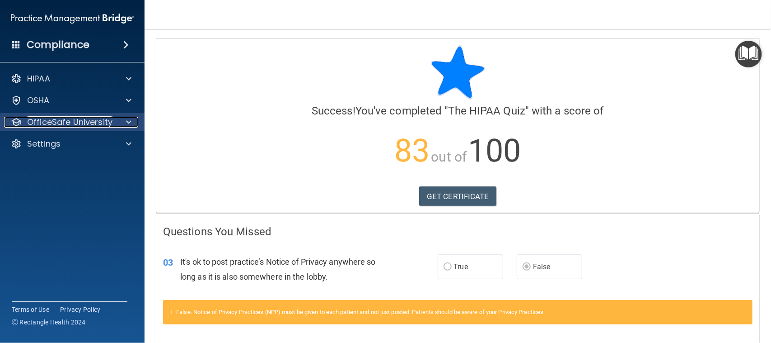
click at [61, 121] on p "OfficeSafe University" at bounding box center [69, 122] width 85 height 11
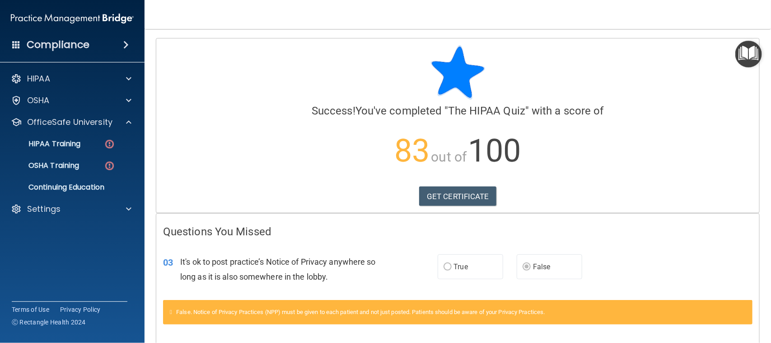
click at [70, 153] on ul "HIPAA Training OSHA Training Continuing Education" at bounding box center [73, 163] width 164 height 65
click at [74, 148] on link "HIPAA Training" at bounding box center [62, 144] width 142 height 18
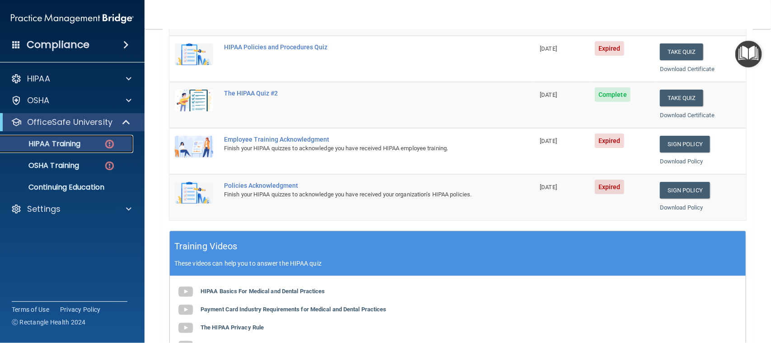
scroll to position [56, 0]
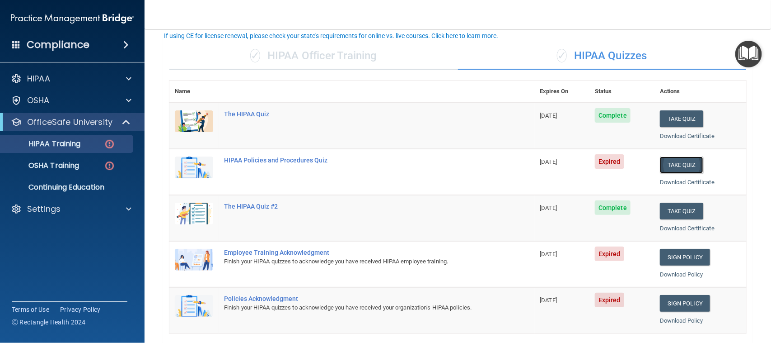
click at [669, 164] on button "Take Quiz" at bounding box center [681, 164] width 43 height 17
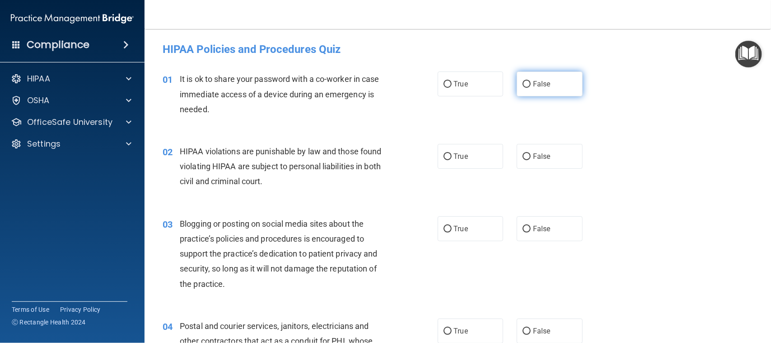
click at [533, 87] on span "False" at bounding box center [542, 84] width 18 height 9
click at [531, 87] on input "False" at bounding box center [527, 84] width 8 height 7
radio input "true"
click at [455, 162] on label "True" at bounding box center [471, 156] width 66 height 25
click at [452, 160] on input "True" at bounding box center [448, 156] width 8 height 7
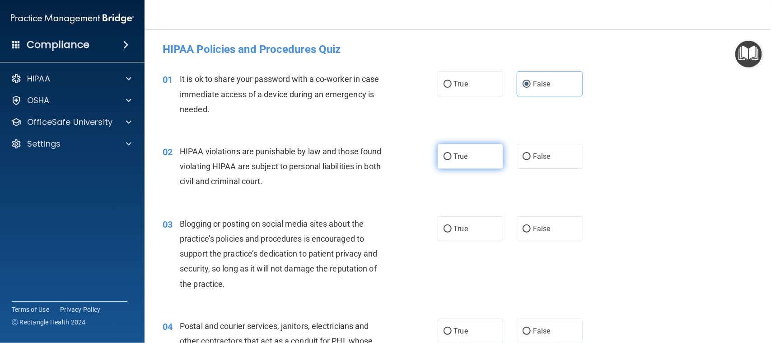
radio input "true"
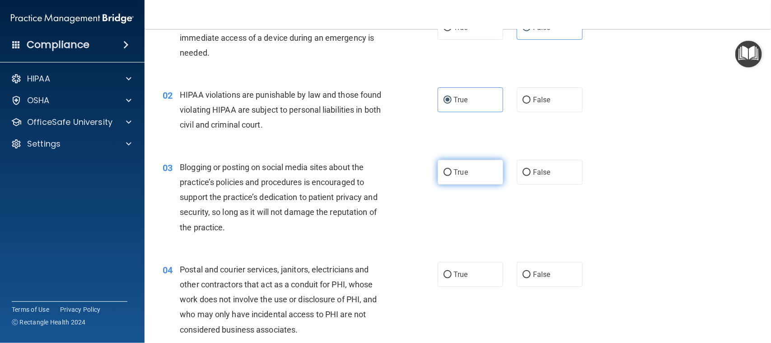
click at [498, 166] on label "True" at bounding box center [471, 172] width 66 height 25
click at [452, 169] on input "True" at bounding box center [448, 172] width 8 height 7
radio input "true"
click at [571, 175] on label "False" at bounding box center [550, 172] width 66 height 25
click at [531, 175] on input "False" at bounding box center [527, 172] width 8 height 7
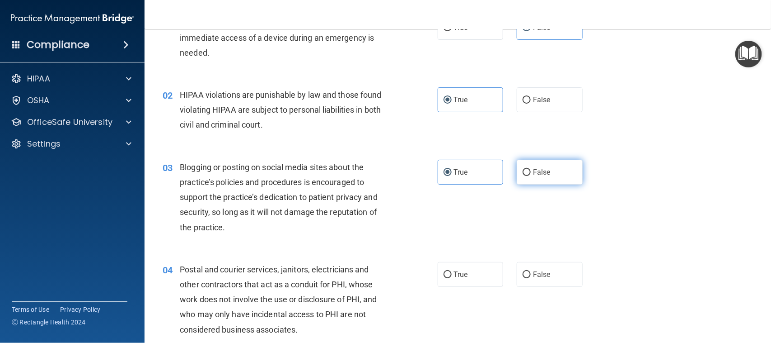
radio input "true"
radio input "false"
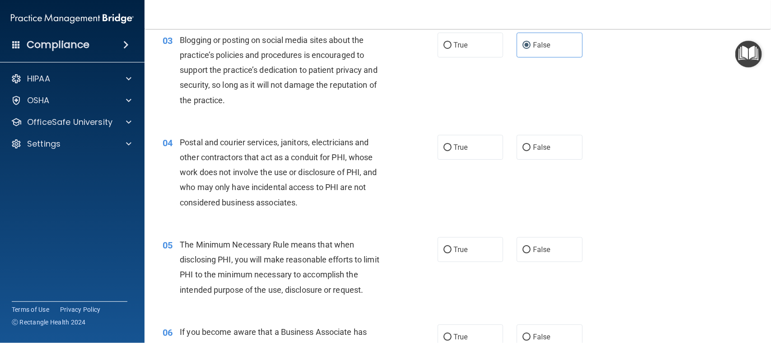
scroll to position [226, 0]
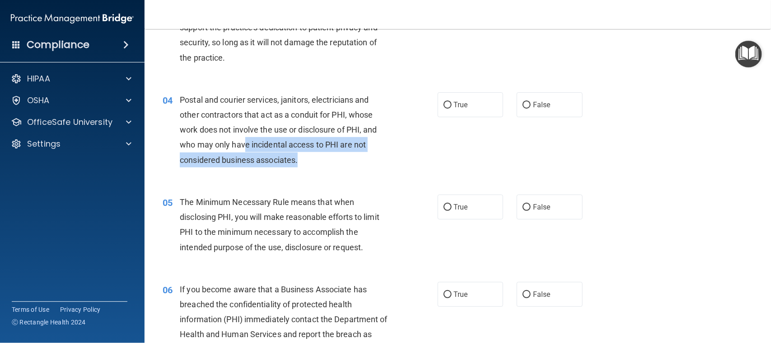
drag, startPoint x: 245, startPoint y: 141, endPoint x: 303, endPoint y: 154, distance: 59.3
click at [303, 154] on div "Postal and courier services, janitors, electricians and other contractors that …" at bounding box center [288, 129] width 216 height 75
click at [405, 154] on div "04 Postal and courier services, janitors, electricians and other contractors th…" at bounding box center [300, 132] width 302 height 80
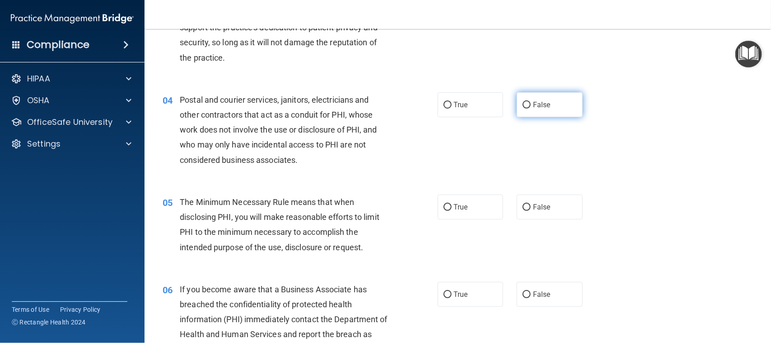
click at [529, 112] on label "False" at bounding box center [550, 104] width 66 height 25
click at [529, 108] on input "False" at bounding box center [527, 105] width 8 height 7
radio input "true"
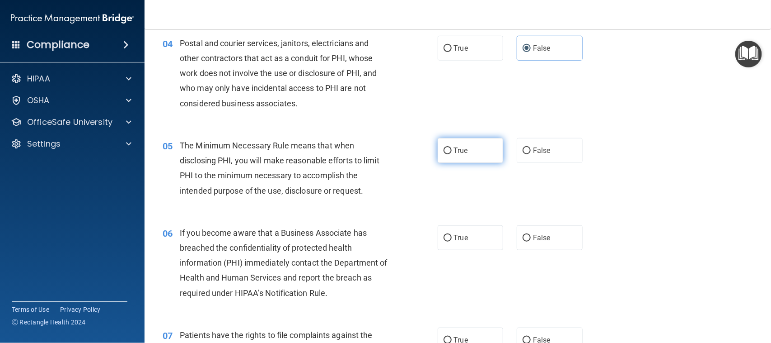
drag, startPoint x: 532, startPoint y: 139, endPoint x: 440, endPoint y: 146, distance: 92.5
click at [529, 139] on label "False" at bounding box center [550, 150] width 66 height 25
click at [440, 147] on label "True" at bounding box center [471, 150] width 66 height 25
click at [444, 147] on input "True" at bounding box center [448, 150] width 8 height 7
radio input "true"
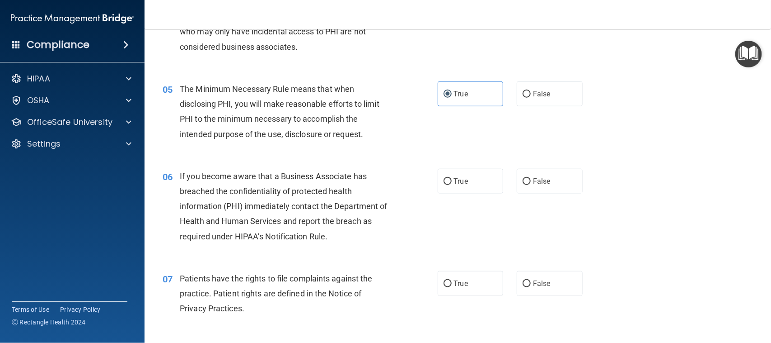
scroll to position [395, 0]
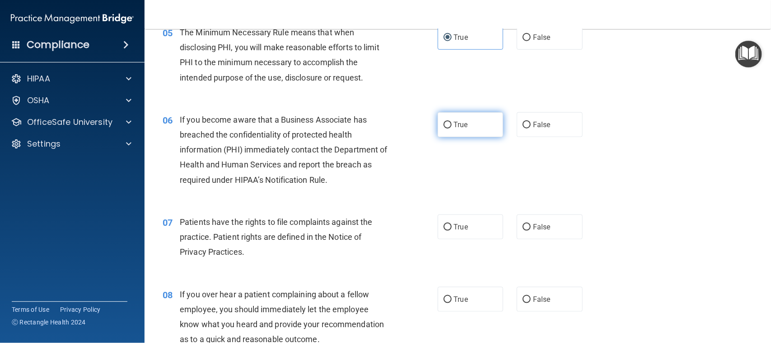
click at [454, 127] on span "True" at bounding box center [461, 124] width 14 height 9
click at [450, 127] on input "True" at bounding box center [448, 125] width 8 height 7
radio input "true"
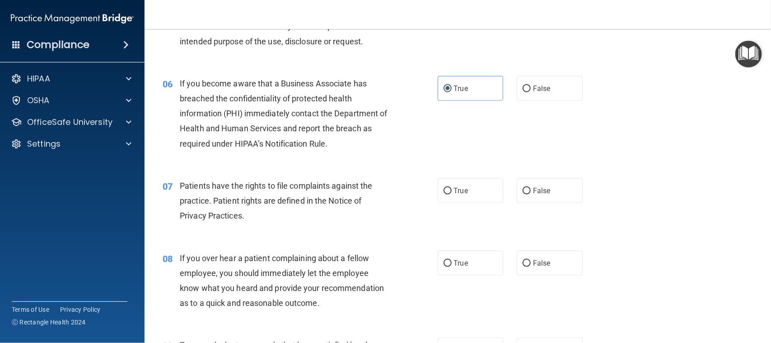
scroll to position [452, 0]
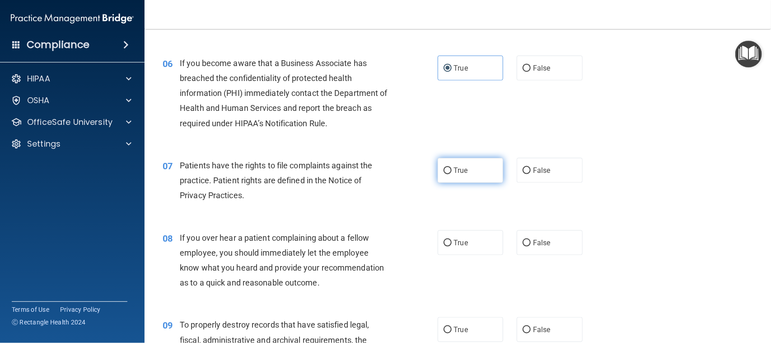
click at [442, 165] on label "True" at bounding box center [471, 170] width 66 height 25
click at [444, 167] on input "True" at bounding box center [448, 170] width 8 height 7
radio input "true"
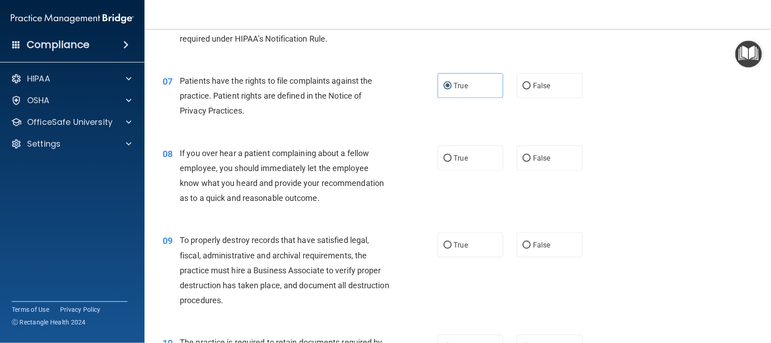
scroll to position [565, 0]
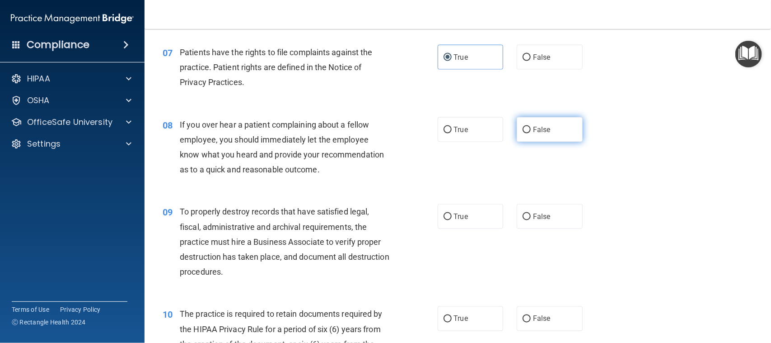
click at [517, 122] on label "False" at bounding box center [550, 129] width 66 height 25
click at [523, 127] on input "False" at bounding box center [527, 130] width 8 height 7
radio input "true"
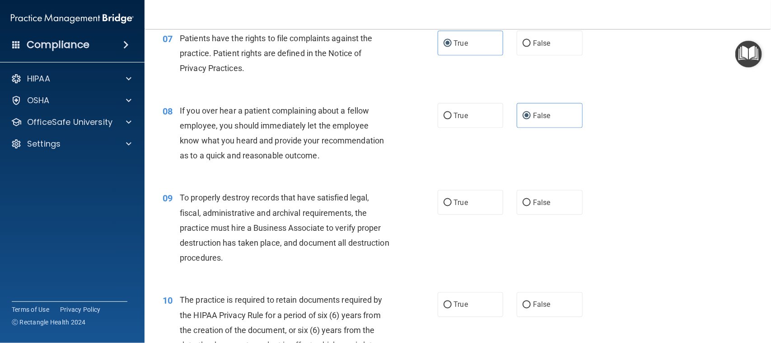
scroll to position [621, 0]
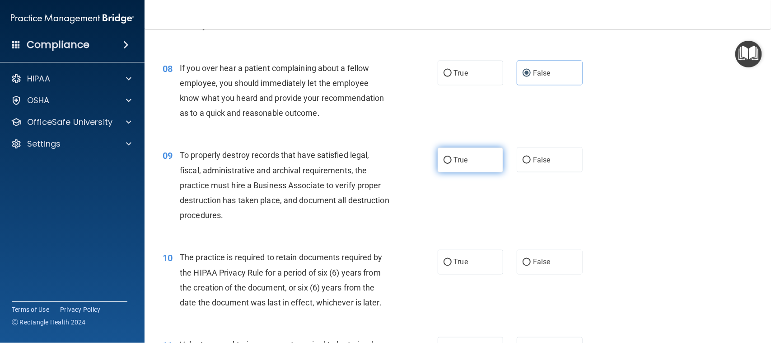
click at [454, 147] on label "True" at bounding box center [471, 159] width 66 height 25
click at [452, 157] on input "True" at bounding box center [448, 160] width 8 height 7
radio input "true"
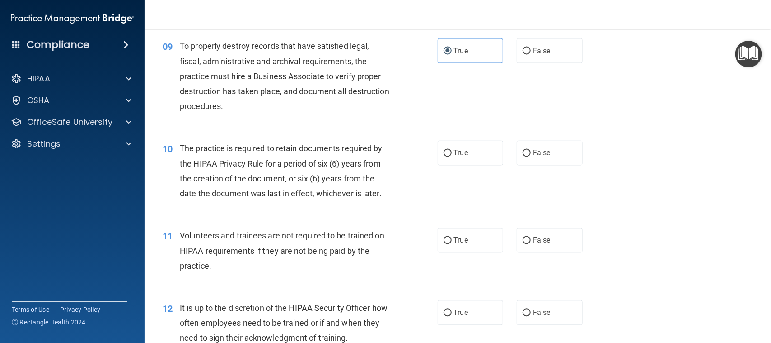
scroll to position [734, 0]
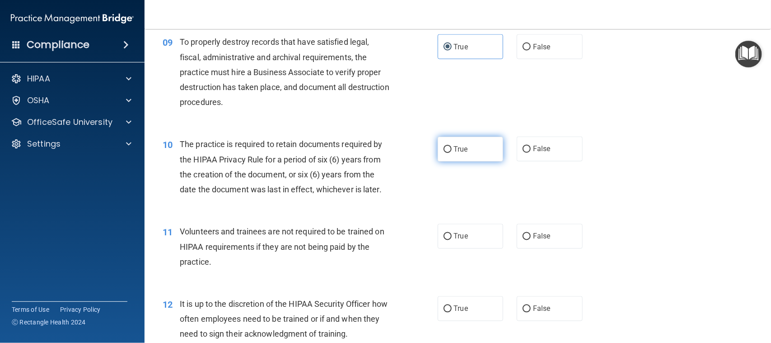
click at [444, 146] on input "True" at bounding box center [448, 149] width 8 height 7
radio input "true"
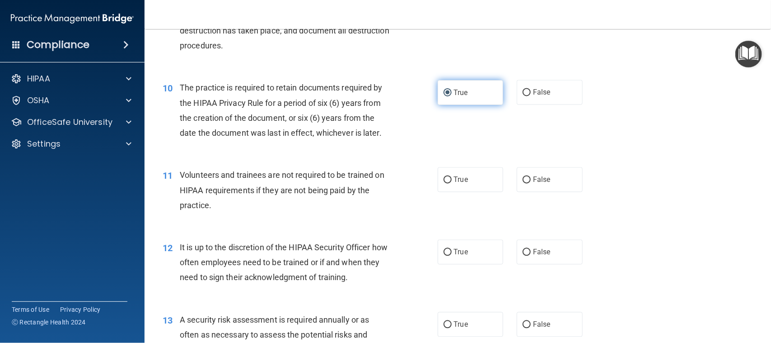
scroll to position [847, 0]
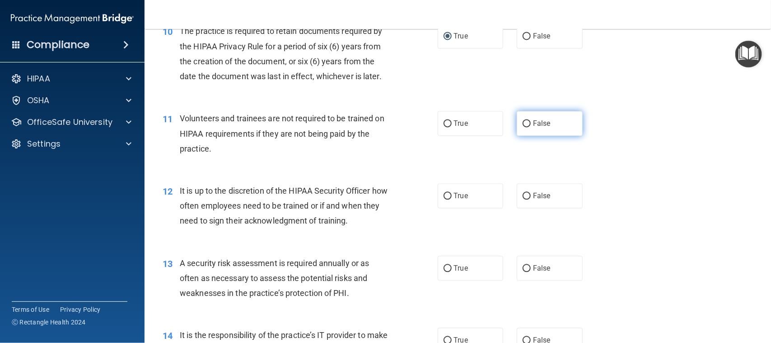
click at [517, 128] on label "False" at bounding box center [550, 123] width 66 height 25
click at [523, 127] on input "False" at bounding box center [527, 123] width 8 height 7
radio input "true"
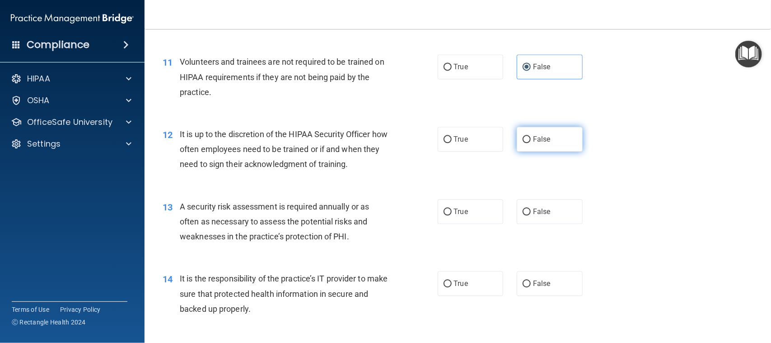
click at [522, 144] on label "False" at bounding box center [550, 139] width 66 height 25
click at [523, 143] on input "False" at bounding box center [527, 139] width 8 height 7
radio input "true"
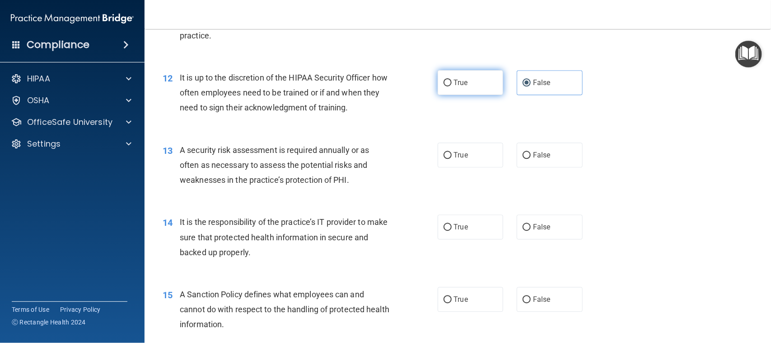
click at [443, 148] on label "True" at bounding box center [471, 154] width 66 height 25
click at [444, 152] on input "True" at bounding box center [448, 155] width 8 height 7
radio input "true"
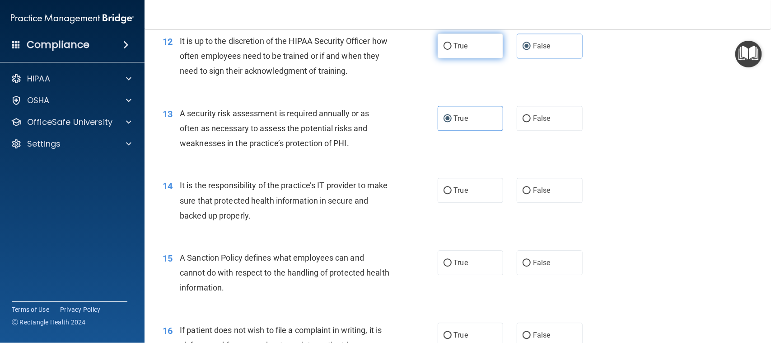
scroll to position [1017, 0]
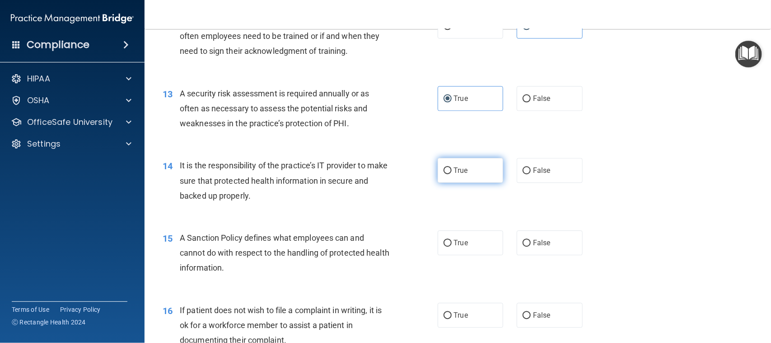
click at [454, 170] on span "True" at bounding box center [461, 170] width 14 height 9
click at [452, 170] on input "True" at bounding box center [448, 170] width 8 height 7
radio input "true"
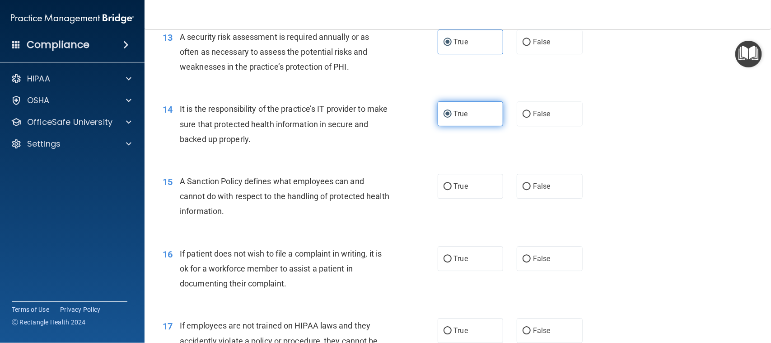
scroll to position [1130, 0]
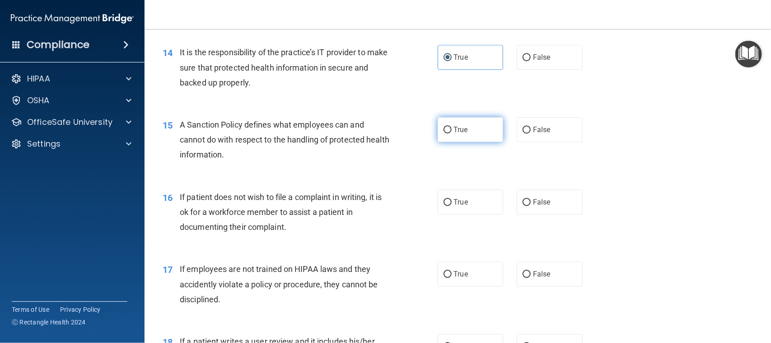
click at [457, 133] on span "True" at bounding box center [461, 129] width 14 height 9
click at [452, 133] on input "True" at bounding box center [448, 130] width 8 height 7
radio input "true"
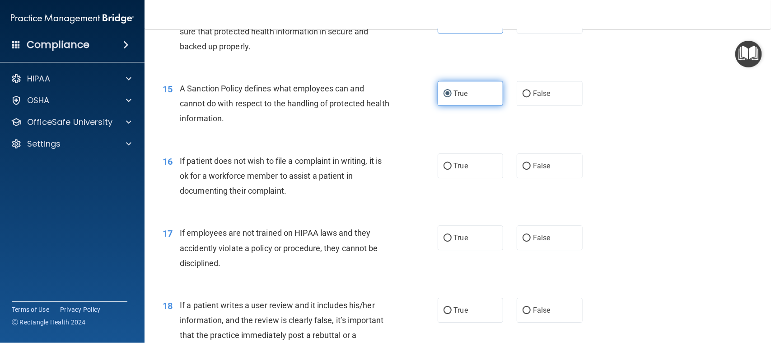
scroll to position [1186, 0]
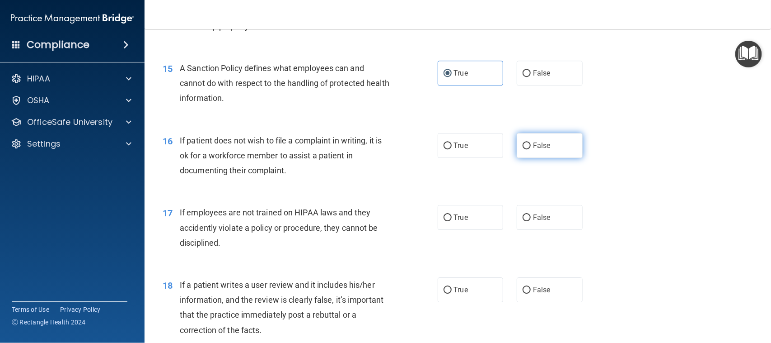
click at [543, 155] on label "False" at bounding box center [550, 145] width 66 height 25
click at [531, 149] on input "False" at bounding box center [527, 145] width 8 height 7
radio input "true"
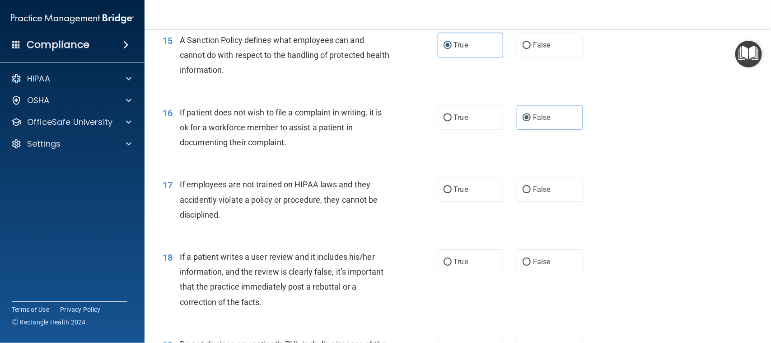
scroll to position [1243, 0]
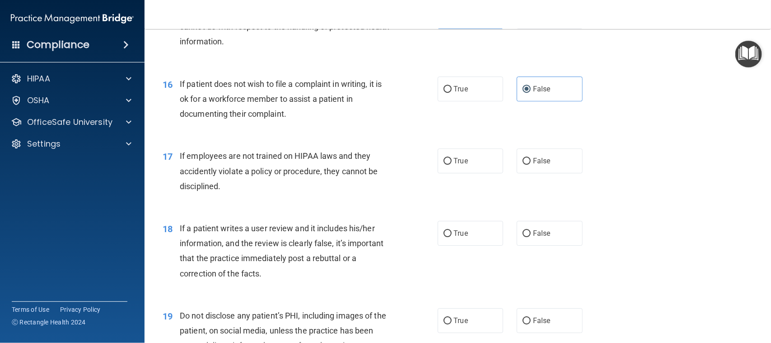
drag, startPoint x: 468, startPoint y: 164, endPoint x: 456, endPoint y: 175, distance: 15.7
click at [468, 159] on label "True" at bounding box center [471, 160] width 66 height 25
click at [452, 159] on input "True" at bounding box center [448, 161] width 8 height 7
radio input "true"
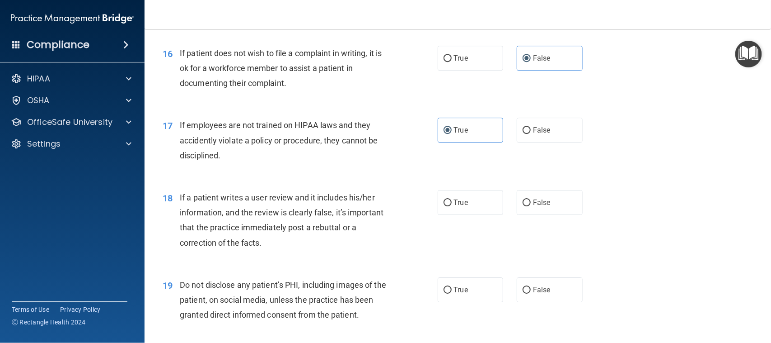
scroll to position [1299, 0]
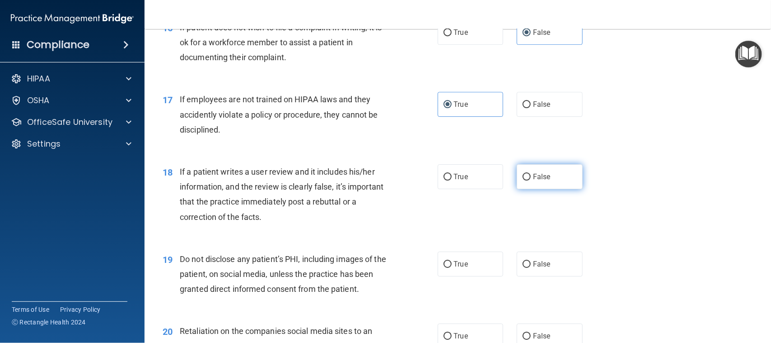
click at [542, 175] on span "False" at bounding box center [542, 176] width 18 height 9
click at [531, 175] on input "False" at bounding box center [527, 177] width 8 height 7
radio input "true"
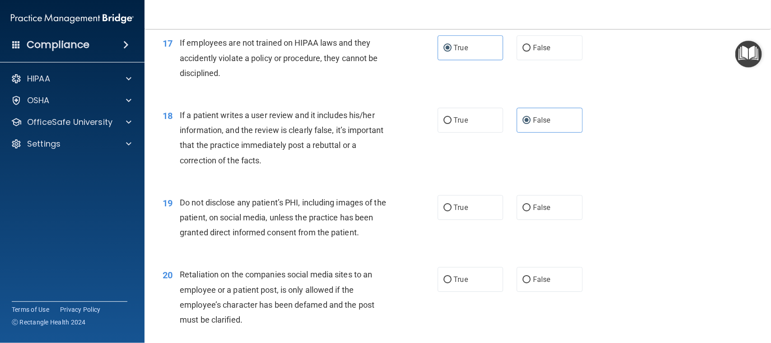
scroll to position [1412, 0]
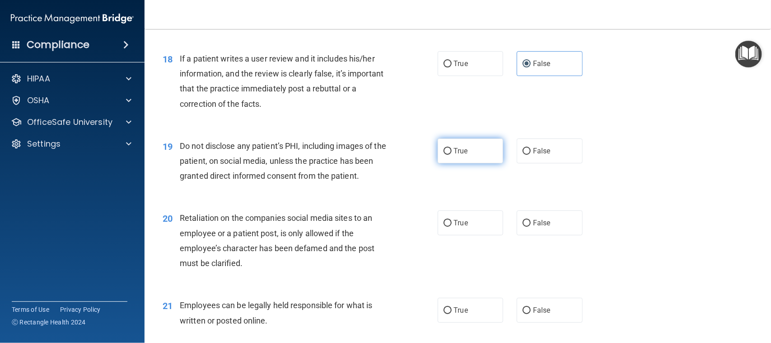
click at [474, 151] on label "True" at bounding box center [471, 150] width 66 height 25
click at [452, 151] on input "True" at bounding box center [448, 151] width 8 height 7
radio input "true"
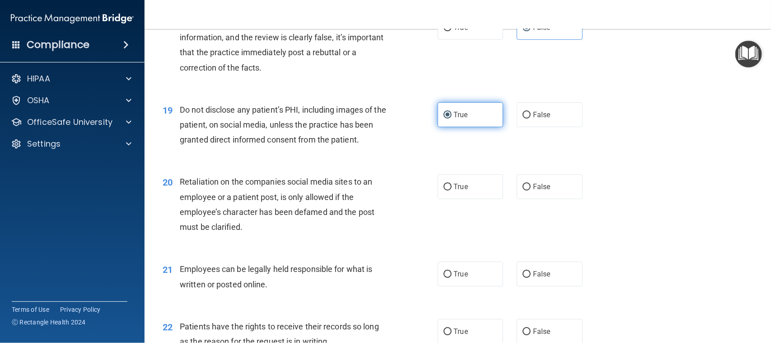
scroll to position [1469, 0]
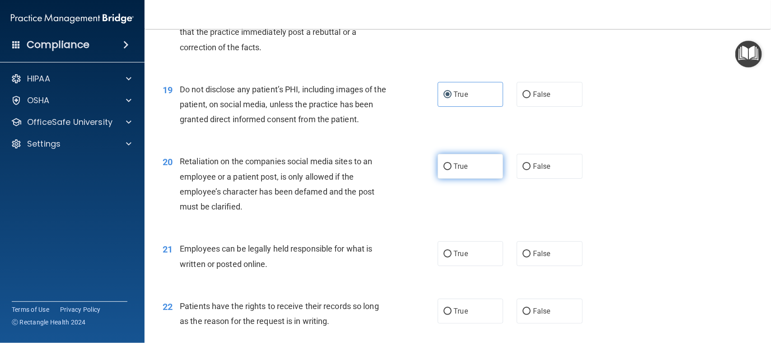
click at [495, 175] on label "True" at bounding box center [471, 166] width 66 height 25
click at [452, 170] on input "True" at bounding box center [448, 166] width 8 height 7
radio input "true"
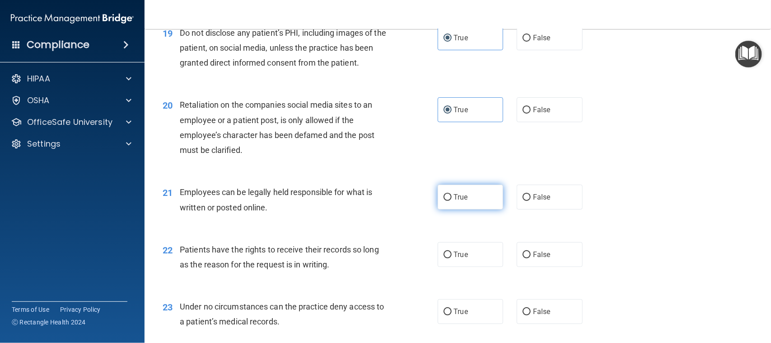
click at [472, 199] on label "True" at bounding box center [471, 196] width 66 height 25
click at [452, 199] on input "True" at bounding box center [448, 197] width 8 height 7
radio input "true"
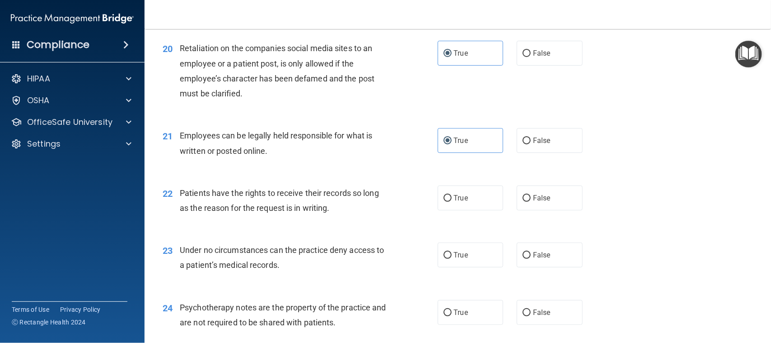
click at [472, 198] on label "True" at bounding box center [471, 197] width 66 height 25
click at [452, 198] on input "True" at bounding box center [448, 198] width 8 height 7
radio input "true"
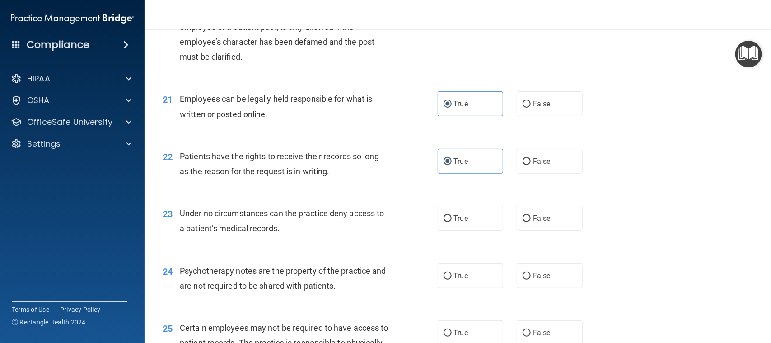
scroll to position [1638, 0]
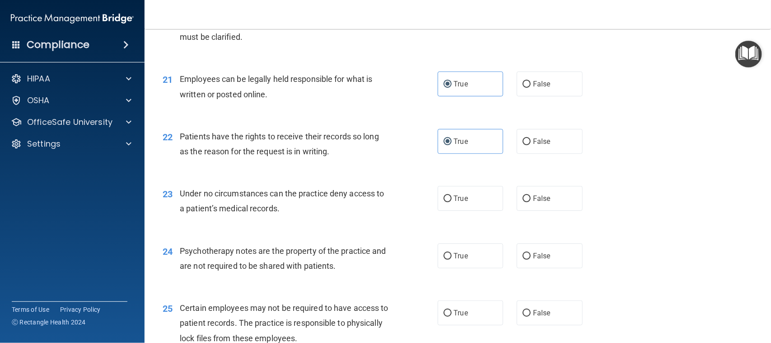
click at [472, 198] on label "True" at bounding box center [471, 198] width 66 height 25
click at [452, 198] on input "True" at bounding box center [448, 198] width 8 height 7
radio input "true"
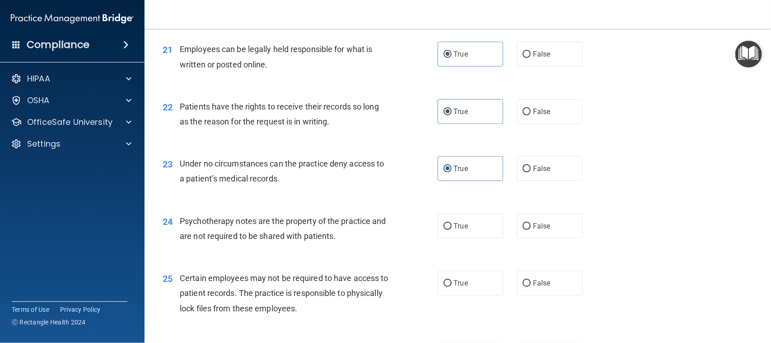
scroll to position [1694, 0]
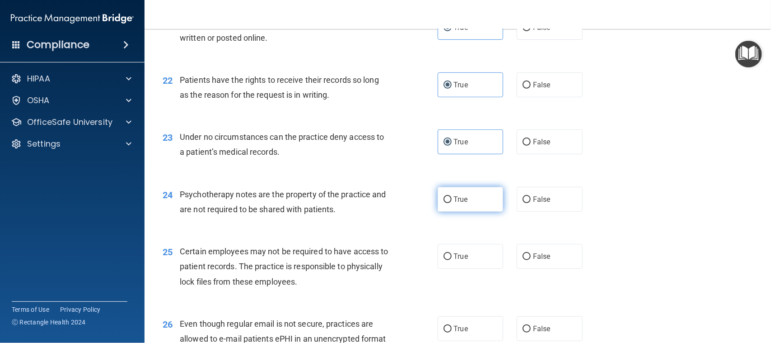
click at [484, 194] on label "True" at bounding box center [471, 199] width 66 height 25
click at [452, 196] on input "True" at bounding box center [448, 199] width 8 height 7
radio input "true"
click at [534, 195] on span "False" at bounding box center [542, 199] width 18 height 9
click at [531, 196] on input "False" at bounding box center [527, 199] width 8 height 7
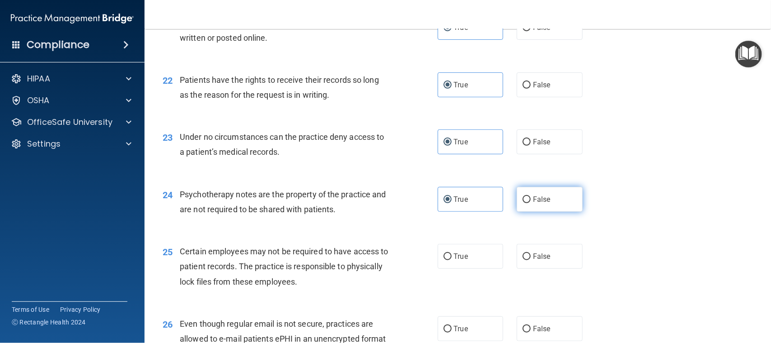
radio input "true"
radio input "false"
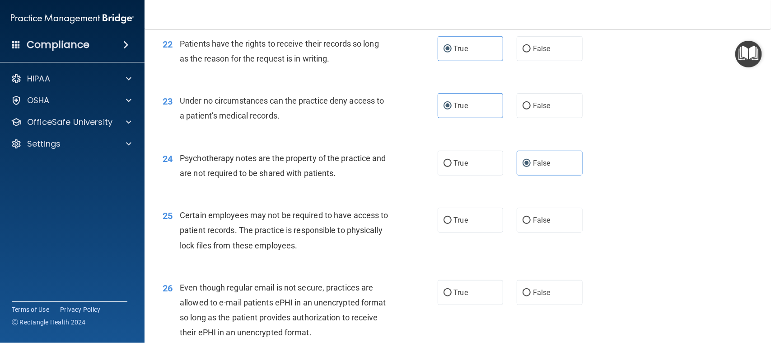
scroll to position [1751, 0]
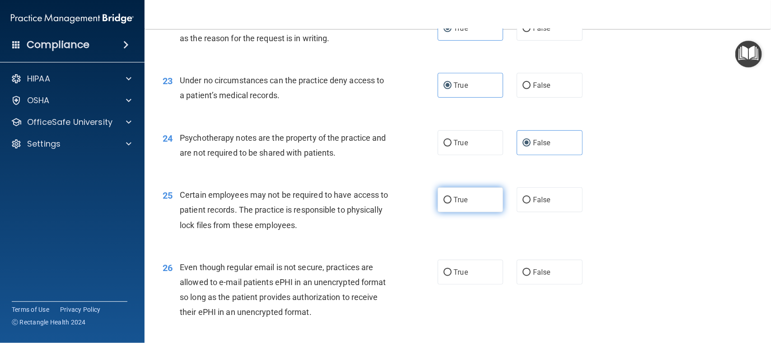
click at [461, 206] on label "True" at bounding box center [471, 199] width 66 height 25
click at [452, 203] on input "True" at bounding box center [448, 200] width 8 height 7
radio input "true"
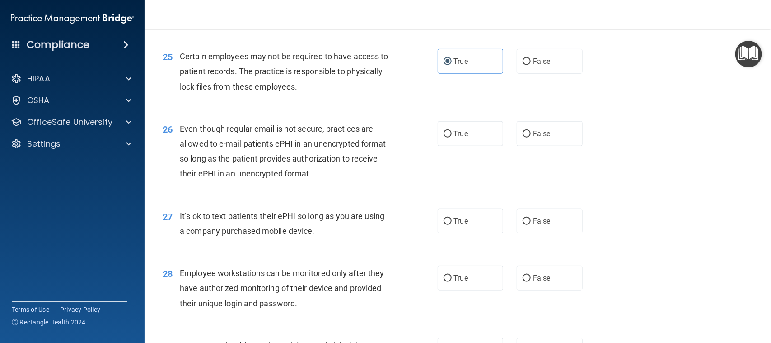
scroll to position [1864, 0]
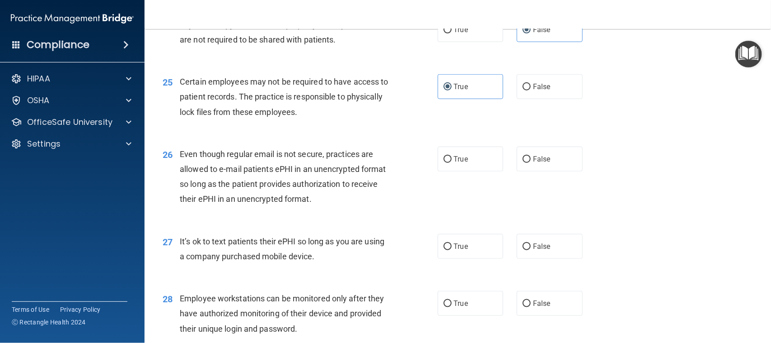
click at [502, 159] on div "True False" at bounding box center [517, 158] width 158 height 25
click at [541, 156] on span "False" at bounding box center [542, 159] width 18 height 9
click at [531, 156] on input "False" at bounding box center [527, 159] width 8 height 7
radio input "true"
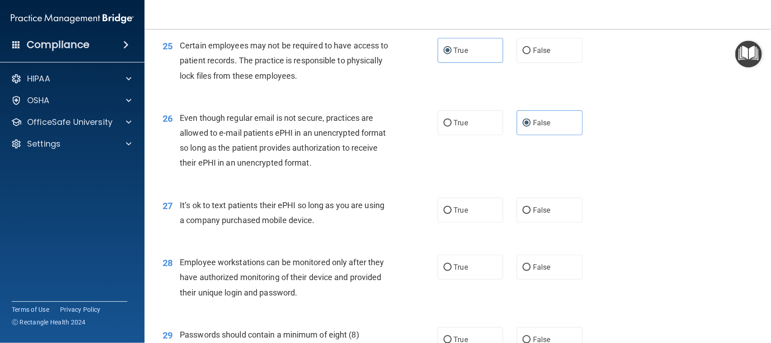
scroll to position [1920, 0]
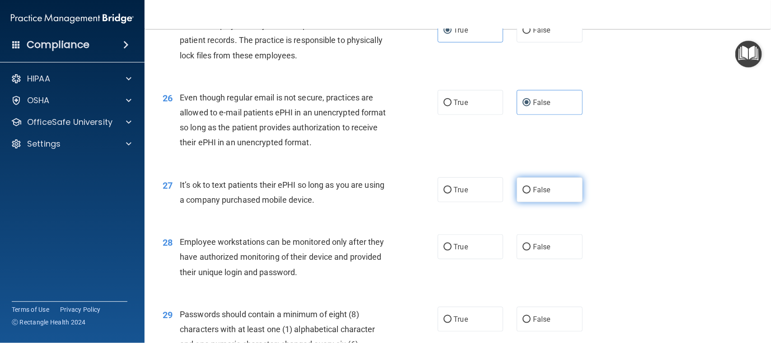
click at [548, 181] on label "False" at bounding box center [550, 189] width 66 height 25
click at [531, 187] on input "False" at bounding box center [527, 190] width 8 height 7
radio input "true"
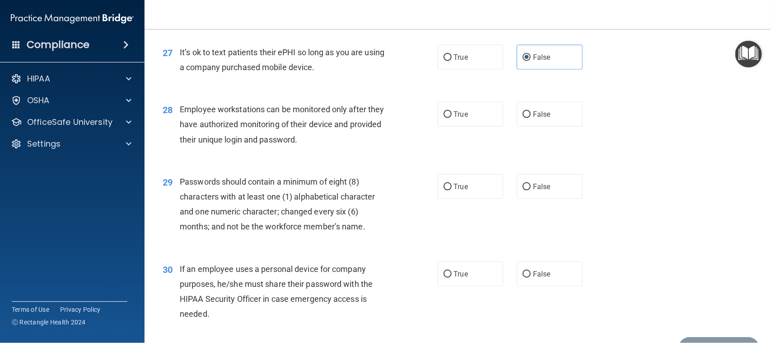
scroll to position [2033, 0]
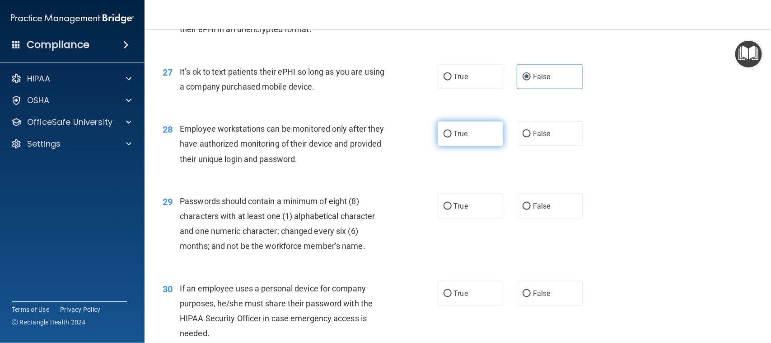
click at [454, 132] on span "True" at bounding box center [461, 133] width 14 height 9
click at [452, 132] on input "True" at bounding box center [448, 134] width 8 height 7
radio input "true"
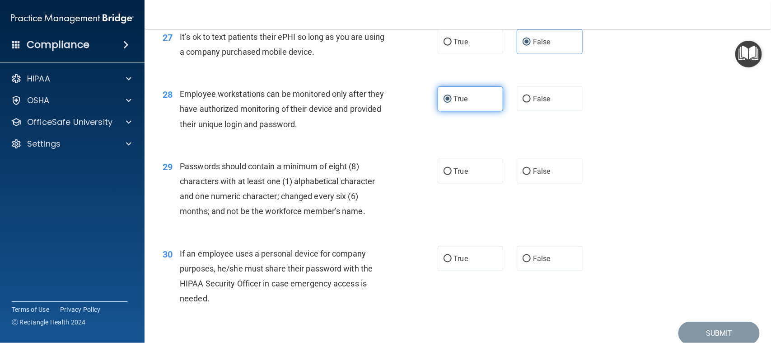
scroll to position [2107, 0]
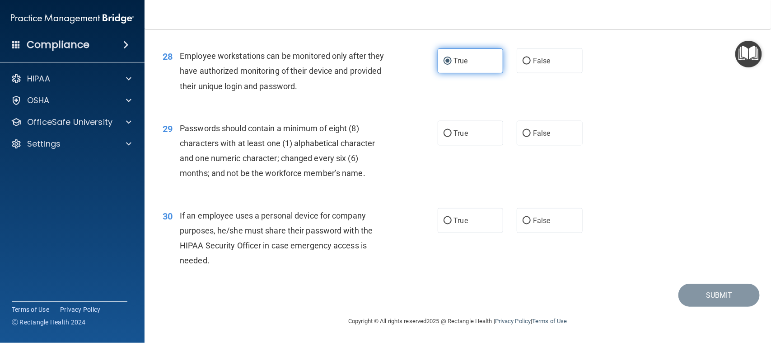
click at [454, 134] on span "True" at bounding box center [461, 133] width 14 height 9
click at [450, 134] on input "True" at bounding box center [448, 133] width 8 height 7
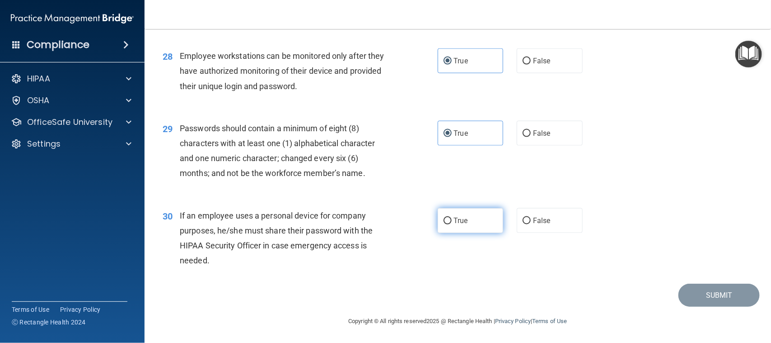
click at [475, 224] on label "True" at bounding box center [471, 220] width 66 height 25
click at [452, 224] on input "True" at bounding box center [448, 220] width 8 height 7
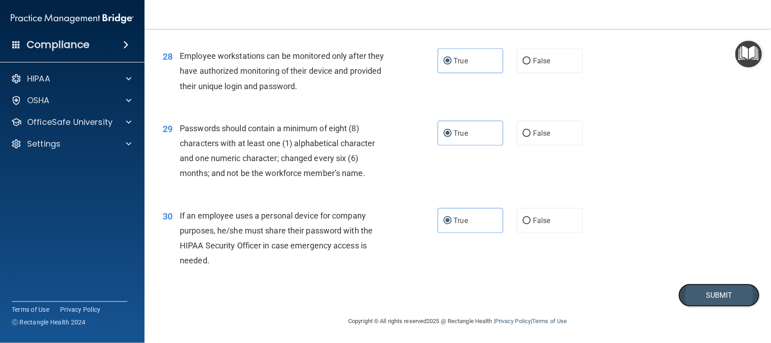
click at [722, 303] on button "Submit" at bounding box center [719, 294] width 81 height 23
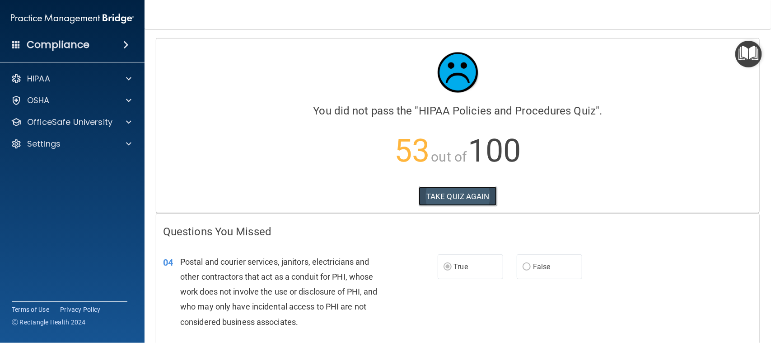
click at [441, 190] on button "TAKE QUIZ AGAIN" at bounding box center [458, 196] width 78 height 20
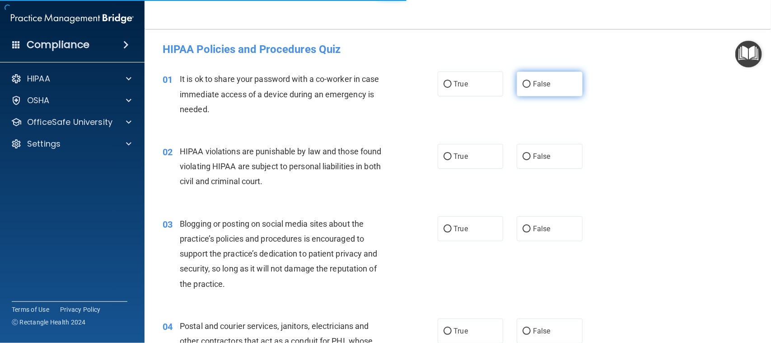
click at [530, 78] on label "False" at bounding box center [550, 83] width 66 height 25
click at [530, 81] on input "False" at bounding box center [527, 84] width 8 height 7
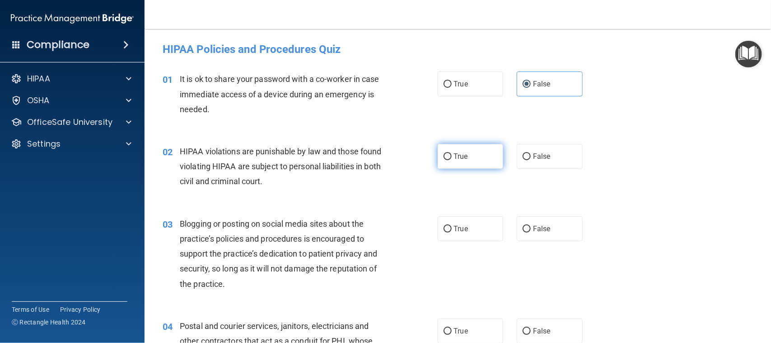
click at [443, 164] on label "True" at bounding box center [471, 156] width 66 height 25
click at [444, 160] on input "True" at bounding box center [448, 156] width 8 height 7
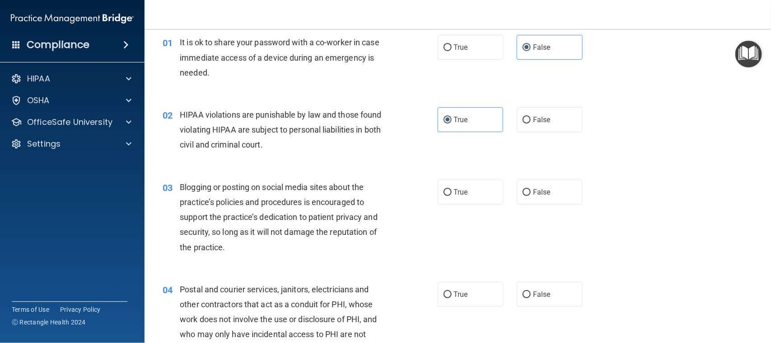
scroll to position [56, 0]
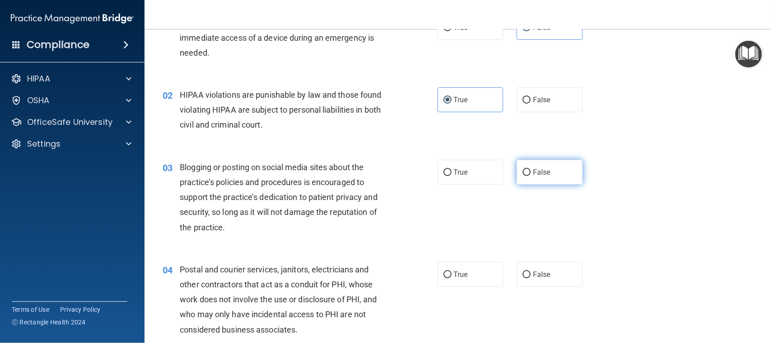
click at [541, 175] on span "False" at bounding box center [542, 172] width 18 height 9
click at [531, 175] on input "False" at bounding box center [527, 172] width 8 height 7
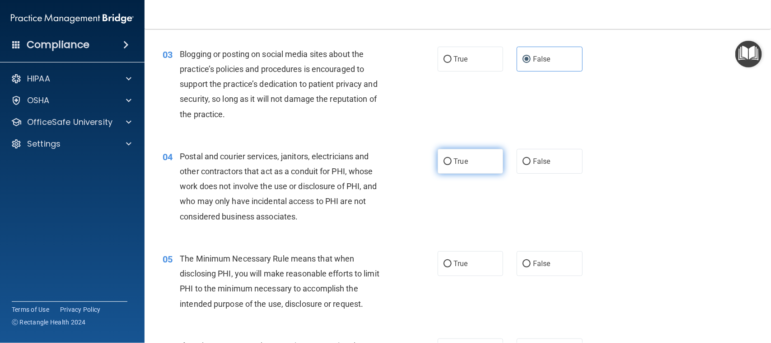
click at [488, 165] on label "True" at bounding box center [471, 161] width 66 height 25
click at [452, 165] on input "True" at bounding box center [448, 161] width 8 height 7
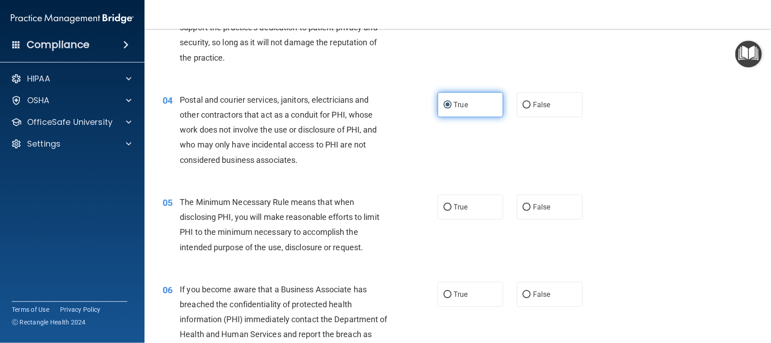
scroll to position [282, 0]
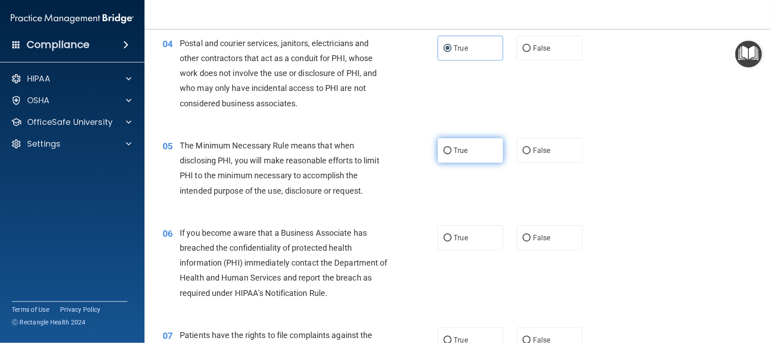
click at [468, 155] on label "True" at bounding box center [471, 150] width 66 height 25
click at [452, 154] on input "True" at bounding box center [448, 150] width 8 height 7
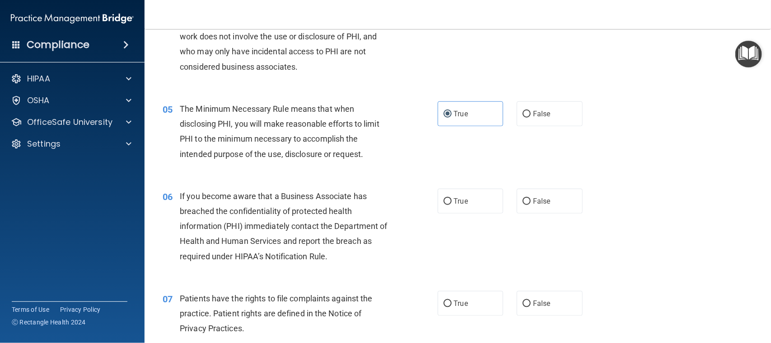
scroll to position [339, 0]
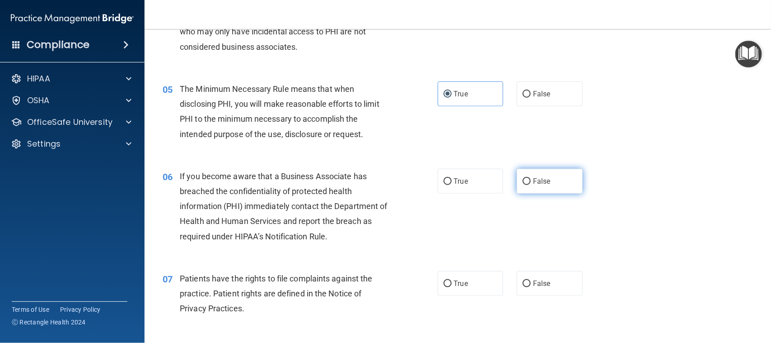
click at [568, 185] on label "False" at bounding box center [550, 181] width 66 height 25
click at [531, 185] on input "False" at bounding box center [527, 181] width 8 height 7
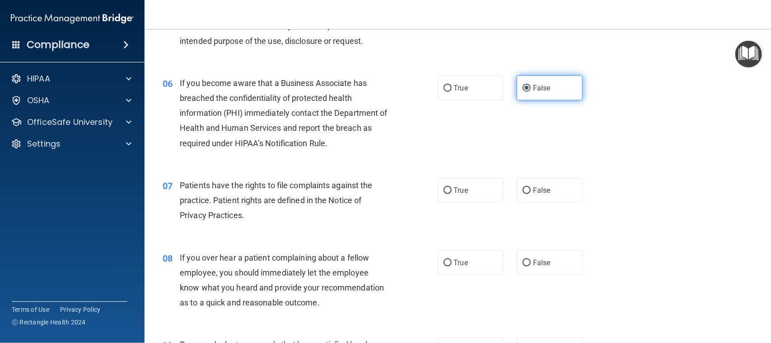
scroll to position [452, 0]
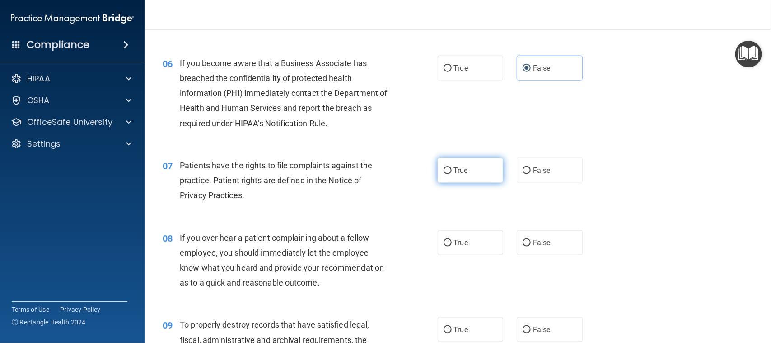
click at [462, 174] on span "True" at bounding box center [461, 170] width 14 height 9
click at [452, 174] on input "True" at bounding box center [448, 170] width 8 height 7
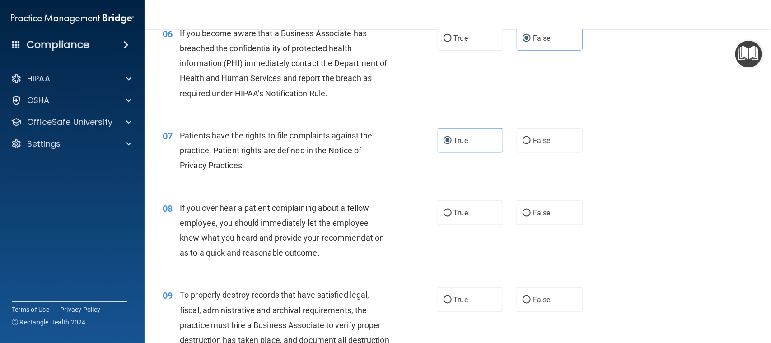
scroll to position [508, 0]
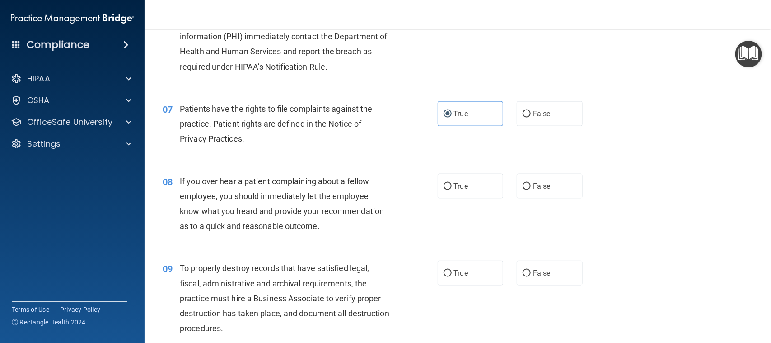
click at [588, 181] on div "True False" at bounding box center [517, 186] width 158 height 25
click at [568, 186] on label "False" at bounding box center [550, 186] width 66 height 25
click at [531, 186] on input "False" at bounding box center [527, 186] width 8 height 7
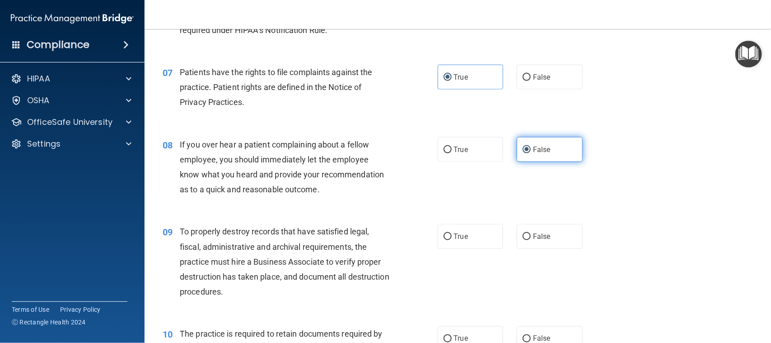
scroll to position [565, 0]
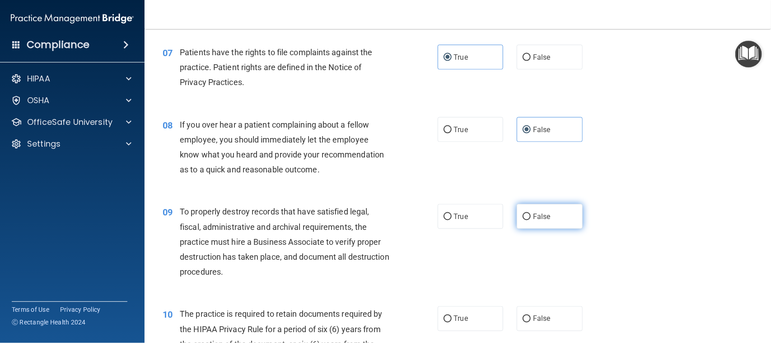
click at [565, 225] on label "False" at bounding box center [550, 216] width 66 height 25
click at [531, 220] on input "False" at bounding box center [527, 216] width 8 height 7
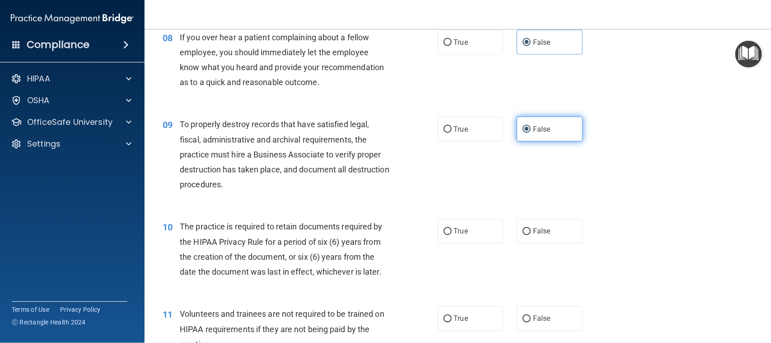
scroll to position [678, 0]
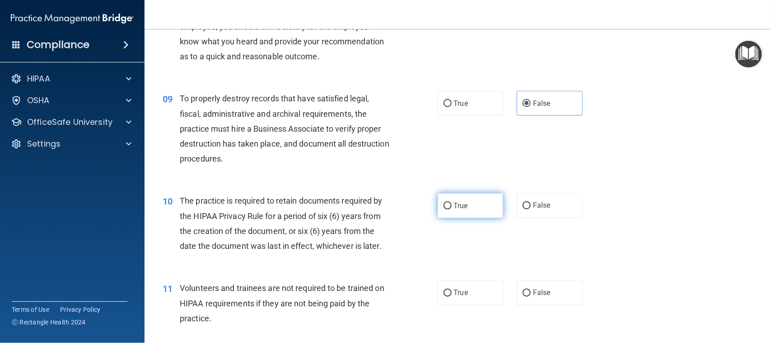
click at [467, 207] on label "True" at bounding box center [471, 205] width 66 height 25
click at [452, 207] on input "True" at bounding box center [448, 205] width 8 height 7
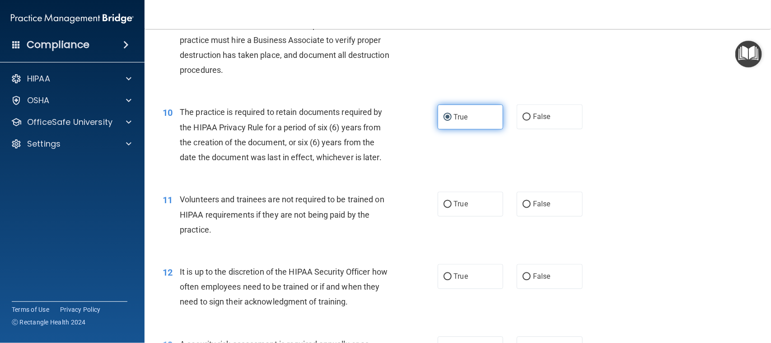
scroll to position [791, 0]
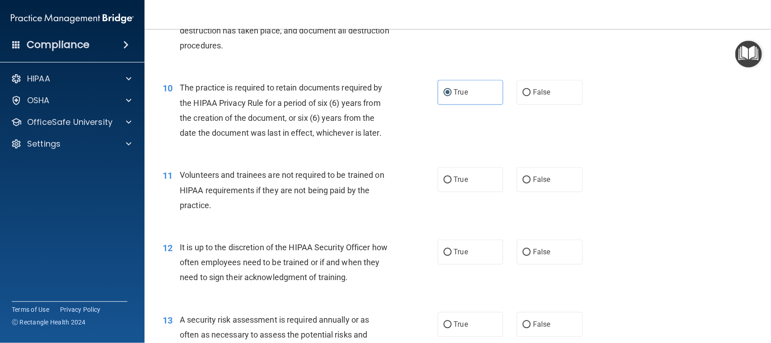
drag, startPoint x: 551, startPoint y: 154, endPoint x: 548, endPoint y: 161, distance: 7.9
click at [551, 153] on div "10 The practice is required to retain documents required by the HIPAA Privacy R…" at bounding box center [458, 112] width 604 height 87
click at [541, 181] on span "False" at bounding box center [542, 179] width 18 height 9
click at [531, 181] on input "False" at bounding box center [527, 180] width 8 height 7
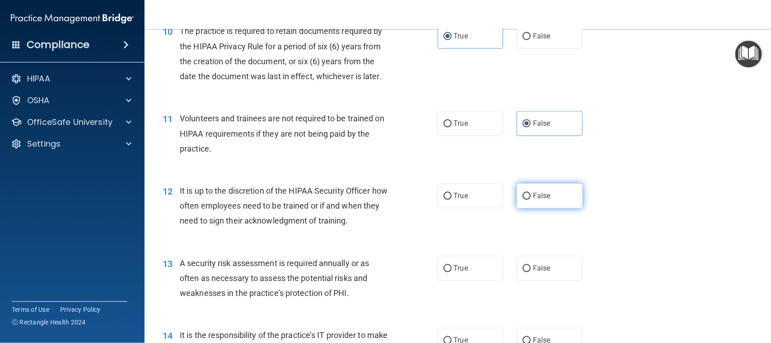
click at [538, 203] on label "False" at bounding box center [550, 195] width 66 height 25
click at [531, 199] on input "False" at bounding box center [527, 195] width 8 height 7
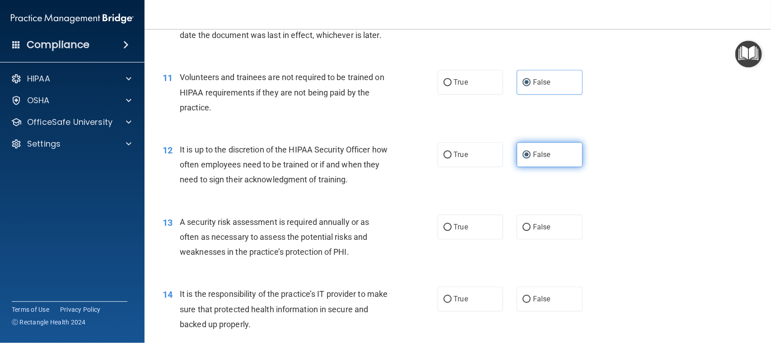
scroll to position [960, 0]
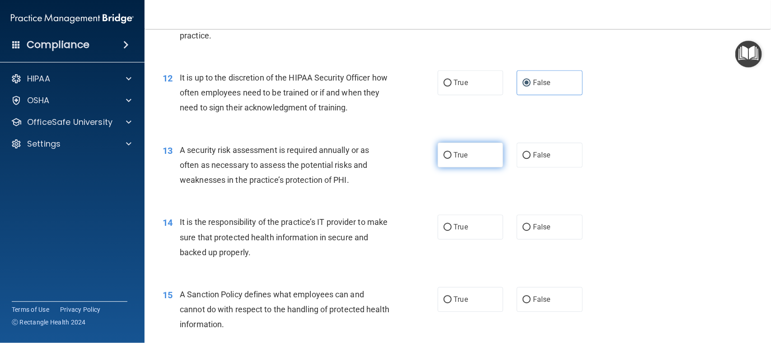
click at [473, 151] on label "True" at bounding box center [471, 154] width 66 height 25
click at [452, 152] on input "True" at bounding box center [448, 155] width 8 height 7
click at [522, 218] on label "False" at bounding box center [550, 226] width 66 height 25
click at [523, 224] on input "False" at bounding box center [527, 227] width 8 height 7
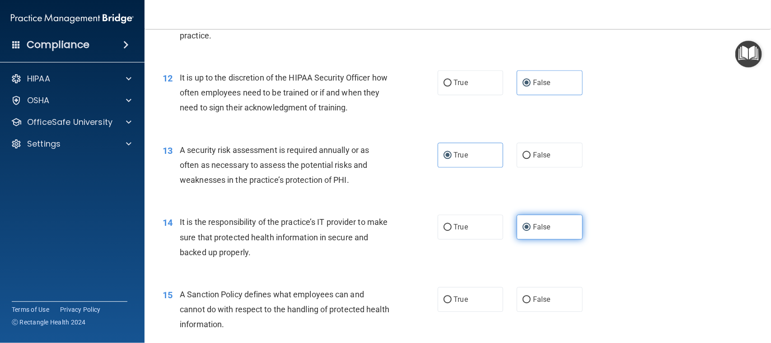
scroll to position [1017, 0]
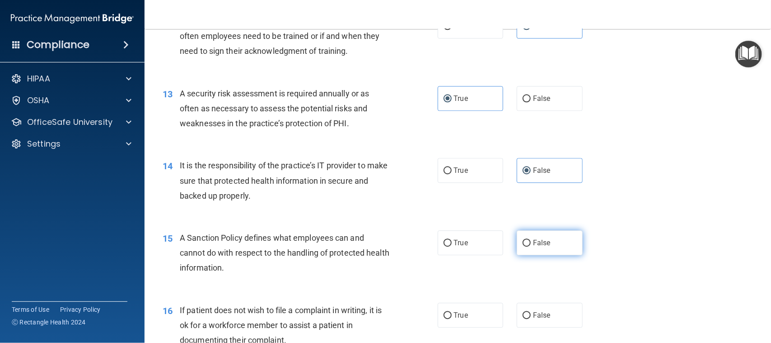
click at [565, 234] on label "False" at bounding box center [550, 242] width 66 height 25
click at [531, 239] on input "False" at bounding box center [527, 242] width 8 height 7
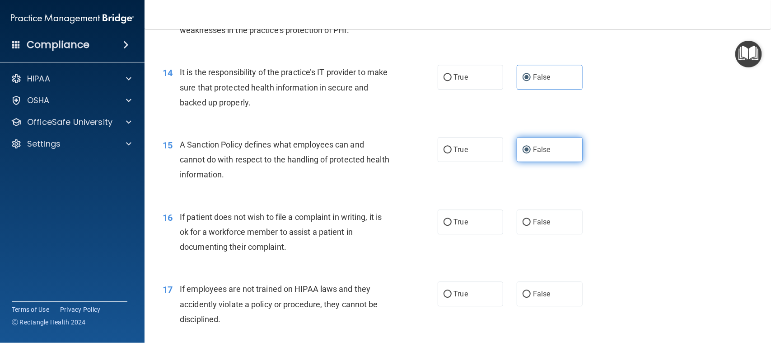
scroll to position [1130, 0]
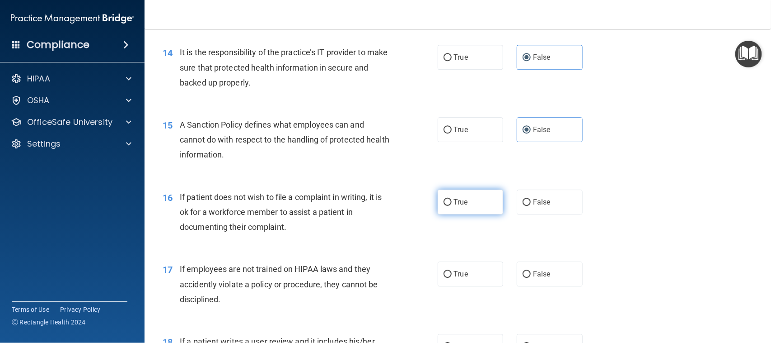
click at [444, 202] on input "True" at bounding box center [448, 202] width 8 height 7
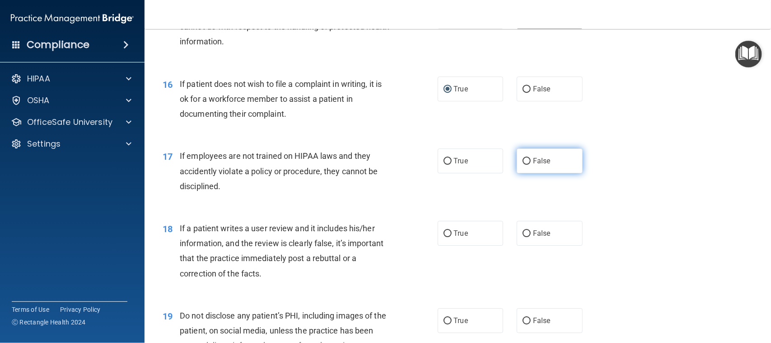
click at [545, 160] on label "False" at bounding box center [550, 160] width 66 height 25
click at [531, 160] on input "False" at bounding box center [527, 161] width 8 height 7
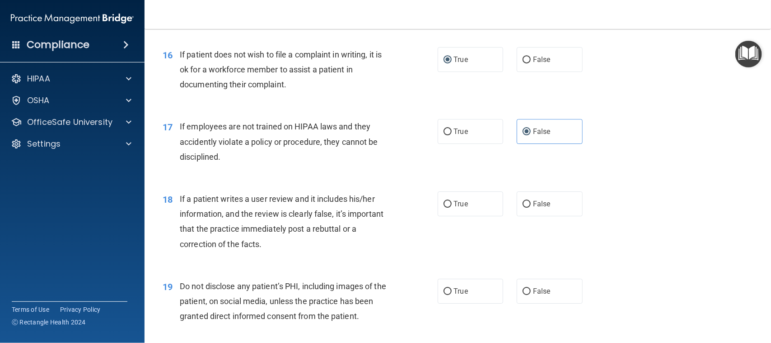
scroll to position [1299, 0]
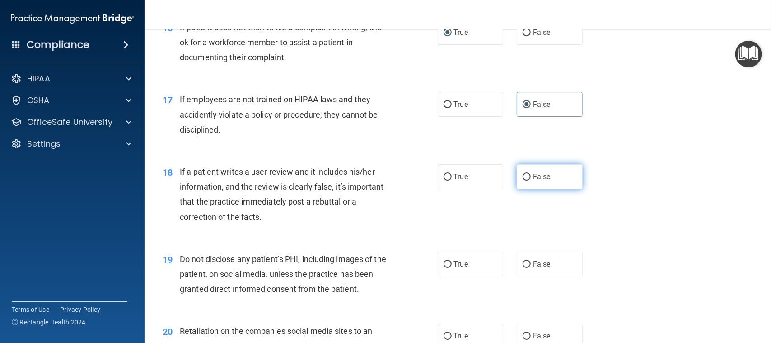
click at [535, 187] on label "False" at bounding box center [550, 176] width 66 height 25
click at [531, 180] on input "False" at bounding box center [527, 177] width 8 height 7
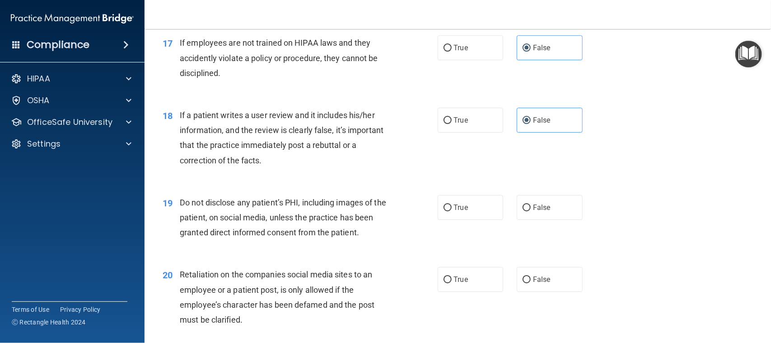
click at [507, 207] on div "True False" at bounding box center [517, 207] width 158 height 25
click at [465, 208] on label "True" at bounding box center [471, 207] width 66 height 25
click at [452, 208] on input "True" at bounding box center [448, 207] width 8 height 7
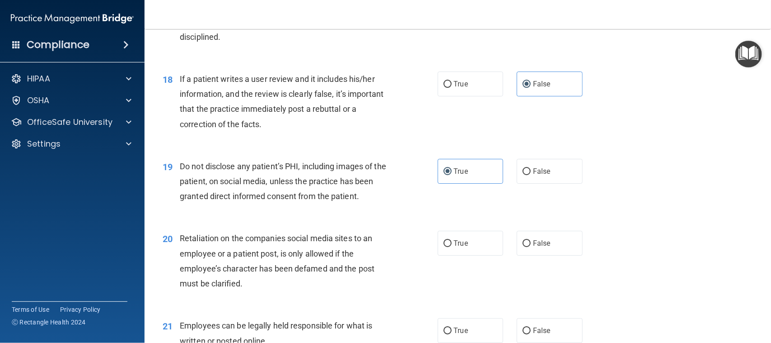
scroll to position [1412, 0]
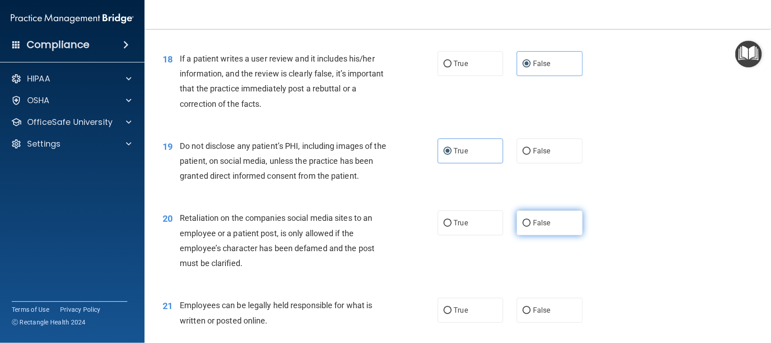
click at [552, 222] on label "False" at bounding box center [550, 222] width 66 height 25
click at [531, 222] on input "False" at bounding box center [527, 223] width 8 height 7
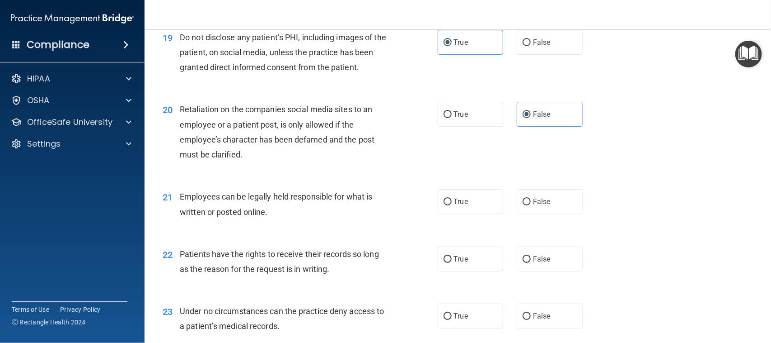
scroll to position [1525, 0]
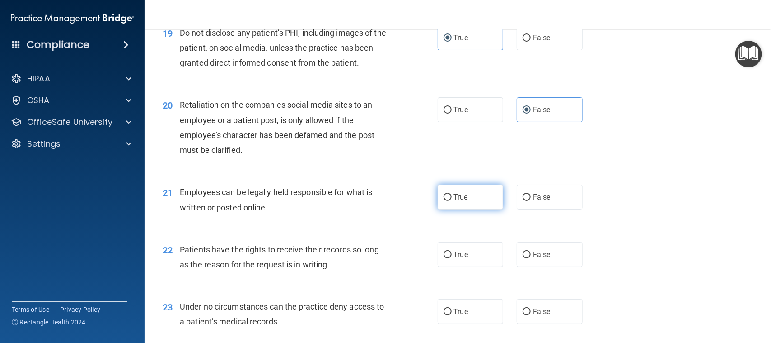
click at [438, 200] on label "True" at bounding box center [471, 196] width 66 height 25
click at [444, 200] on input "True" at bounding box center [448, 197] width 8 height 7
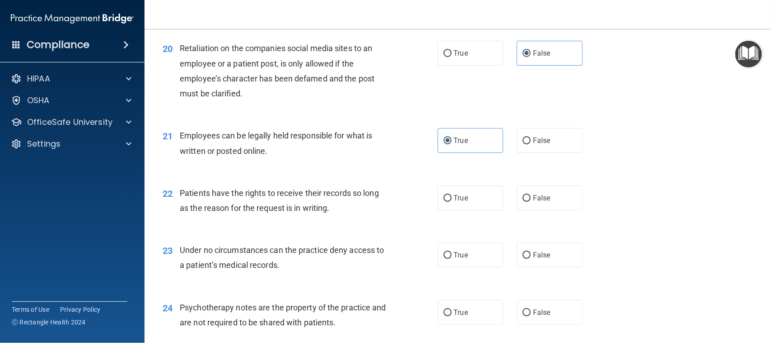
click at [544, 211] on div "22 Patients have the rights to receive their records so long as the reason for …" at bounding box center [458, 202] width 604 height 57
click at [550, 208] on label "False" at bounding box center [550, 197] width 66 height 25
click at [531, 202] on input "False" at bounding box center [527, 198] width 8 height 7
click at [539, 245] on label "False" at bounding box center [550, 254] width 66 height 25
click at [531, 252] on input "False" at bounding box center [527, 255] width 8 height 7
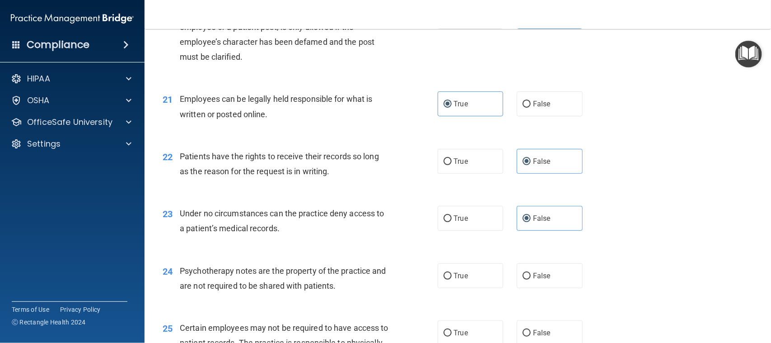
scroll to position [1638, 0]
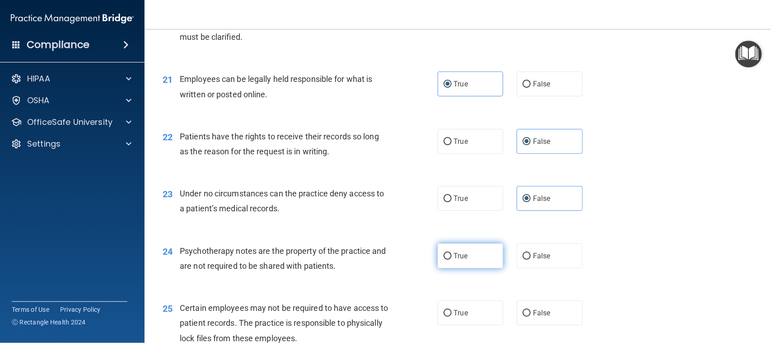
click at [446, 258] on input "True" at bounding box center [448, 256] width 8 height 7
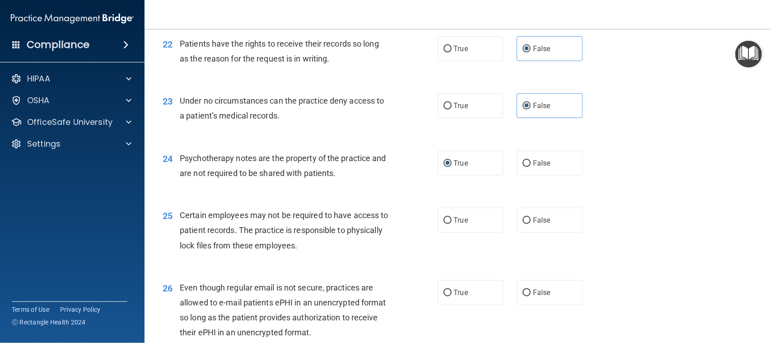
scroll to position [1751, 0]
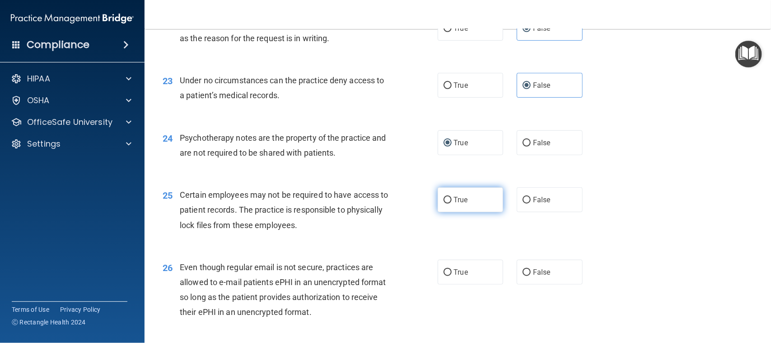
click at [468, 190] on label "True" at bounding box center [471, 199] width 66 height 25
click at [452, 197] on input "True" at bounding box center [448, 200] width 8 height 7
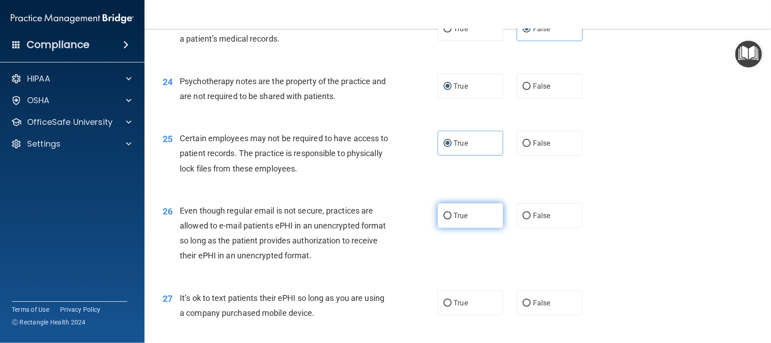
click at [477, 224] on label "True" at bounding box center [471, 215] width 66 height 25
click at [452, 219] on input "True" at bounding box center [448, 215] width 8 height 7
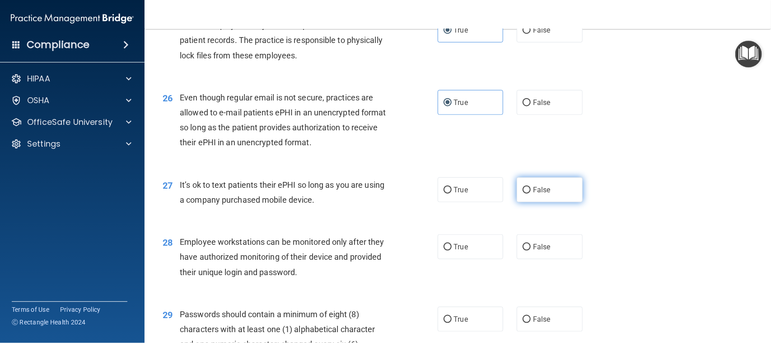
click at [535, 195] on label "False" at bounding box center [550, 189] width 66 height 25
click at [531, 193] on input "False" at bounding box center [527, 190] width 8 height 7
click at [517, 242] on label "False" at bounding box center [550, 246] width 66 height 25
click at [523, 244] on input "False" at bounding box center [527, 247] width 8 height 7
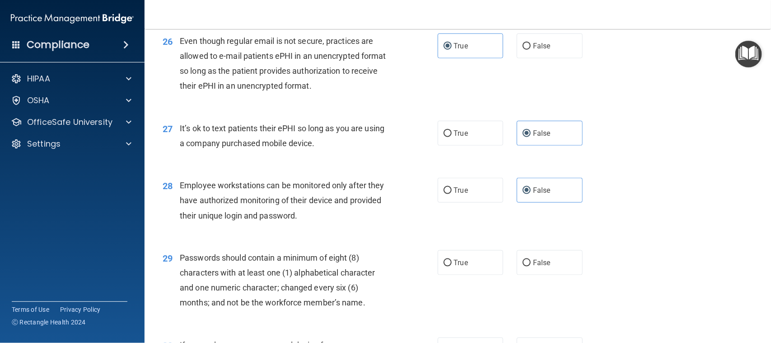
scroll to position [2033, 0]
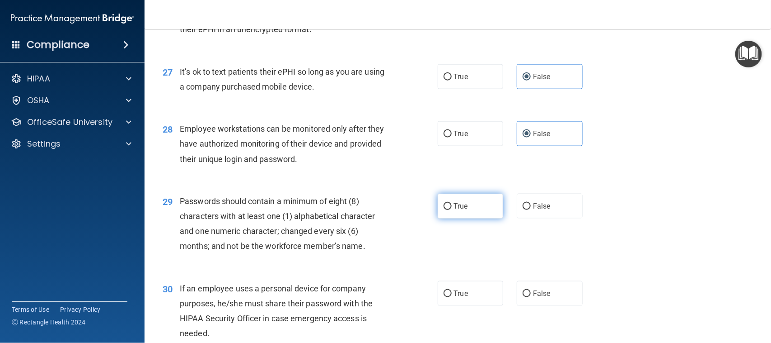
click at [464, 203] on label "True" at bounding box center [471, 205] width 66 height 25
click at [452, 203] on input "True" at bounding box center [448, 206] width 8 height 7
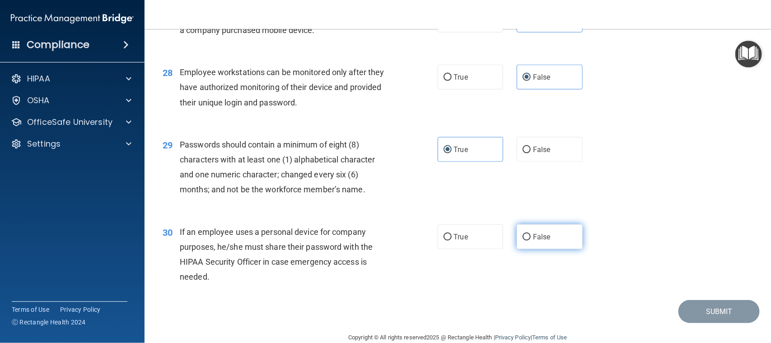
drag, startPoint x: 606, startPoint y: 247, endPoint x: 518, endPoint y: 232, distance: 89.4
click at [600, 247] on div "30 If an employee uses a personal device for company purposes, he/she must shar…" at bounding box center [458, 256] width 604 height 87
click at [518, 232] on label "False" at bounding box center [550, 236] width 66 height 25
click at [523, 234] on input "False" at bounding box center [527, 237] width 8 height 7
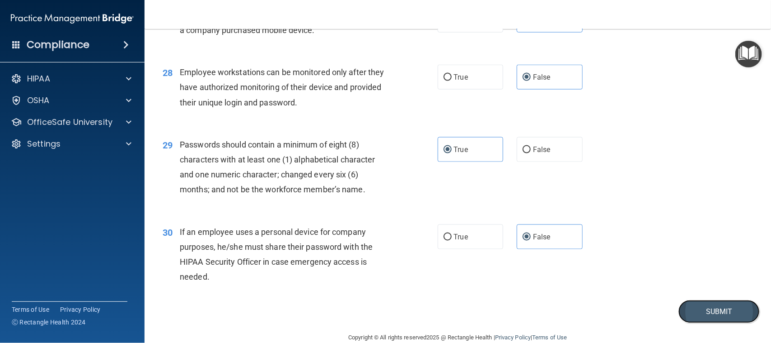
click at [710, 315] on button "Submit" at bounding box center [719, 311] width 81 height 23
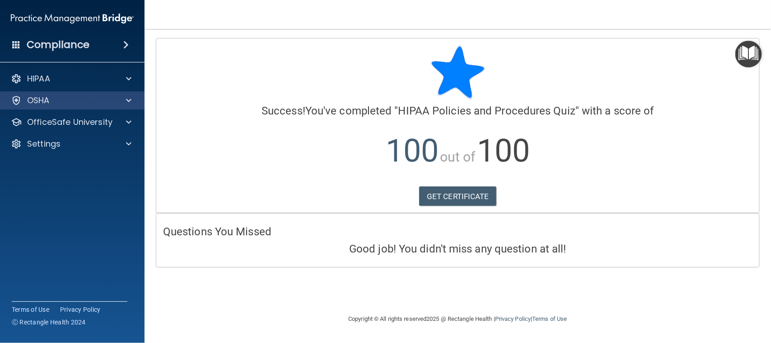
click at [98, 108] on div "OSHA" at bounding box center [72, 100] width 145 height 18
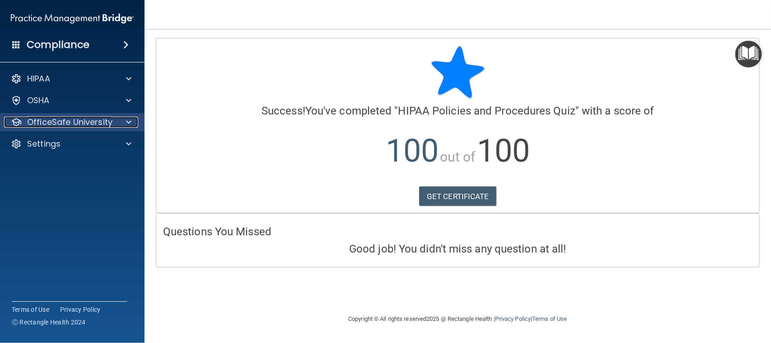
click at [94, 121] on p "OfficeSafe University" at bounding box center [69, 122] width 85 height 11
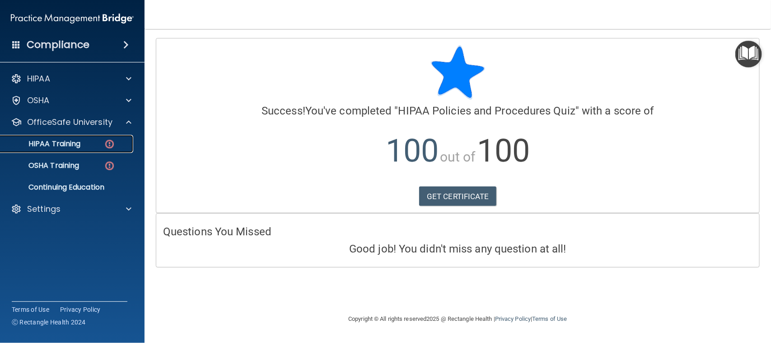
click at [80, 150] on link "HIPAA Training" at bounding box center [62, 144] width 142 height 18
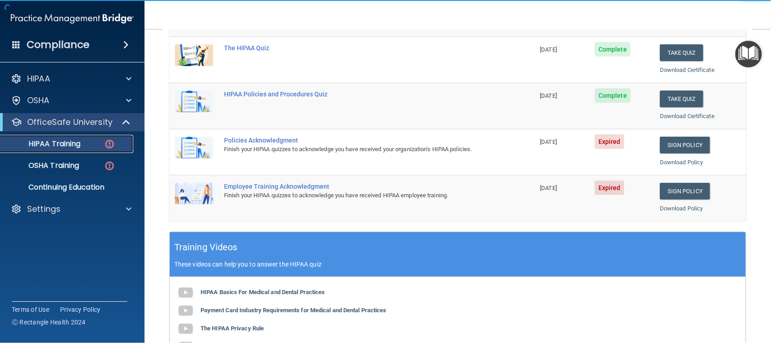
scroll to position [169, 0]
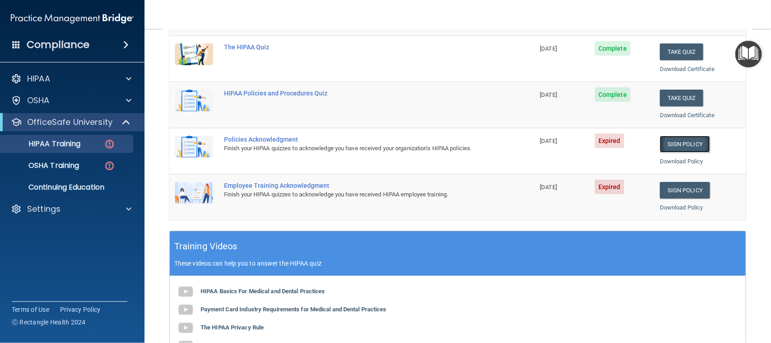
click at [667, 145] on link "Sign Policy" at bounding box center [685, 144] width 50 height 17
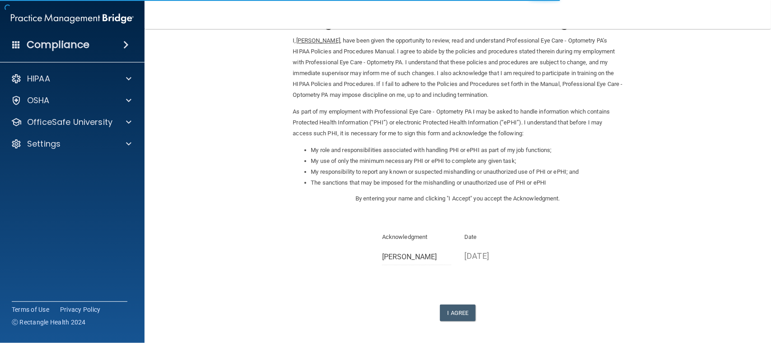
scroll to position [71, 0]
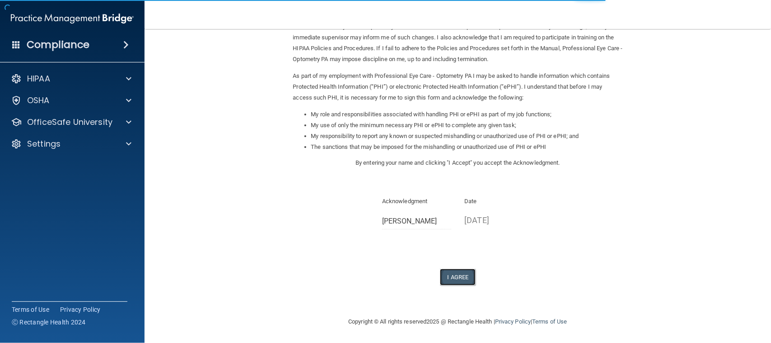
click at [455, 281] on button "I Agree" at bounding box center [458, 276] width 36 height 17
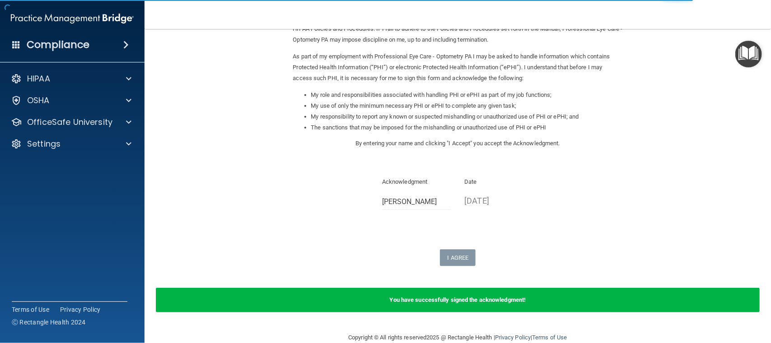
scroll to position [107, 0]
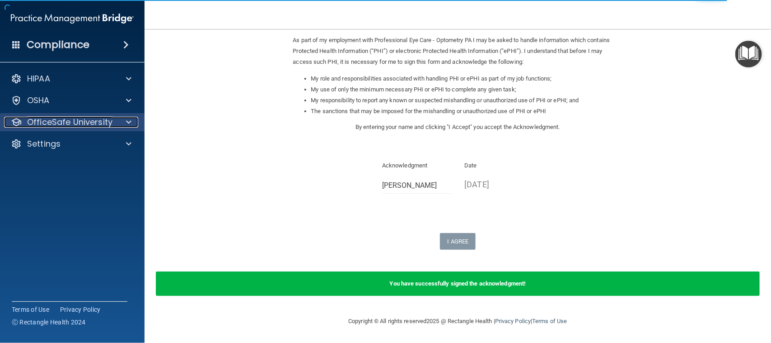
click at [96, 118] on p "OfficeSafe University" at bounding box center [69, 122] width 85 height 11
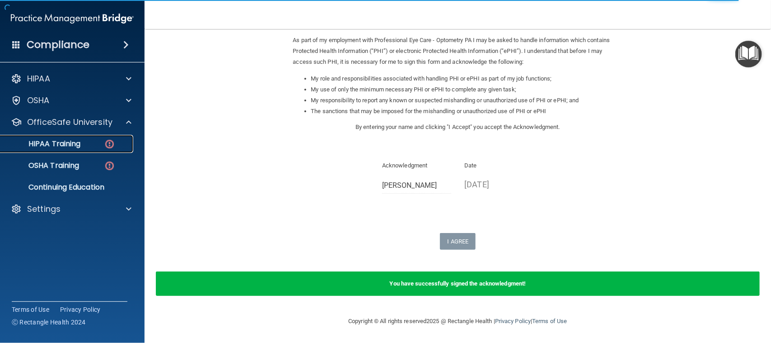
click at [85, 141] on div "HIPAA Training" at bounding box center [67, 143] width 123 height 9
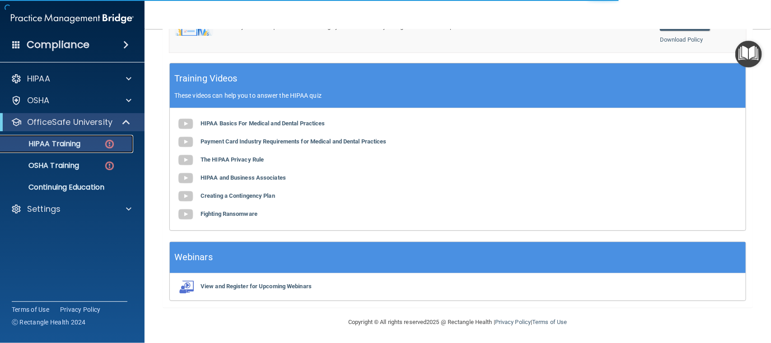
scroll to position [338, 0]
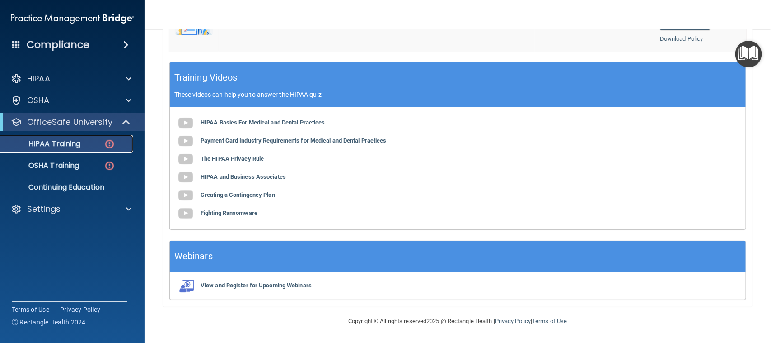
click at [113, 142] on img at bounding box center [109, 143] width 11 height 11
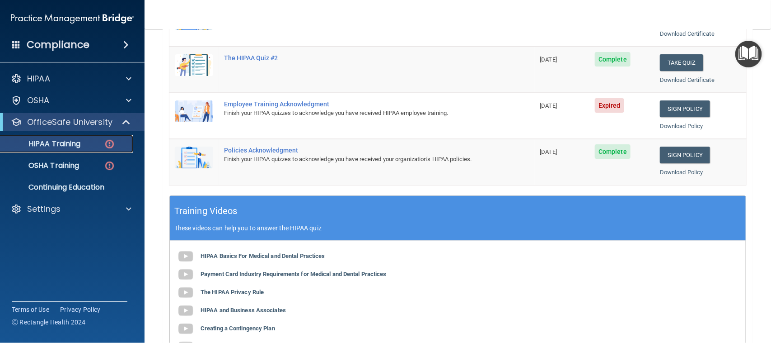
scroll to position [112, 0]
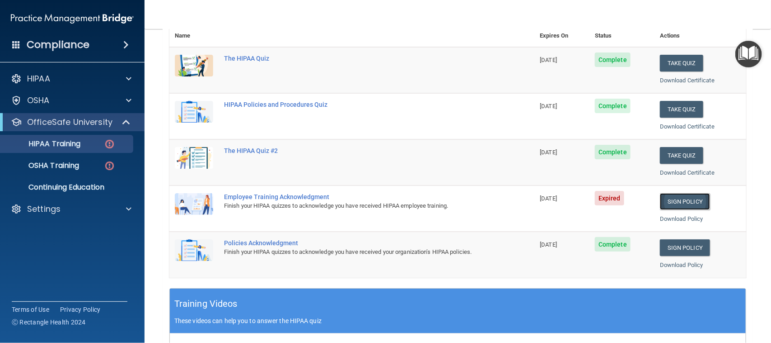
click at [665, 204] on link "Sign Policy" at bounding box center [685, 201] width 50 height 17
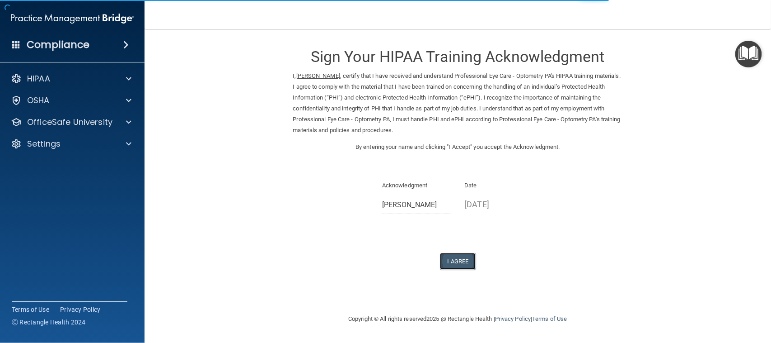
click at [464, 263] on button "I Agree" at bounding box center [458, 261] width 36 height 17
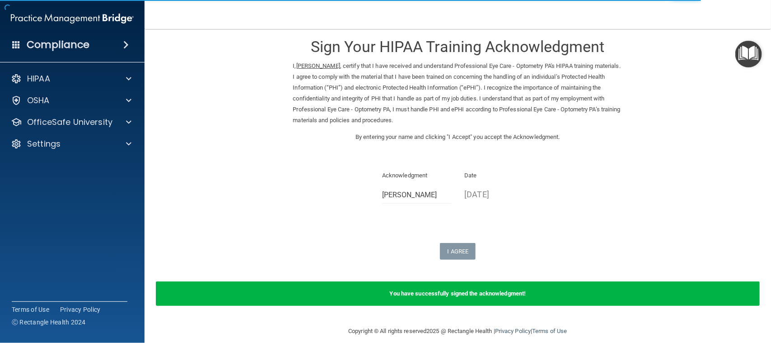
scroll to position [19, 0]
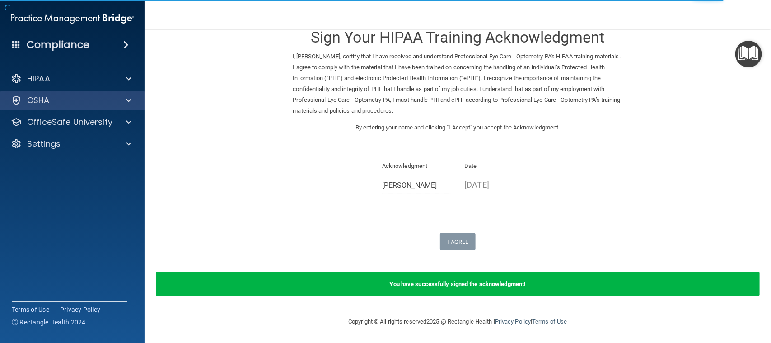
click at [57, 92] on div "OSHA" at bounding box center [72, 100] width 145 height 18
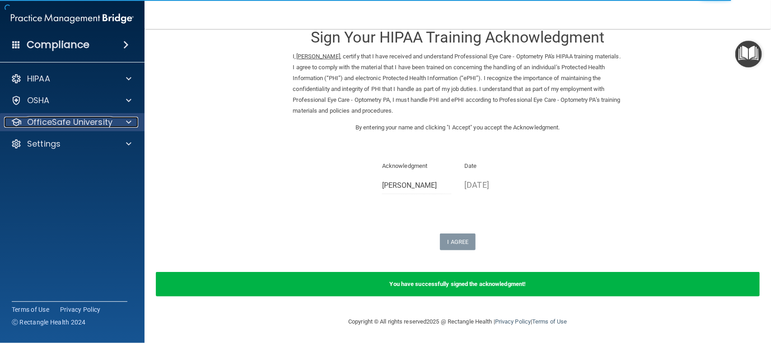
click at [39, 118] on p "OfficeSafe University" at bounding box center [69, 122] width 85 height 11
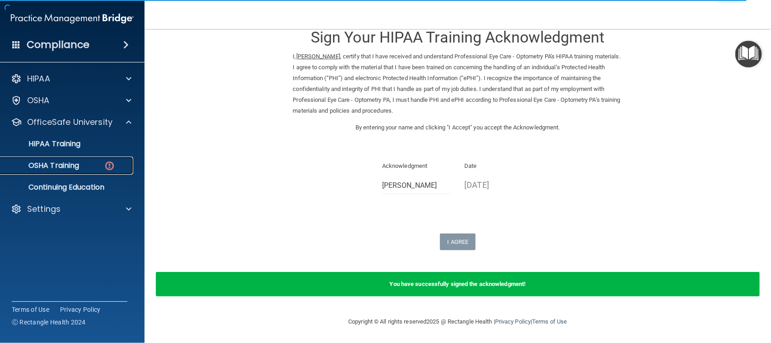
click at [57, 157] on link "OSHA Training" at bounding box center [62, 165] width 142 height 18
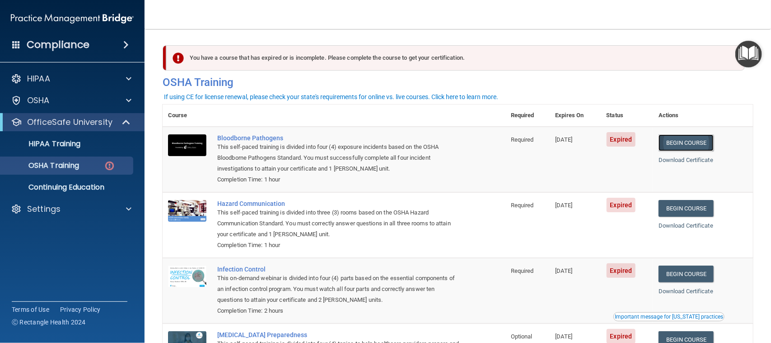
click at [670, 145] on link "Begin Course" at bounding box center [686, 142] width 55 height 17
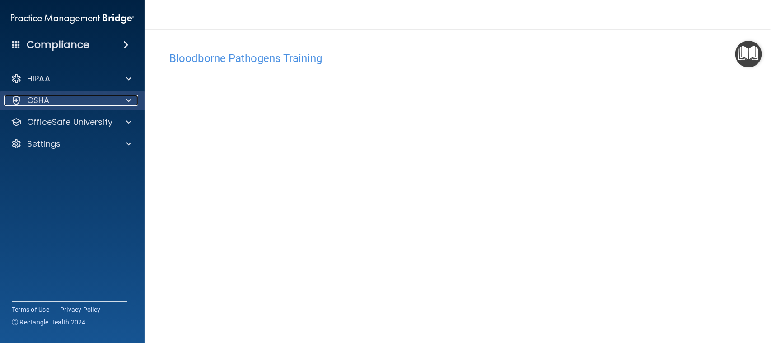
click at [75, 99] on div "OSHA" at bounding box center [60, 100] width 112 height 11
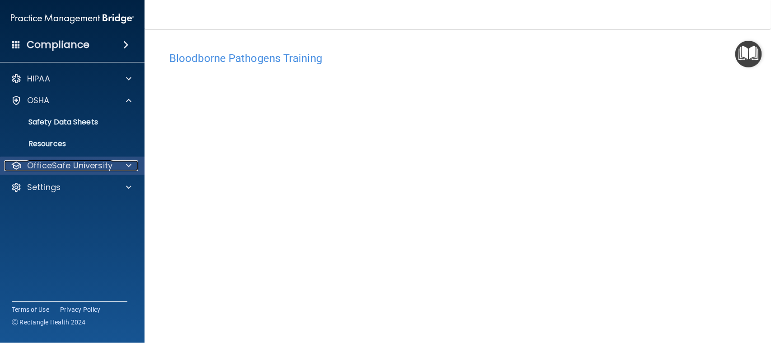
click at [70, 160] on p "OfficeSafe University" at bounding box center [69, 165] width 85 height 11
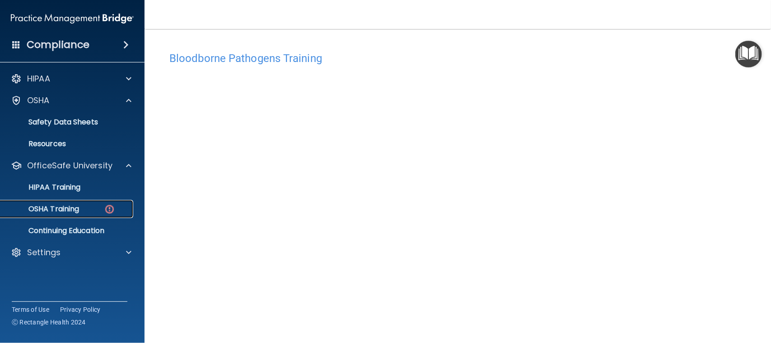
click at [71, 213] on link "OSHA Training" at bounding box center [62, 209] width 142 height 18
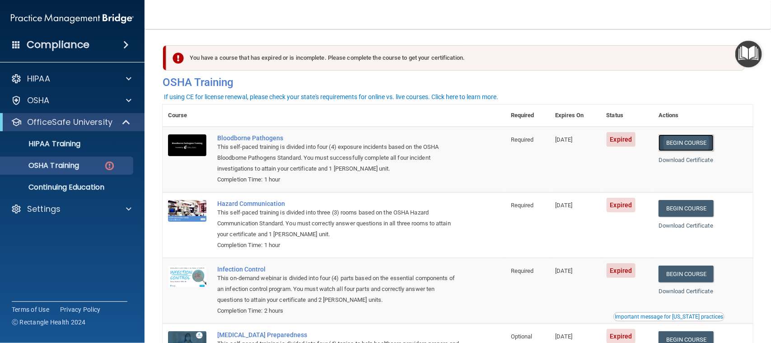
click at [689, 136] on link "Begin Course" at bounding box center [686, 142] width 55 height 17
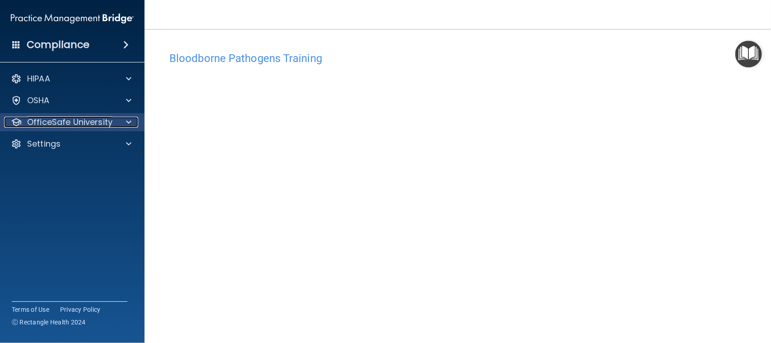
click at [105, 120] on p "OfficeSafe University" at bounding box center [69, 122] width 85 height 11
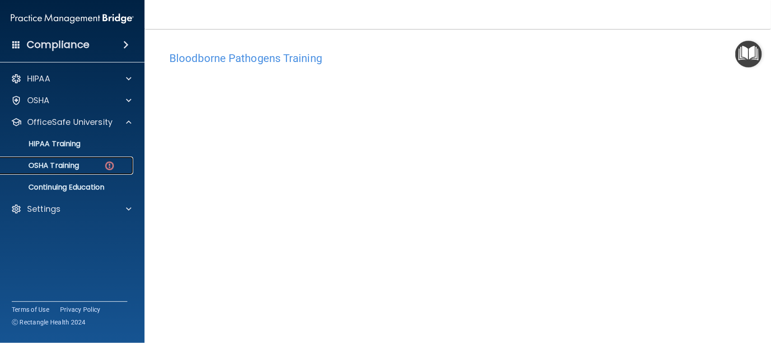
click at [81, 170] on link "OSHA Training" at bounding box center [62, 165] width 142 height 18
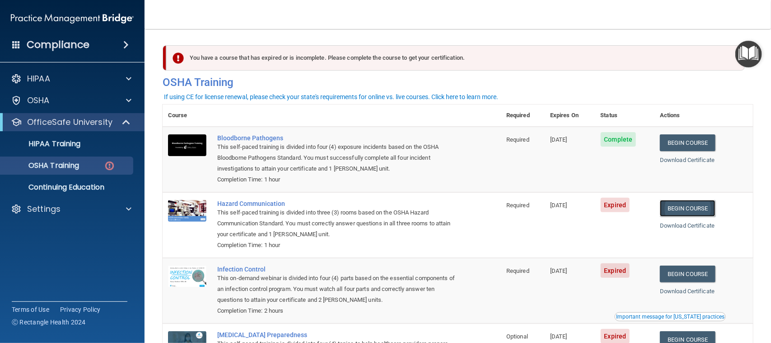
click at [685, 211] on link "Begin Course" at bounding box center [687, 208] width 55 height 17
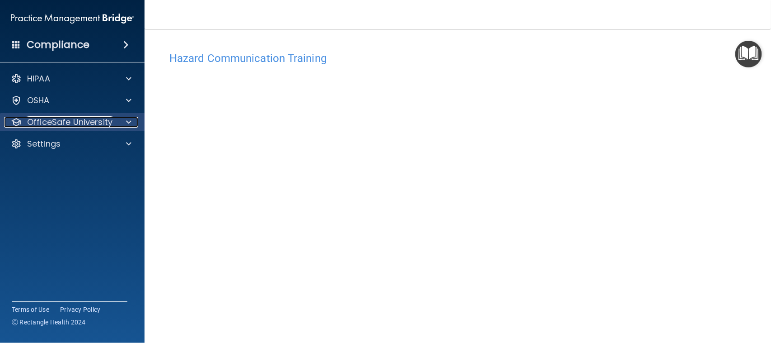
click at [91, 123] on p "OfficeSafe University" at bounding box center [69, 122] width 85 height 11
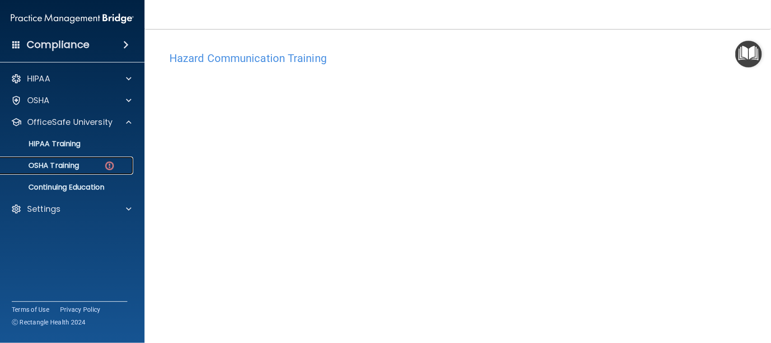
click at [69, 166] on p "OSHA Training" at bounding box center [42, 165] width 73 height 9
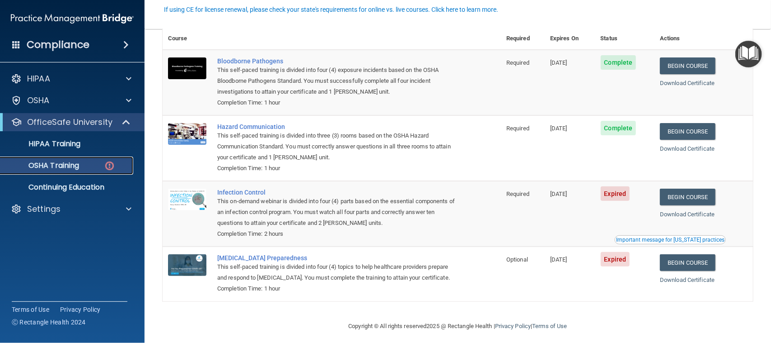
scroll to position [95, 0]
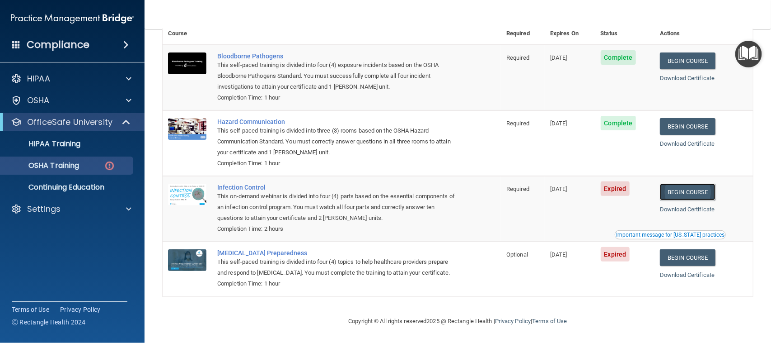
click at [683, 183] on link "Begin Course" at bounding box center [687, 191] width 55 height 17
click at [120, 168] on div "OSHA Training" at bounding box center [67, 165] width 123 height 9
click at [87, 164] on div "OSHA Training" at bounding box center [67, 165] width 123 height 9
click at [92, 149] on link "HIPAA Training" at bounding box center [62, 144] width 142 height 18
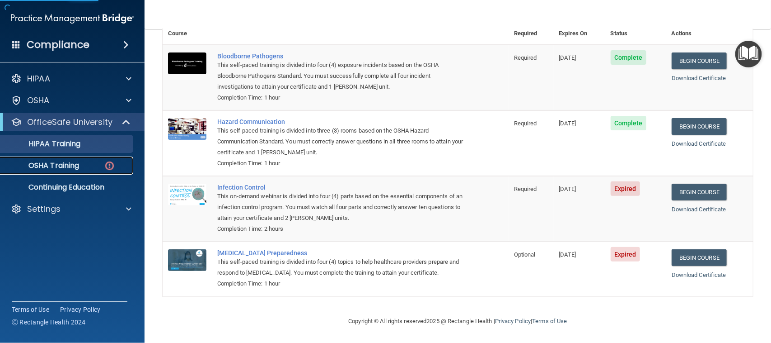
click at [86, 161] on div "OSHA Training" at bounding box center [67, 165] width 123 height 9
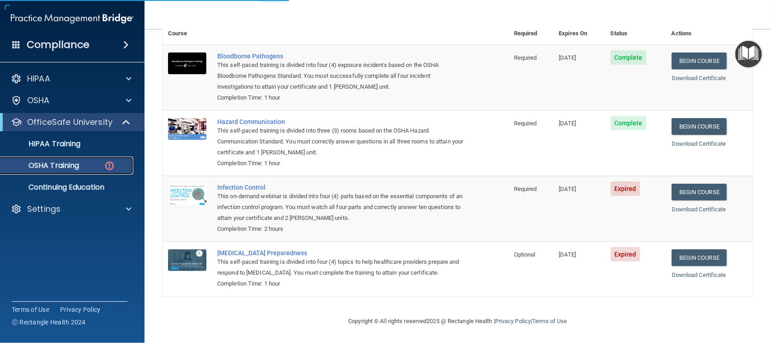
scroll to position [95, 0]
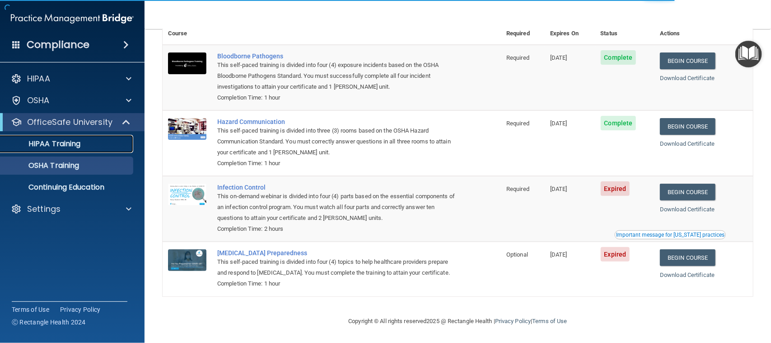
click at [93, 147] on div "HIPAA Training" at bounding box center [67, 143] width 123 height 9
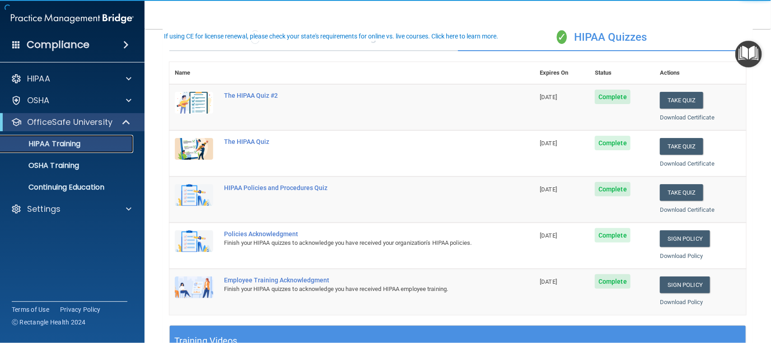
scroll to position [56, 0]
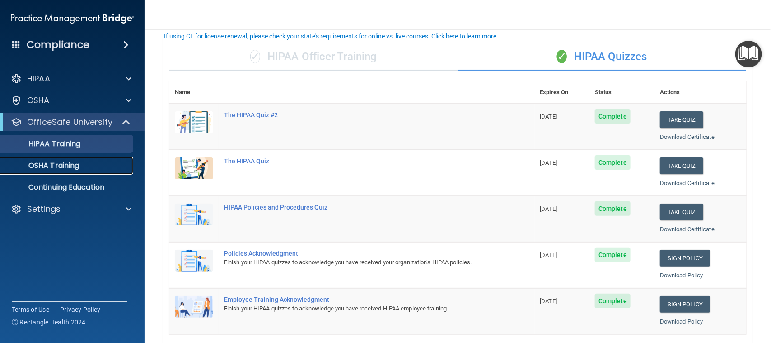
click at [66, 164] on p "OSHA Training" at bounding box center [42, 165] width 73 height 9
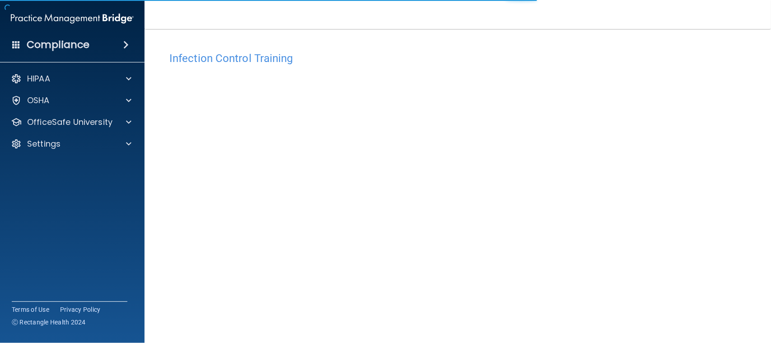
scroll to position [44, 0]
